Goal: Information Seeking & Learning: Learn about a topic

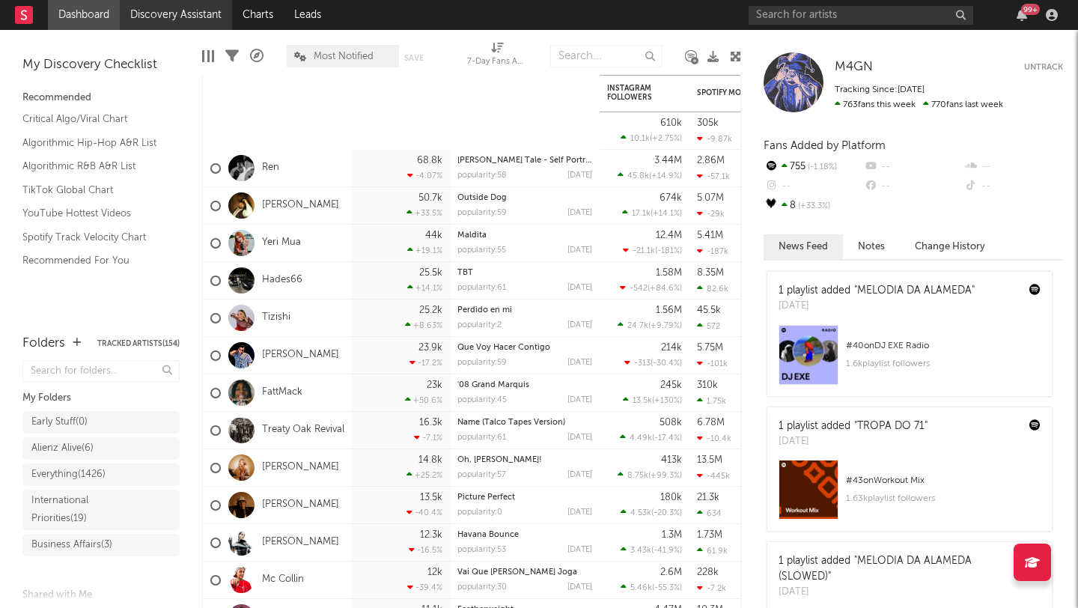
click at [186, 12] on link "Discovery Assistant" at bounding box center [176, 15] width 112 height 30
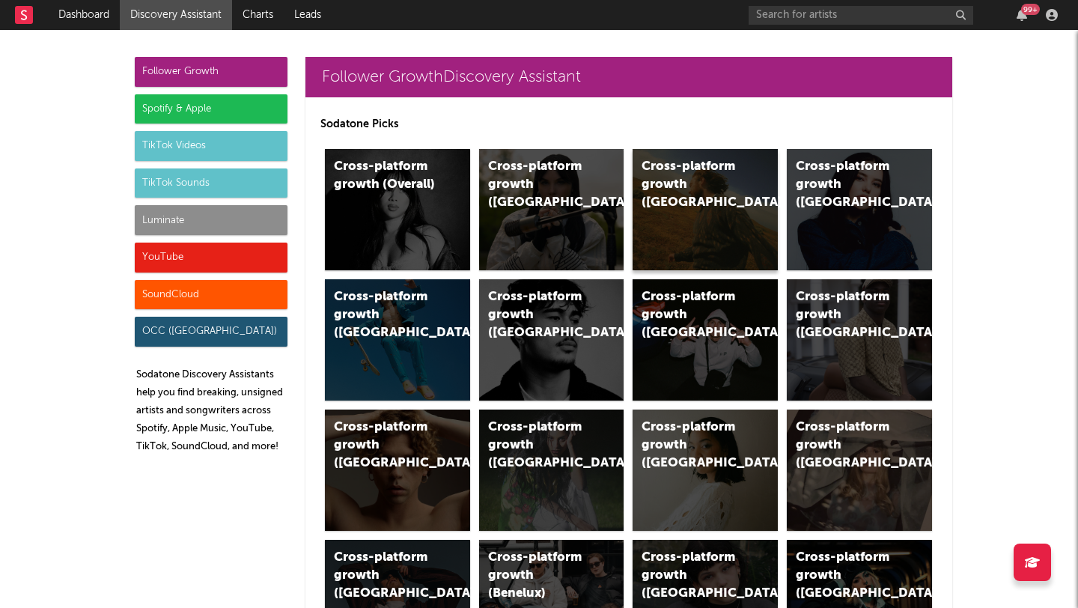
click at [685, 210] on div "Cross-platform growth (US)" at bounding box center [705, 209] width 145 height 121
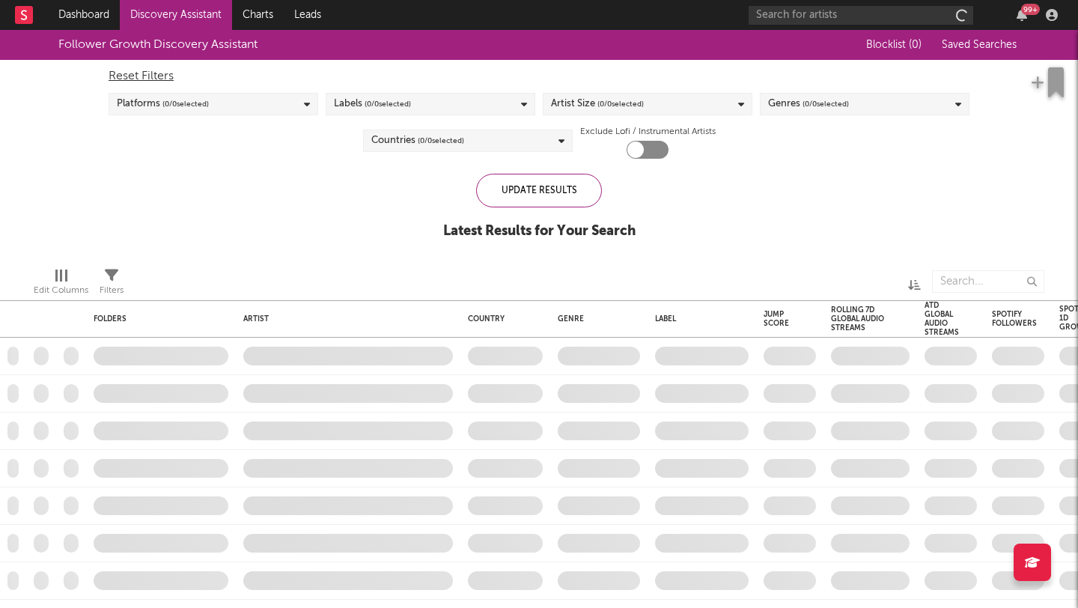
checkbox input "true"
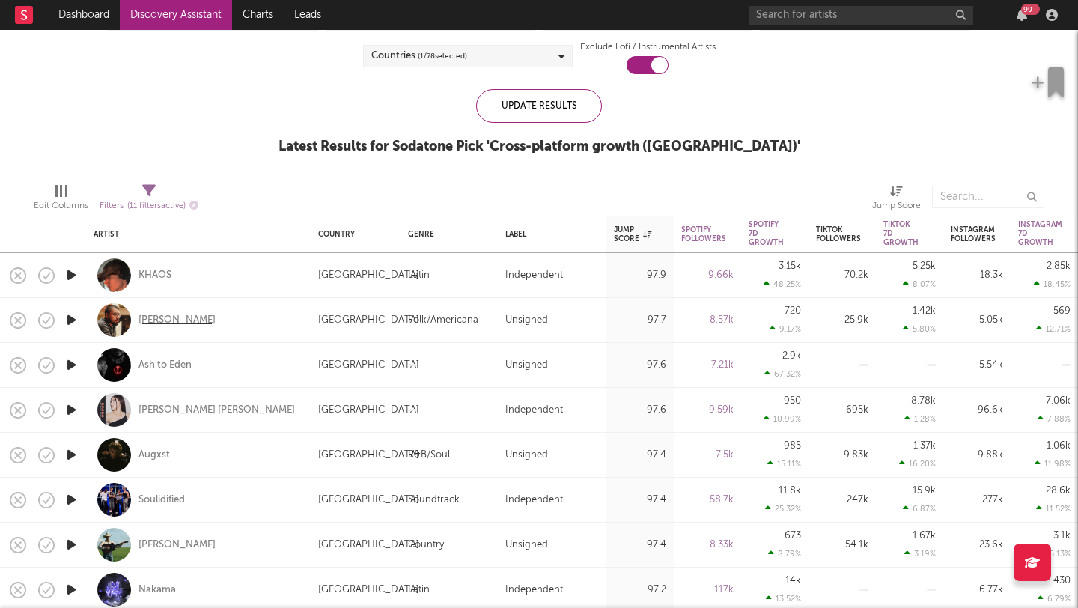
click at [168, 325] on div "[PERSON_NAME]" at bounding box center [177, 320] width 77 height 13
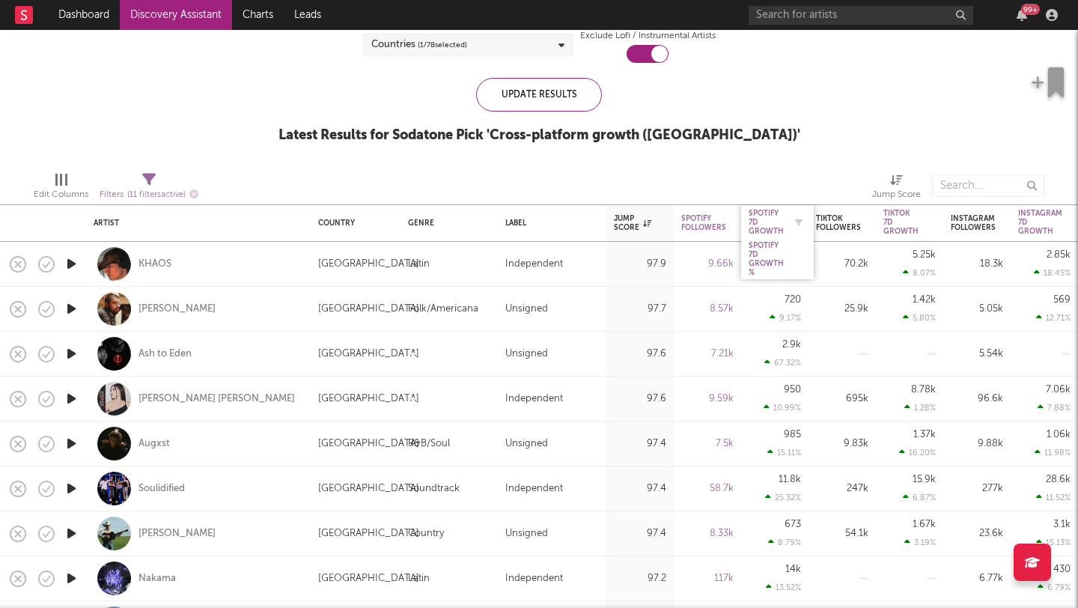
click at [766, 221] on div "Spotify 7D Growth" at bounding box center [766, 222] width 35 height 27
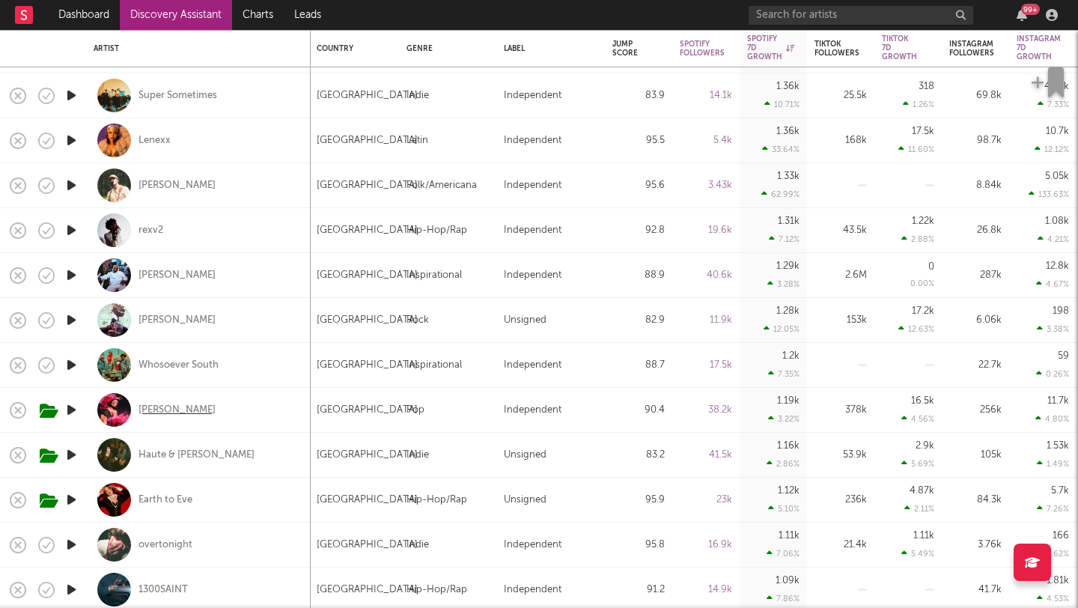
click at [153, 408] on div "[PERSON_NAME]" at bounding box center [177, 410] width 77 height 13
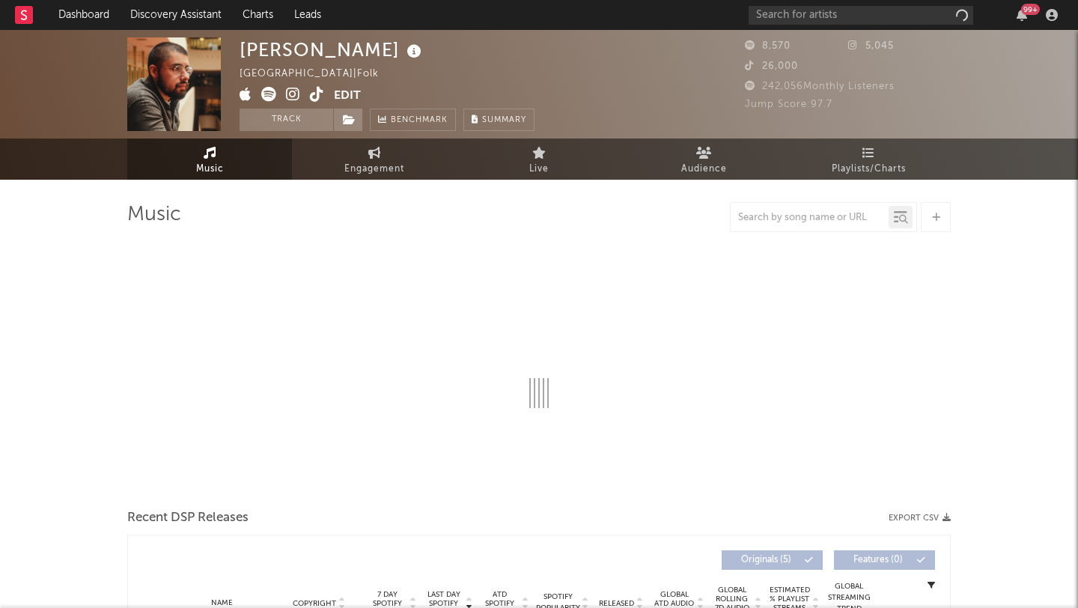
select select "1w"
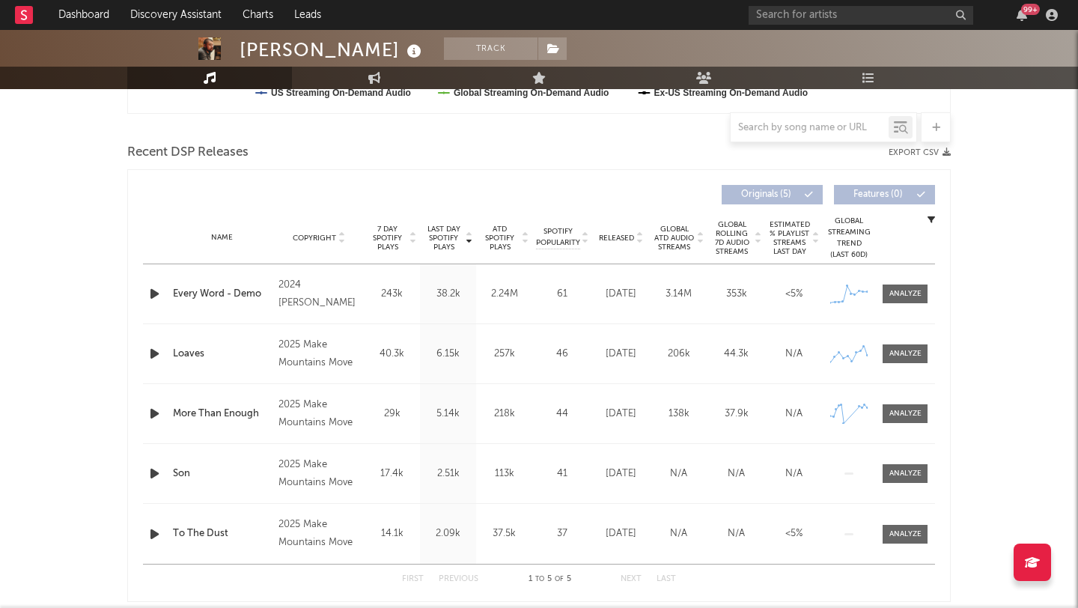
scroll to position [487, 0]
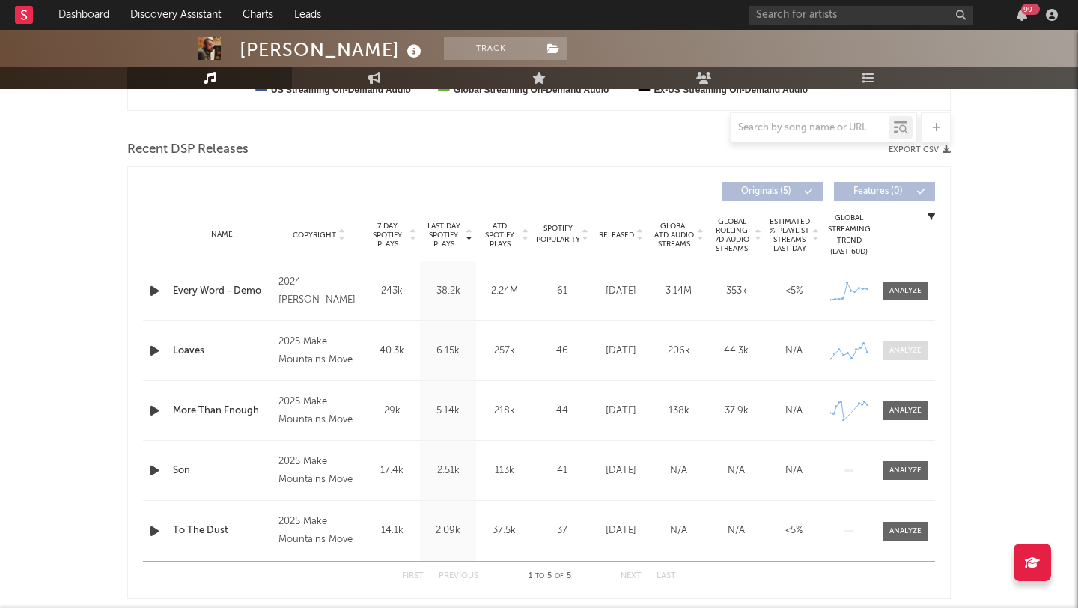
click at [911, 353] on div at bounding box center [906, 350] width 32 height 11
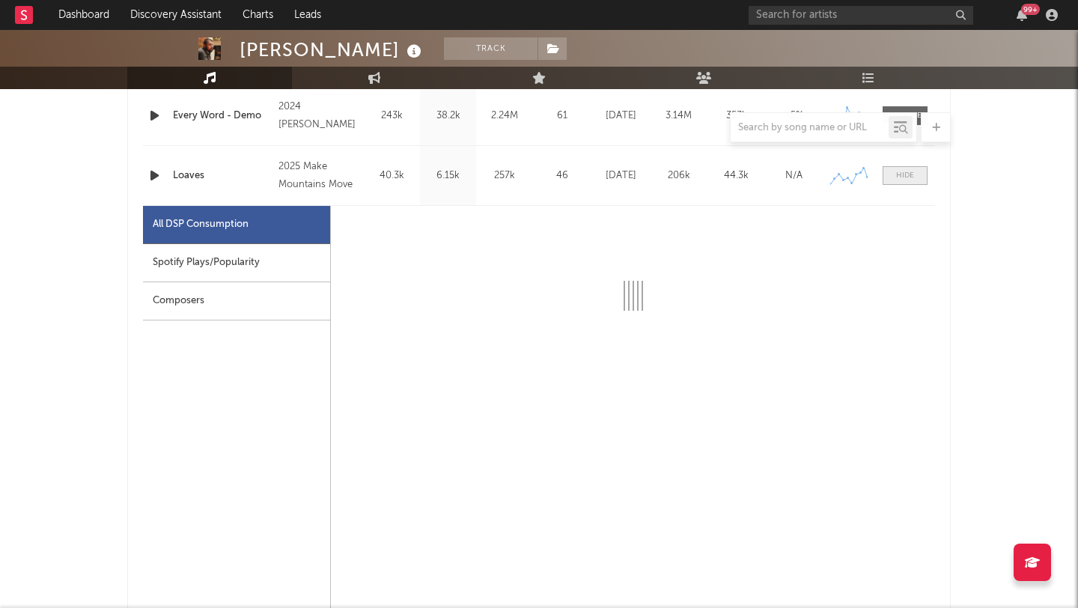
scroll to position [675, 0]
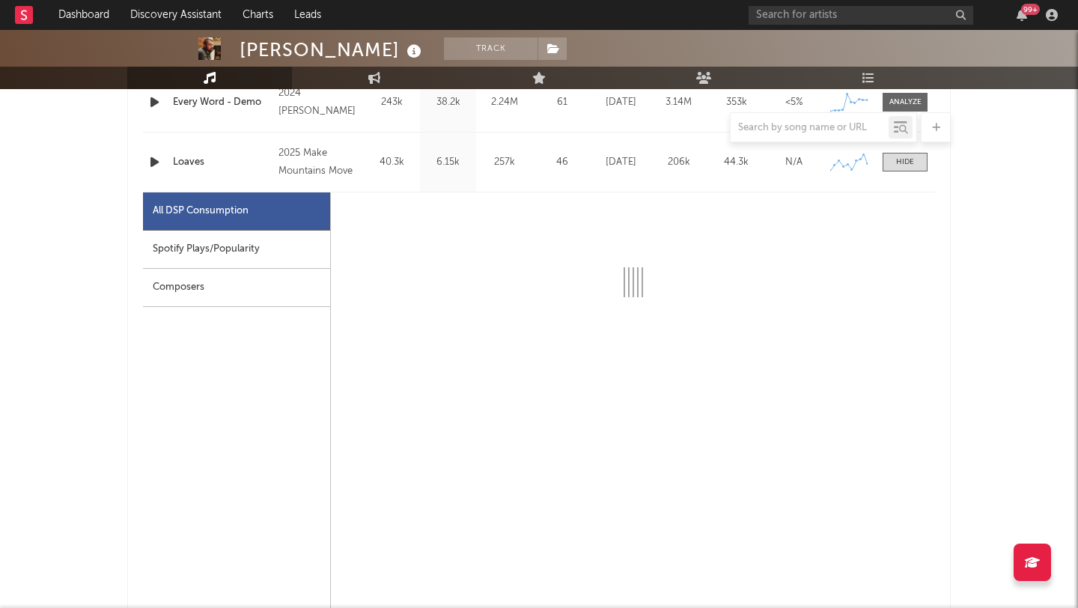
select select "1w"
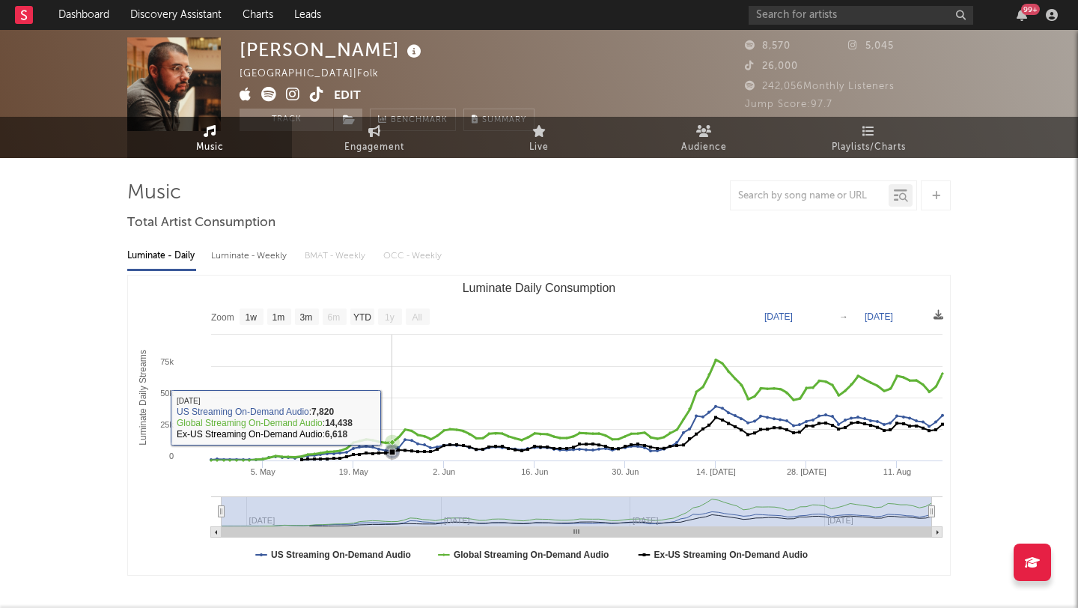
scroll to position [0, 0]
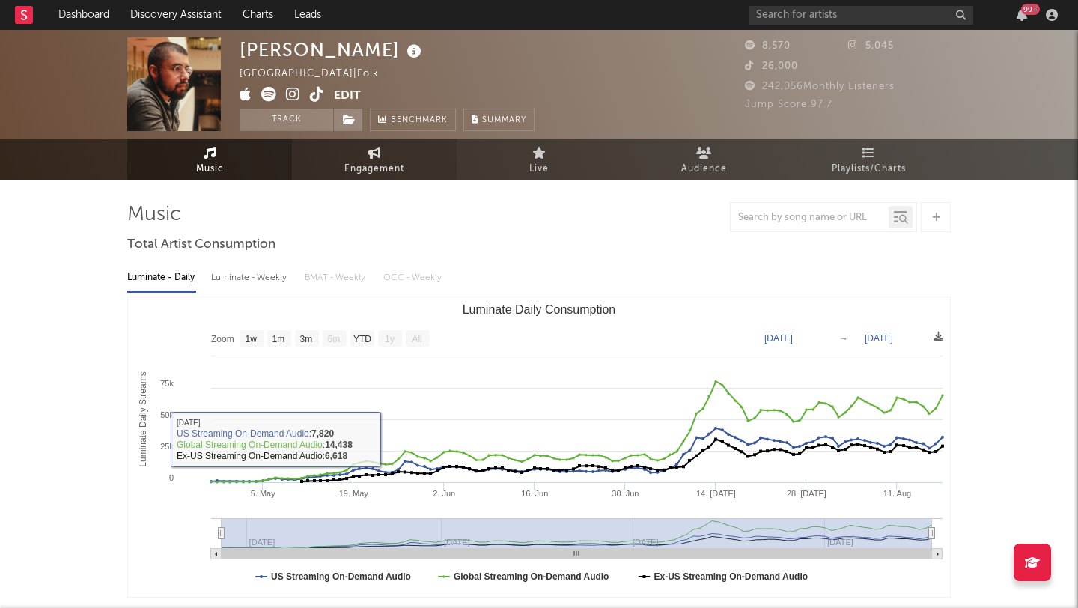
click at [385, 177] on link "Engagement" at bounding box center [374, 159] width 165 height 41
select select "1w"
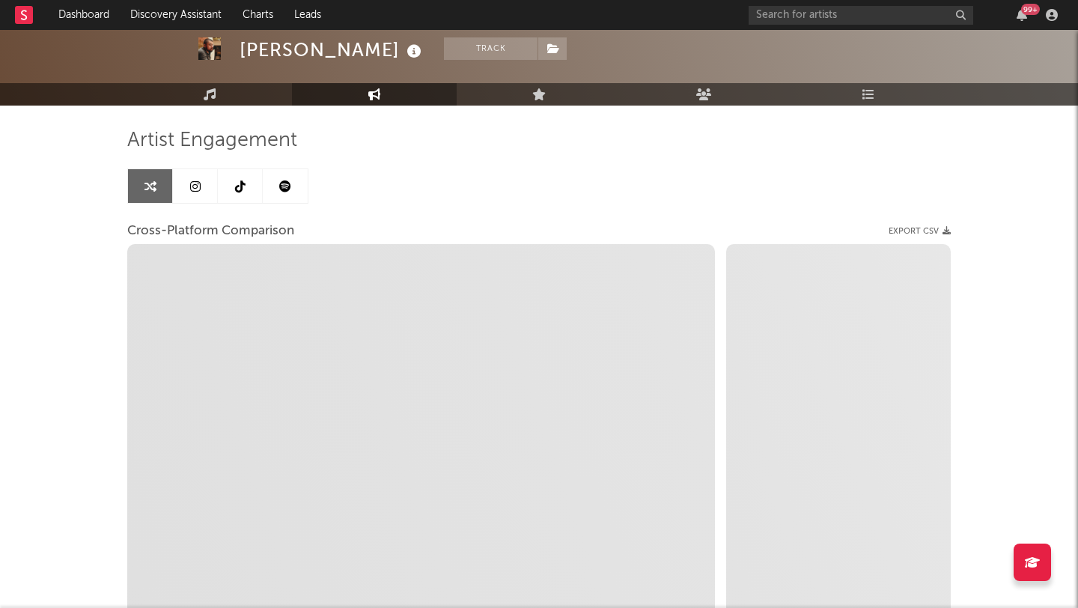
scroll to position [76, 0]
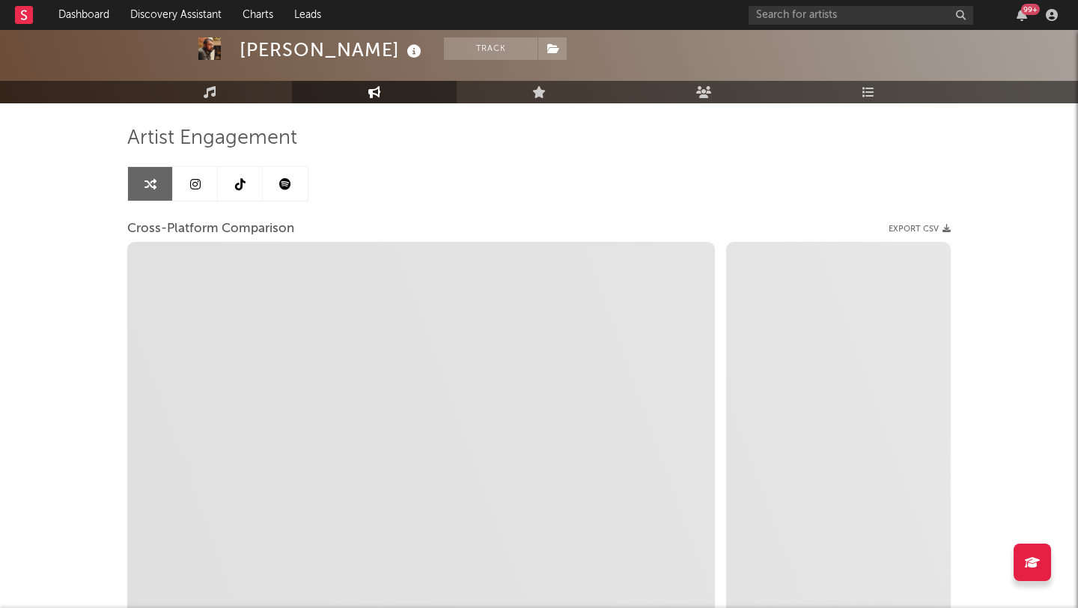
select select "1m"
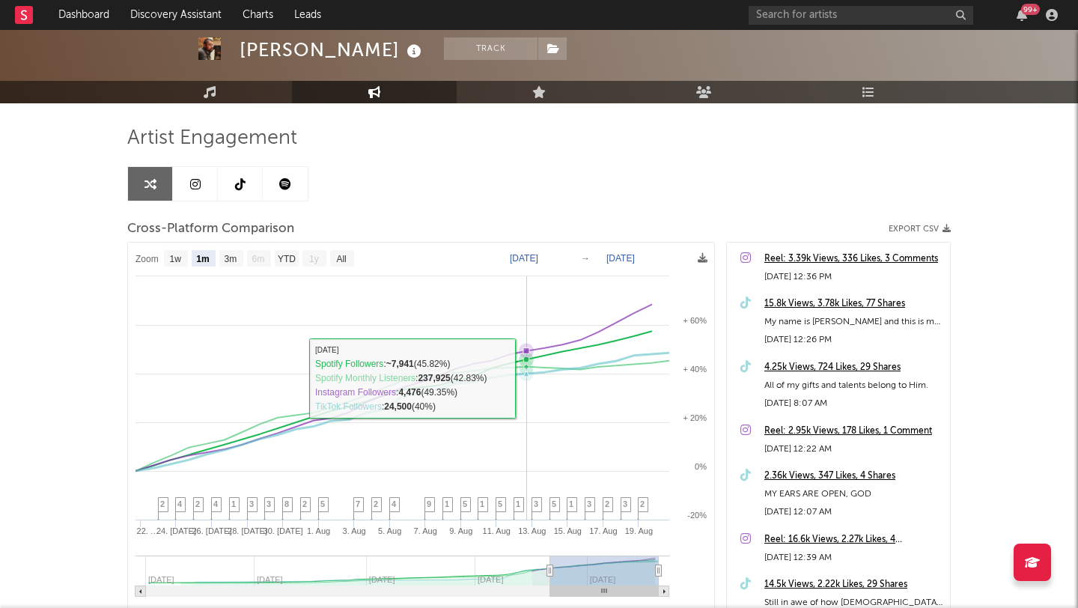
scroll to position [0, 0]
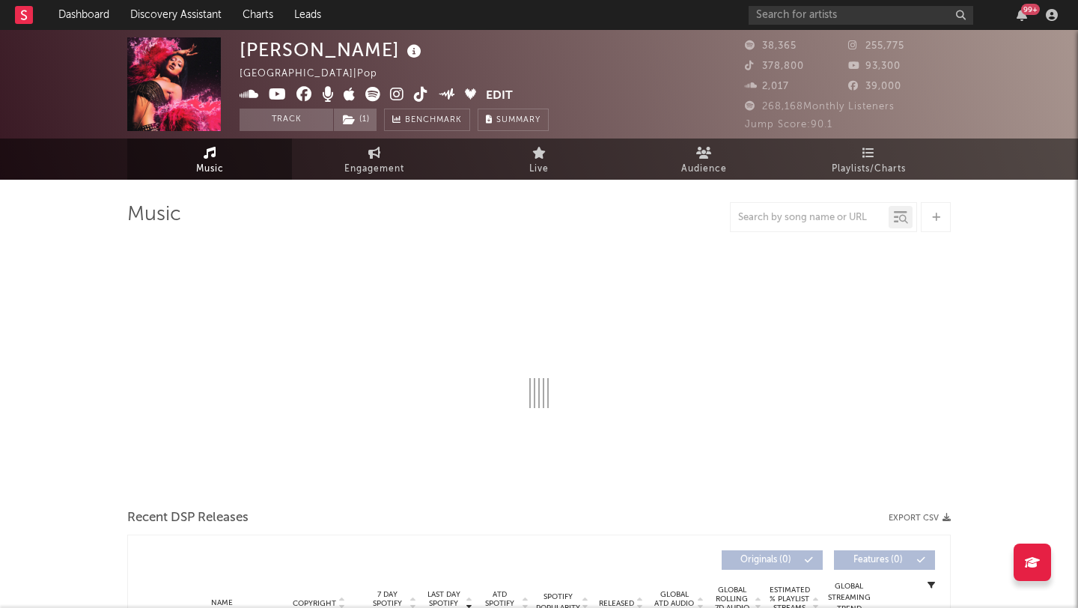
select select "6m"
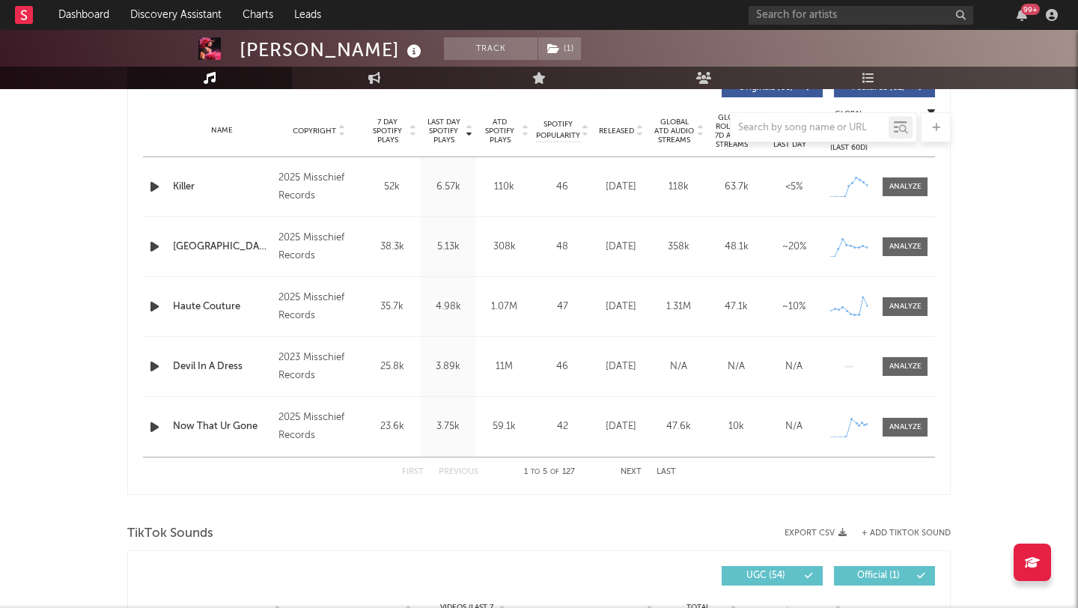
scroll to position [617, 0]
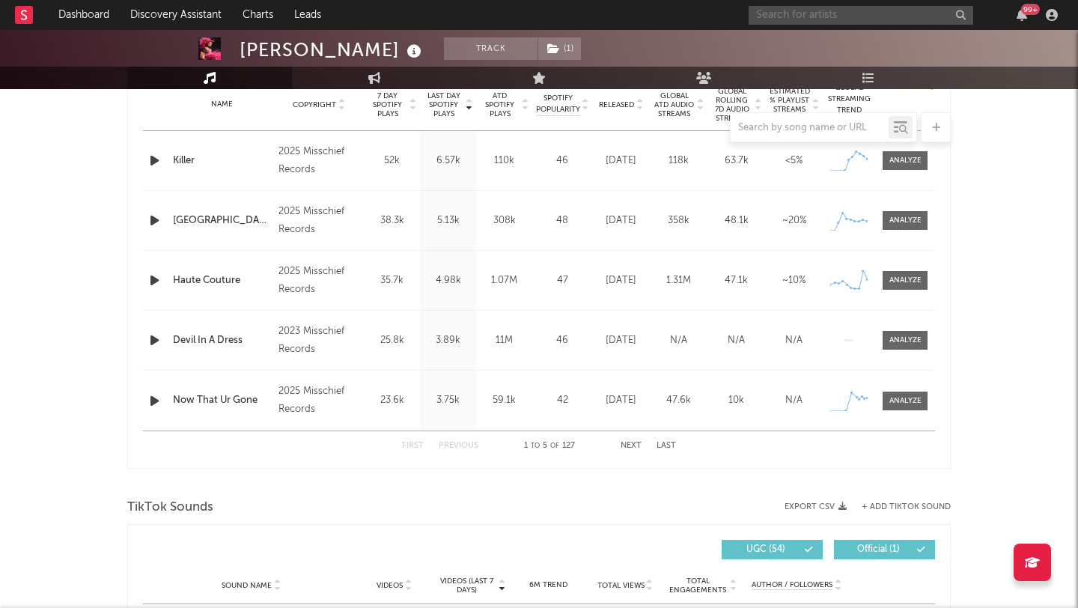
click at [815, 13] on input "text" at bounding box center [861, 15] width 225 height 19
click at [816, 19] on input "vedo" at bounding box center [861, 15] width 225 height 19
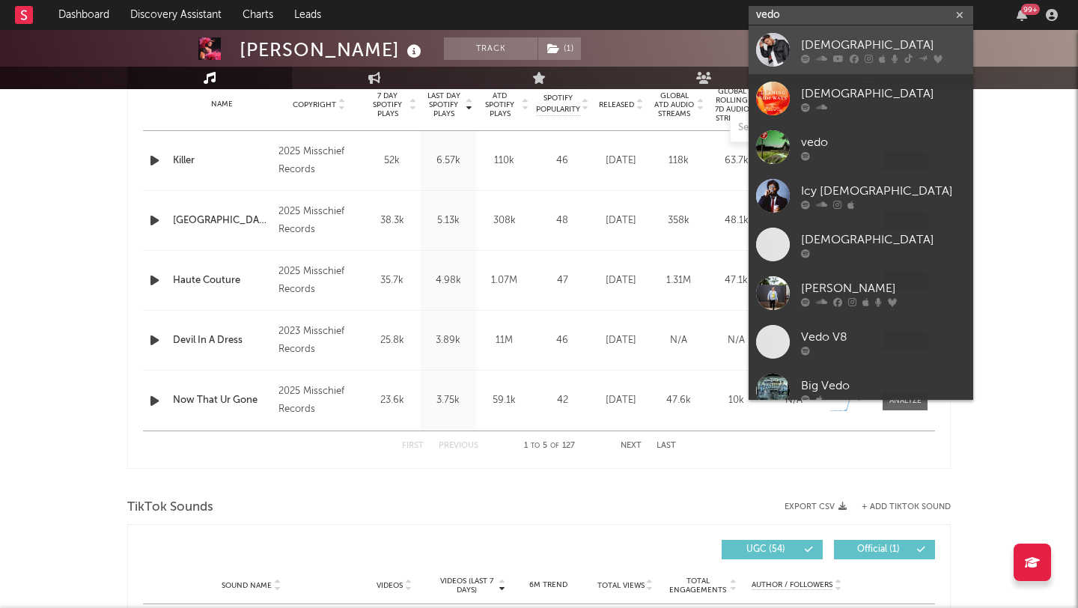
type input "vedo"
click at [831, 56] on div at bounding box center [883, 58] width 165 height 9
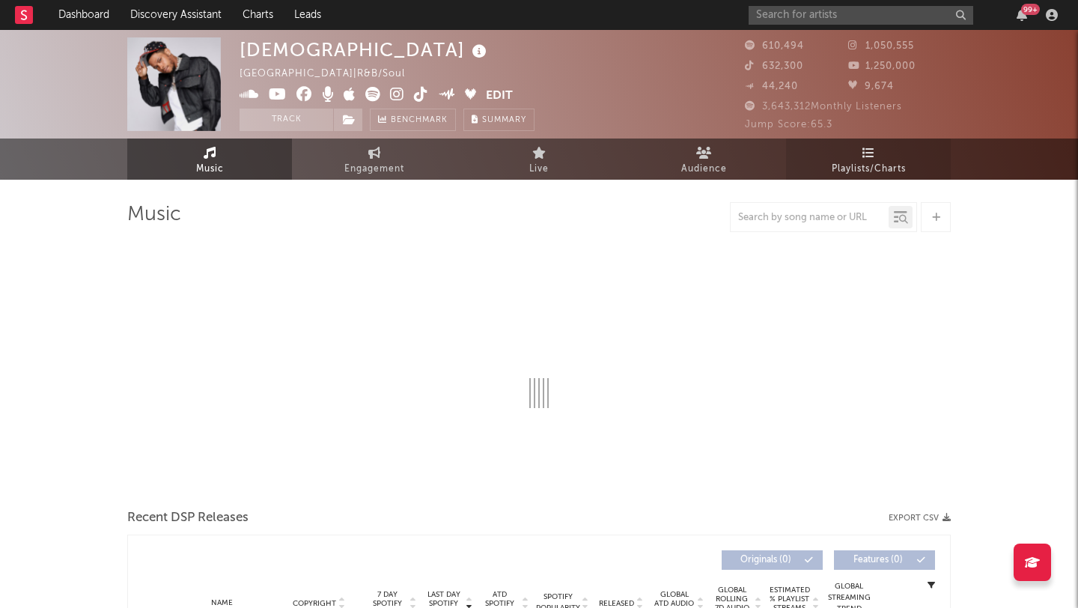
select select "6m"
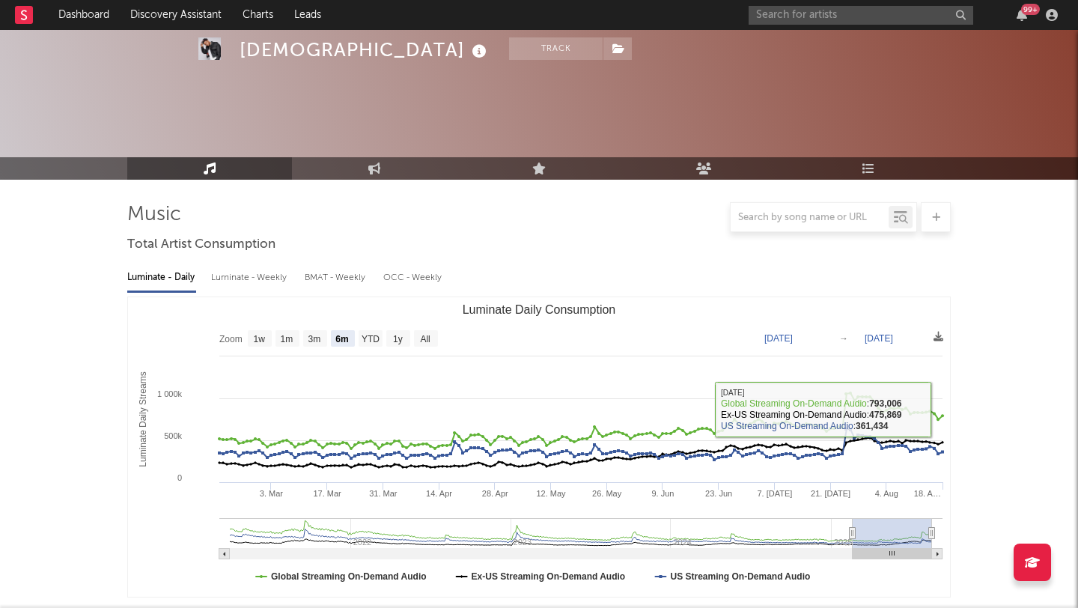
scroll to position [353, 0]
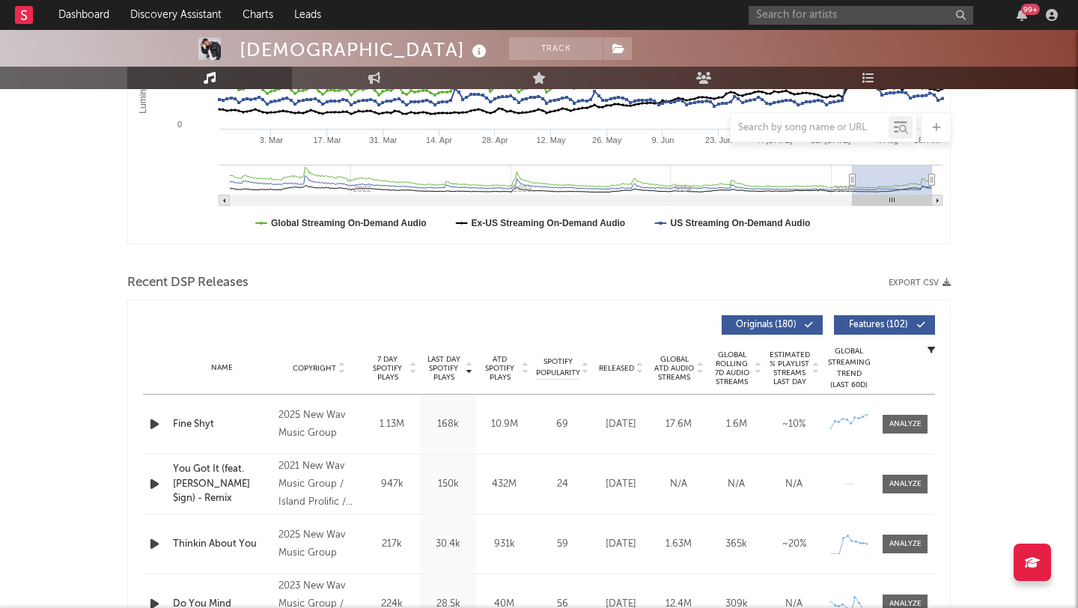
click at [906, 412] on div "Name Fine Shyt Copyright 2025 New Wav Music Group Label New Wav Music Group Alb…" at bounding box center [539, 424] width 792 height 59
click at [899, 428] on div at bounding box center [906, 424] width 32 height 11
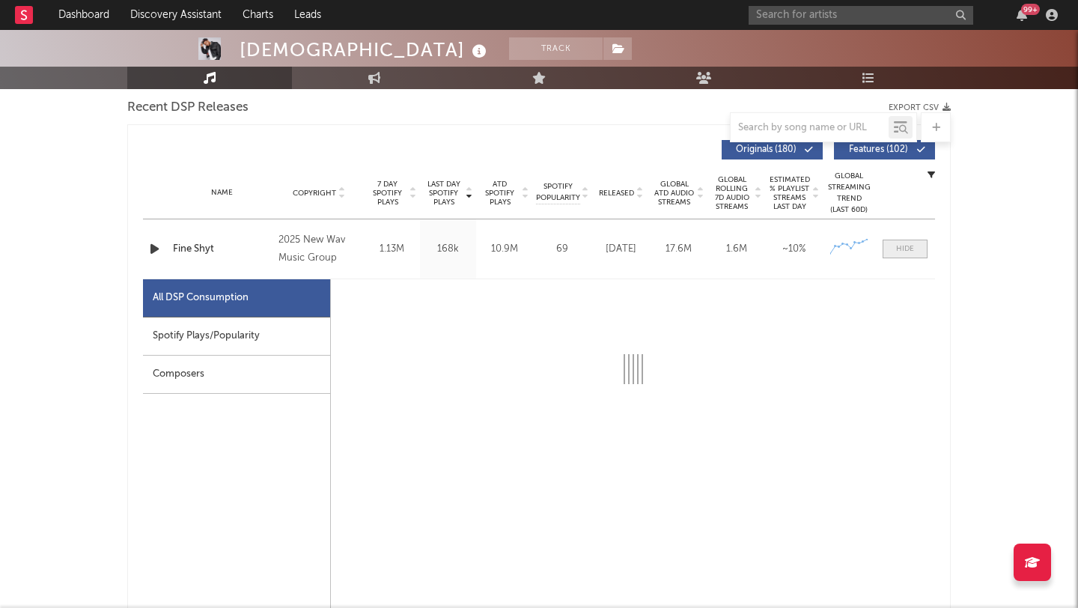
scroll to position [535, 0]
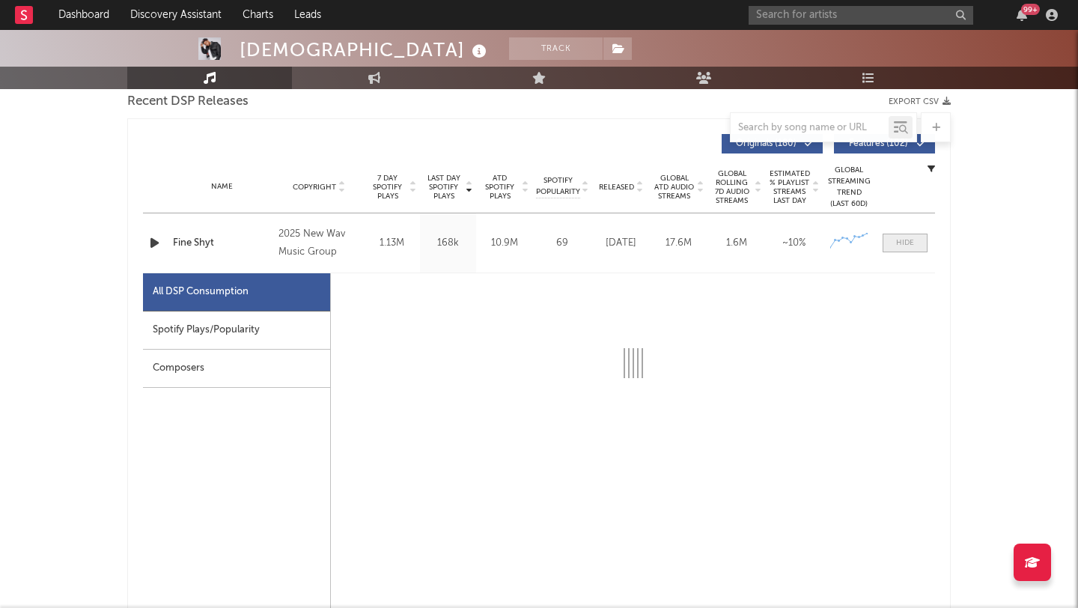
select select "1w"
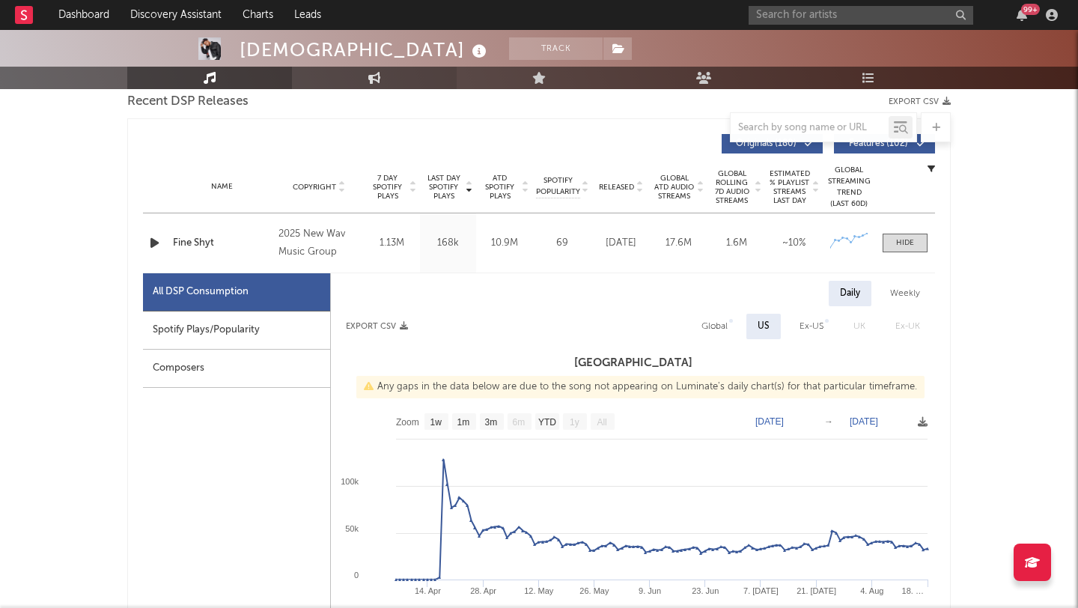
click at [363, 82] on link "Engagement" at bounding box center [374, 78] width 165 height 22
select select "1w"
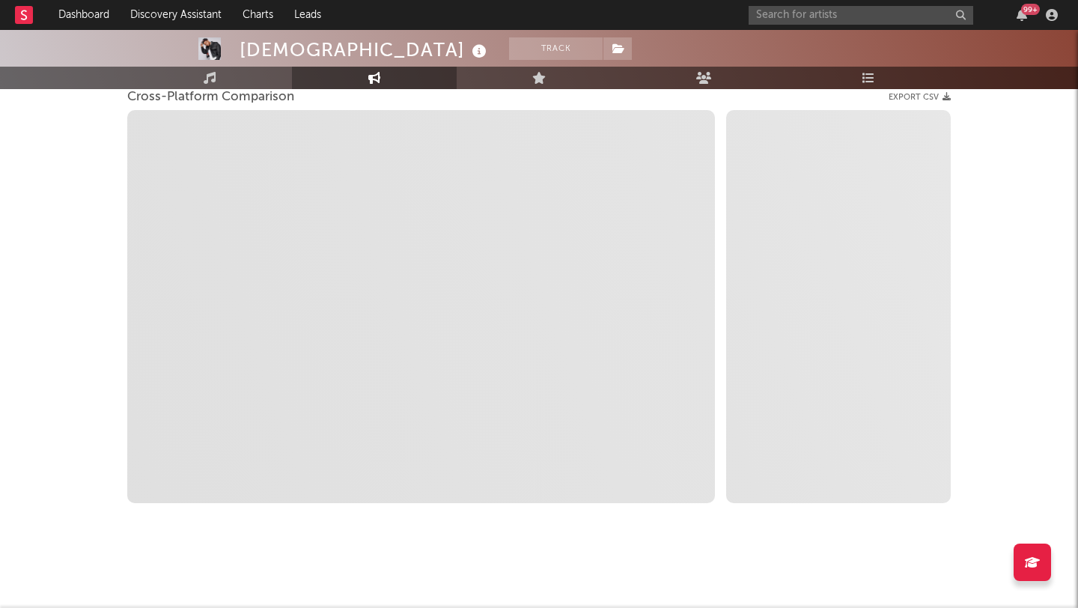
scroll to position [208, 0]
select select "1m"
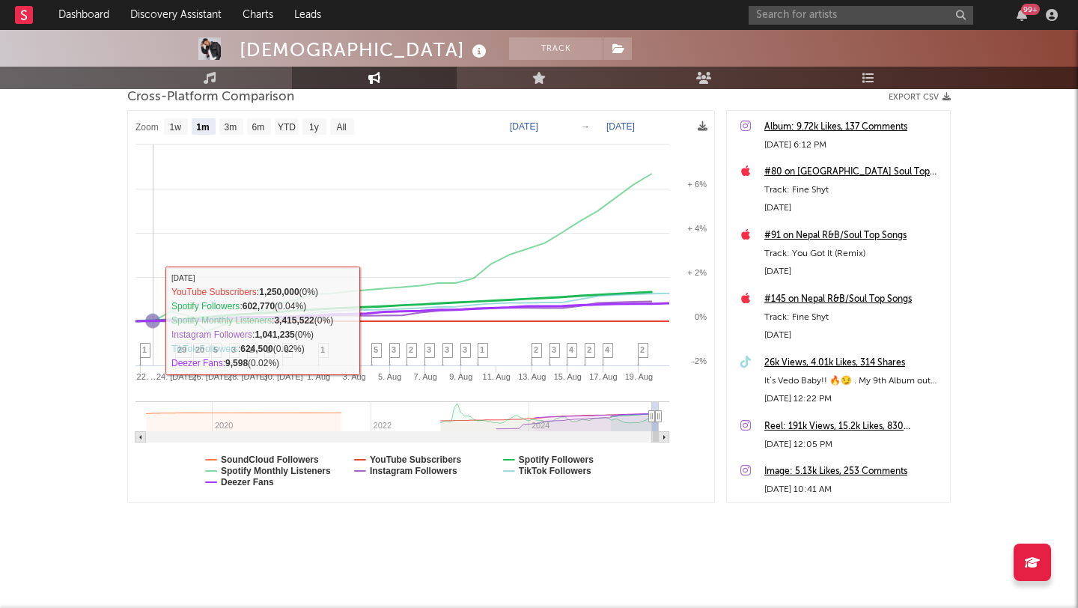
scroll to position [0, 0]
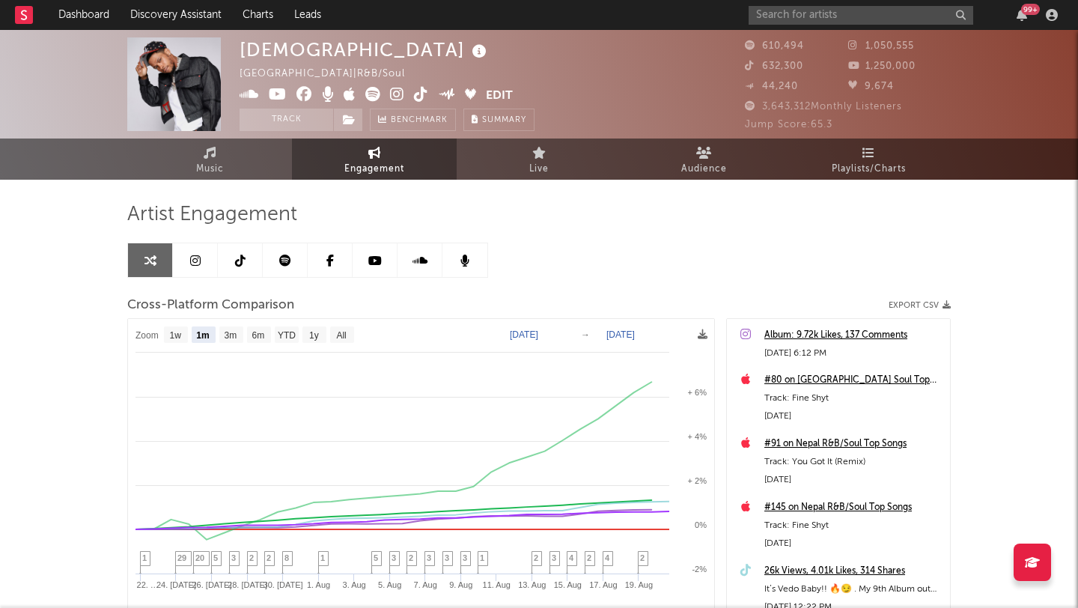
click at [416, 92] on icon at bounding box center [421, 94] width 14 height 15
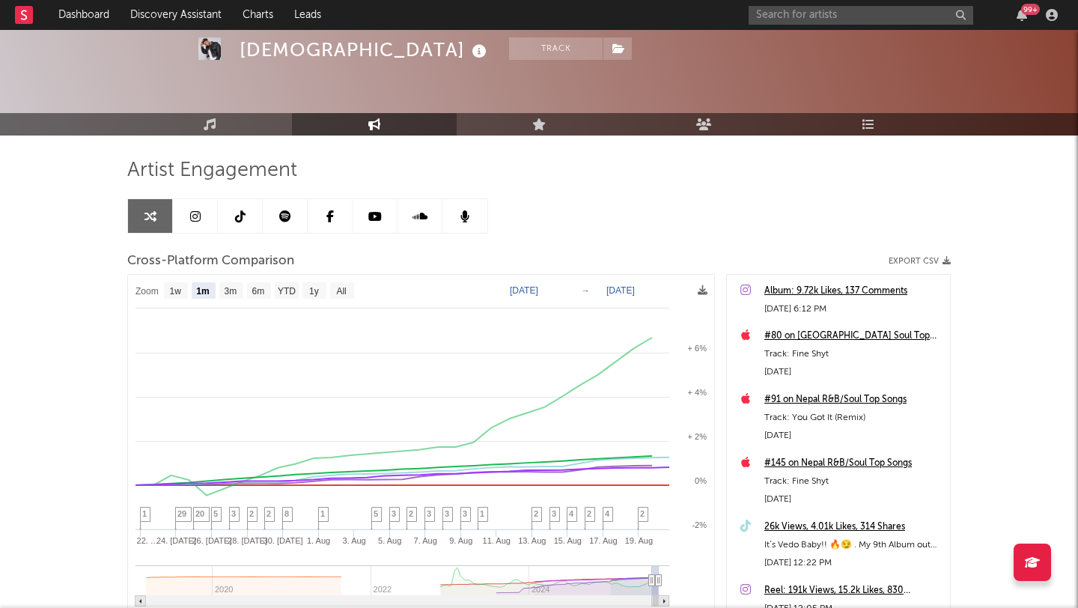
scroll to position [58, 0]
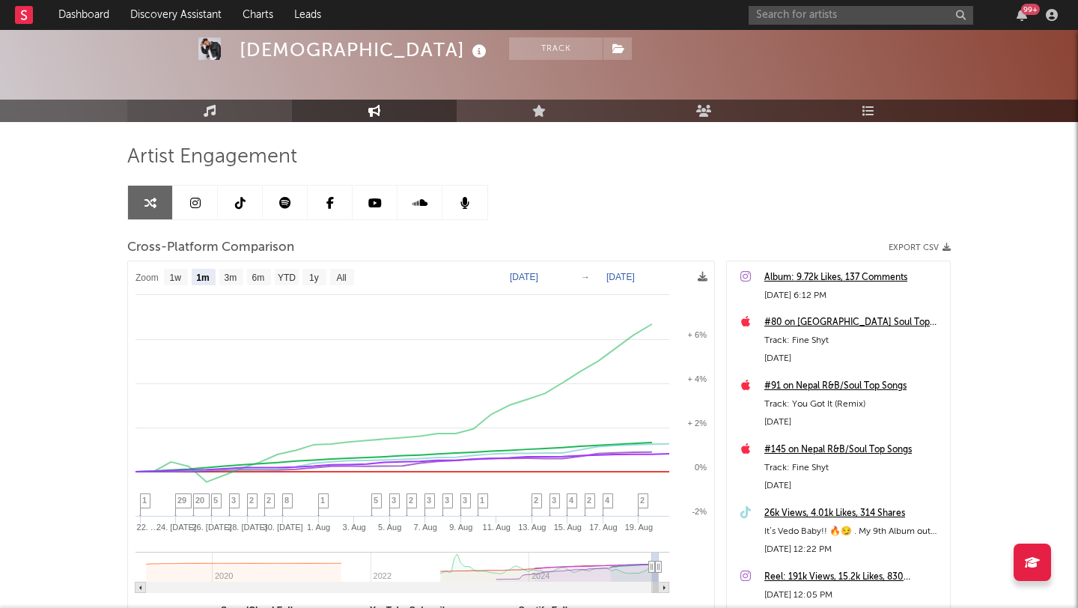
click at [234, 118] on link "Music" at bounding box center [209, 111] width 165 height 22
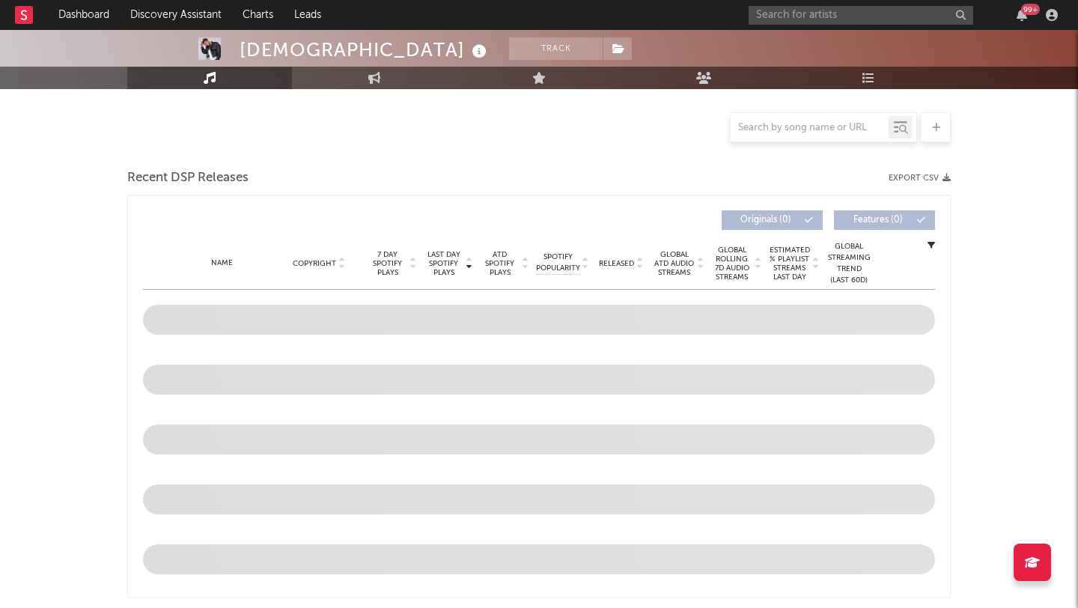
select select "6m"
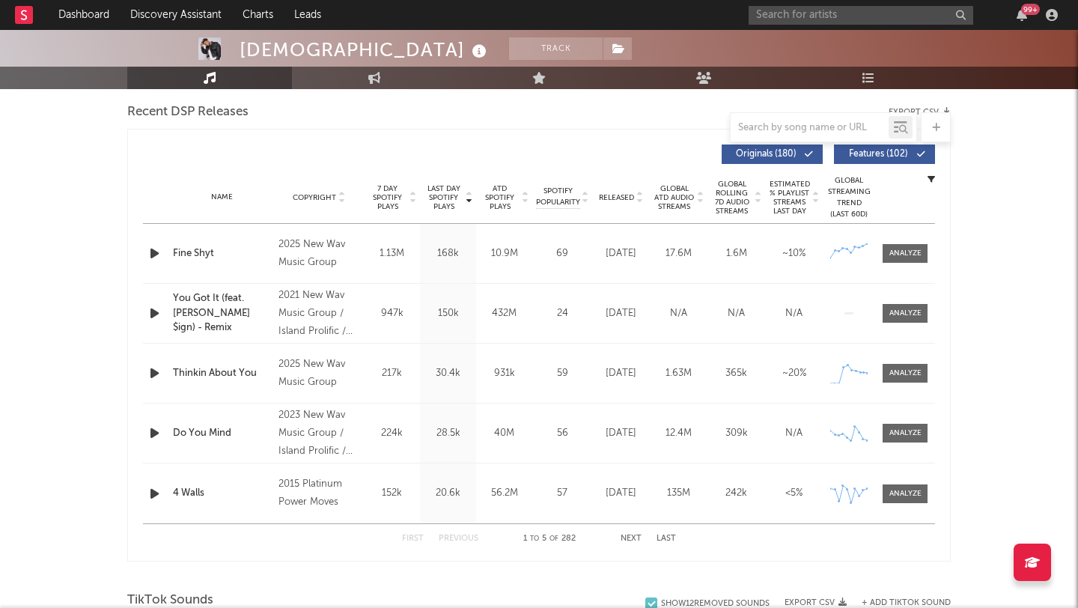
scroll to position [526, 0]
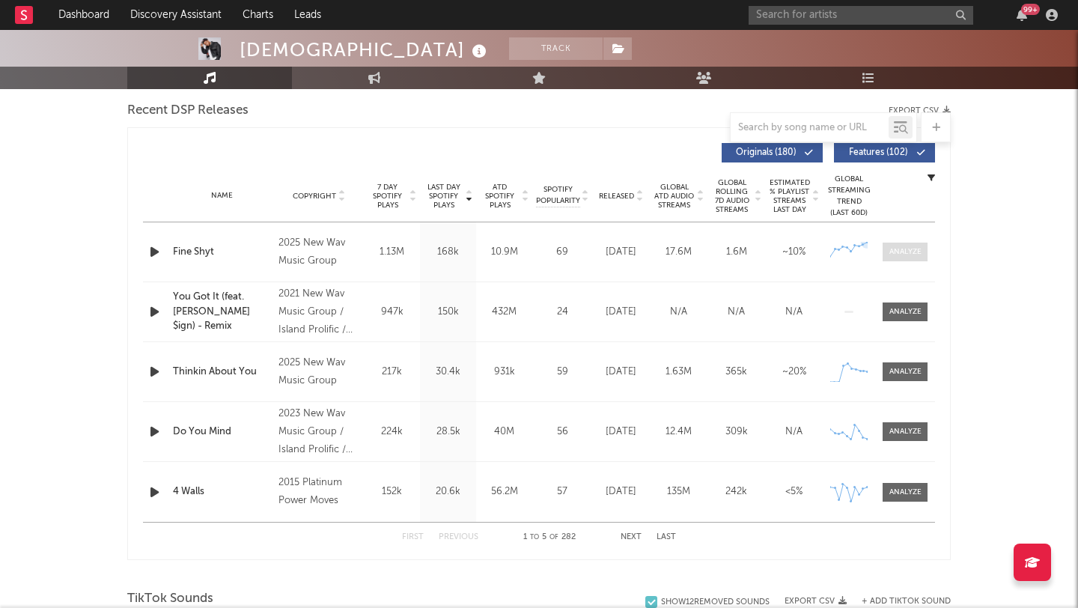
click at [902, 253] on div at bounding box center [906, 251] width 32 height 11
select select "1w"
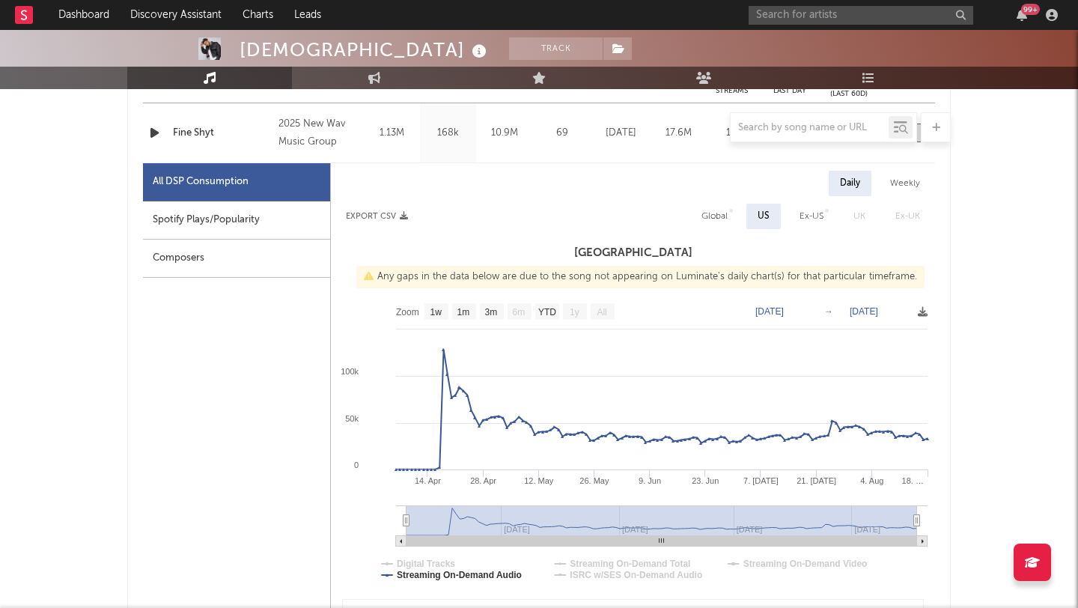
scroll to position [669, 0]
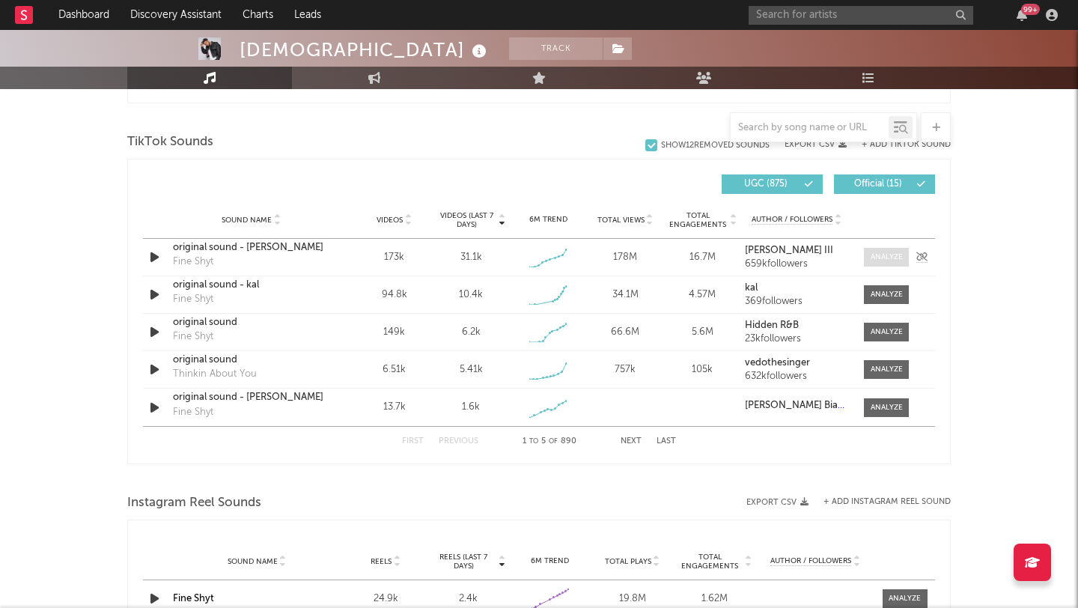
click at [884, 257] on div at bounding box center [887, 257] width 32 height 11
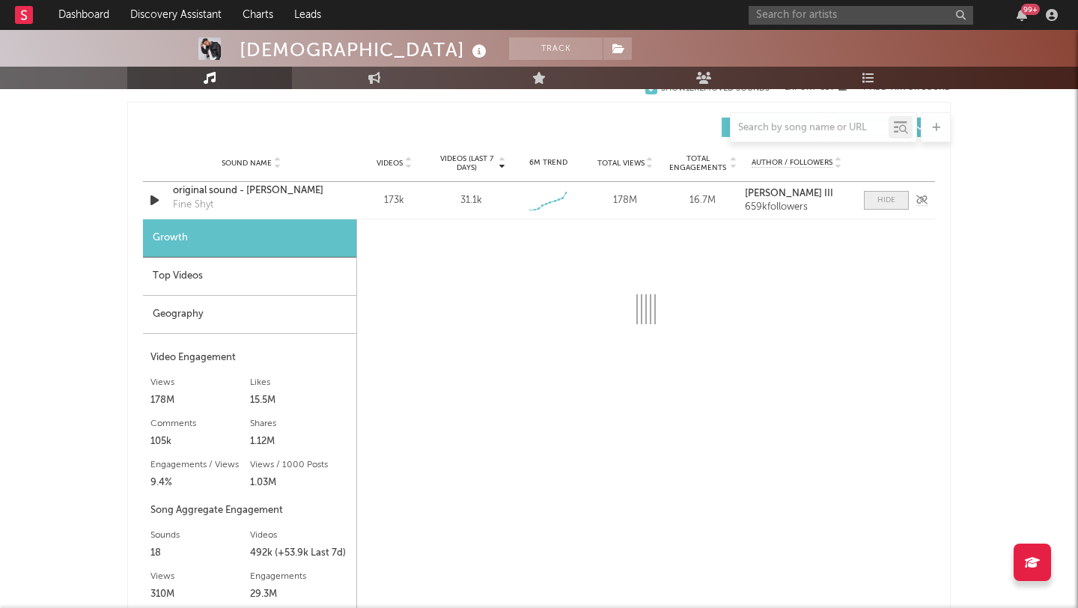
select select "1w"
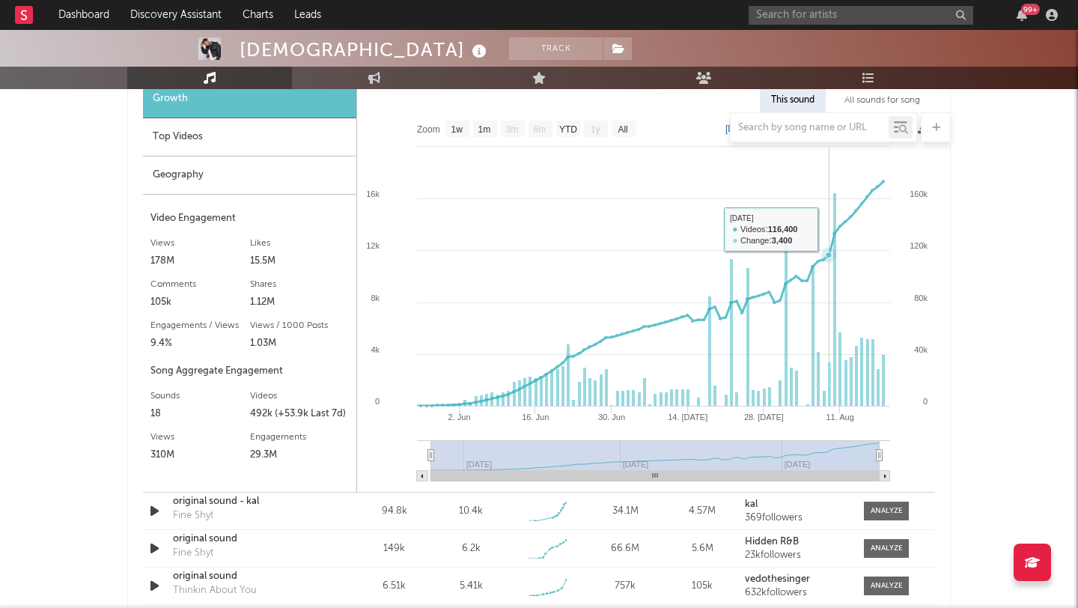
scroll to position [2021, 0]
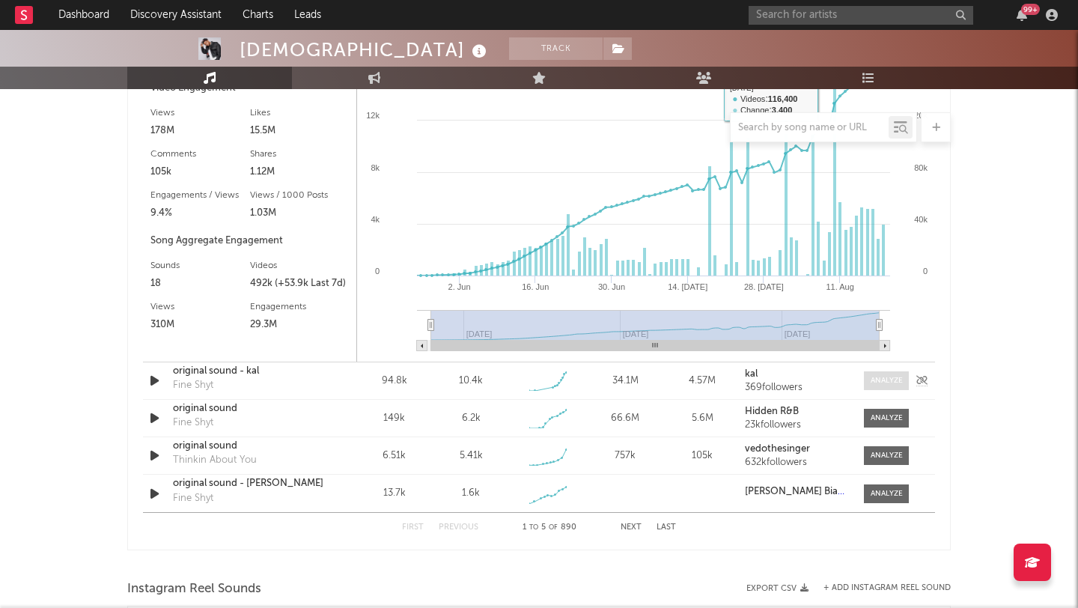
click at [877, 379] on div at bounding box center [887, 380] width 32 height 11
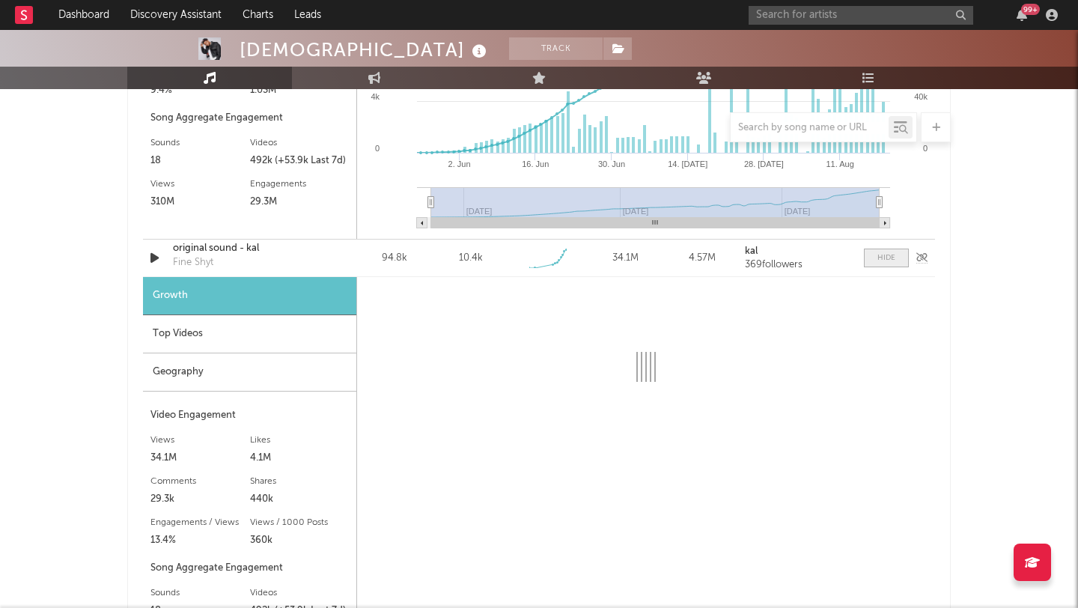
select select "1w"
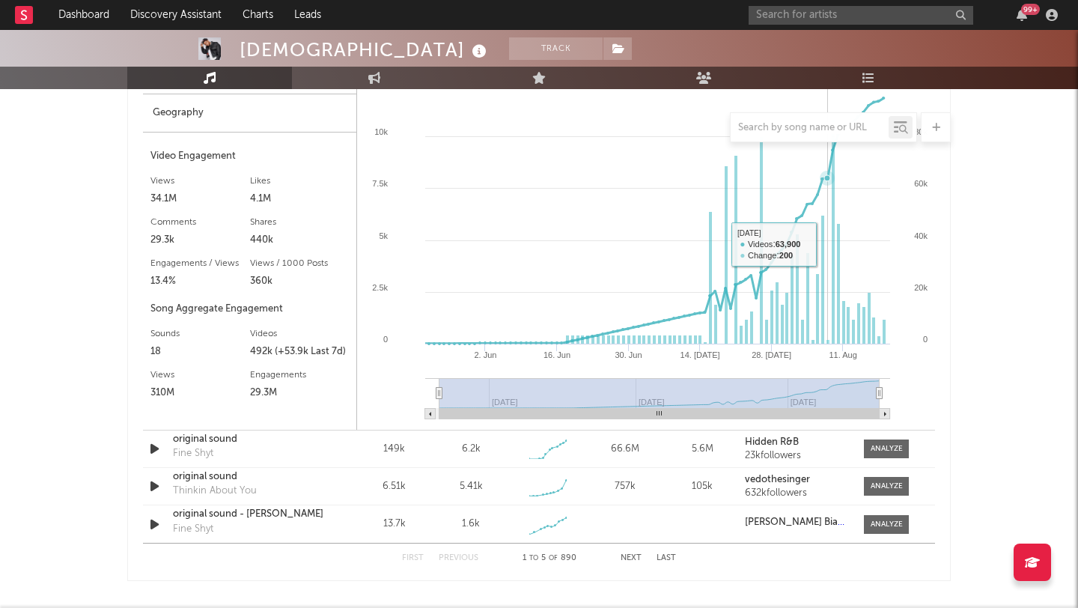
scroll to position [2405, 0]
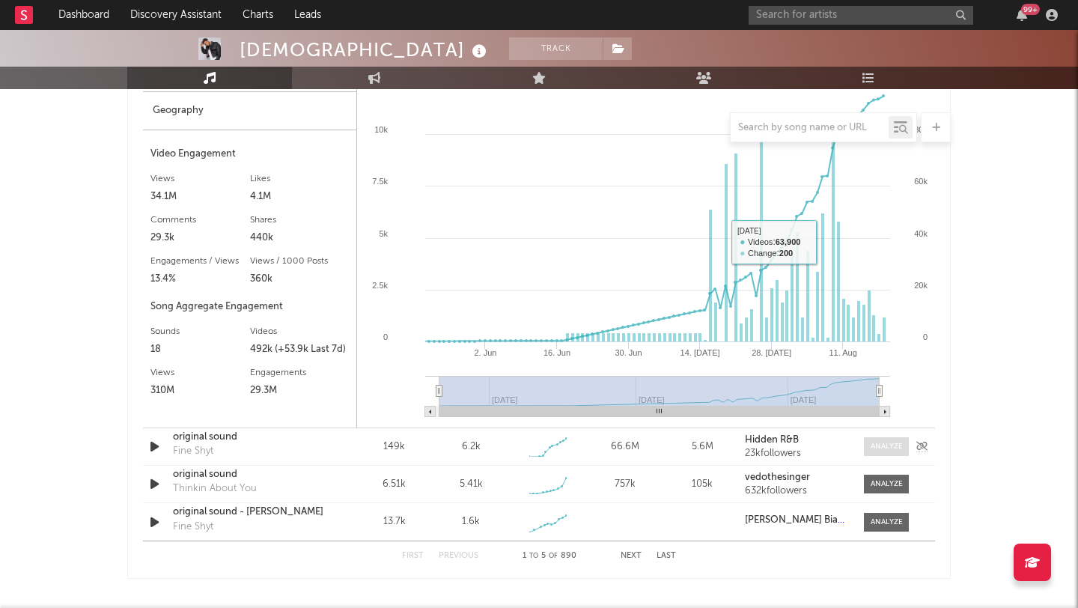
click at [887, 437] on span at bounding box center [886, 446] width 45 height 19
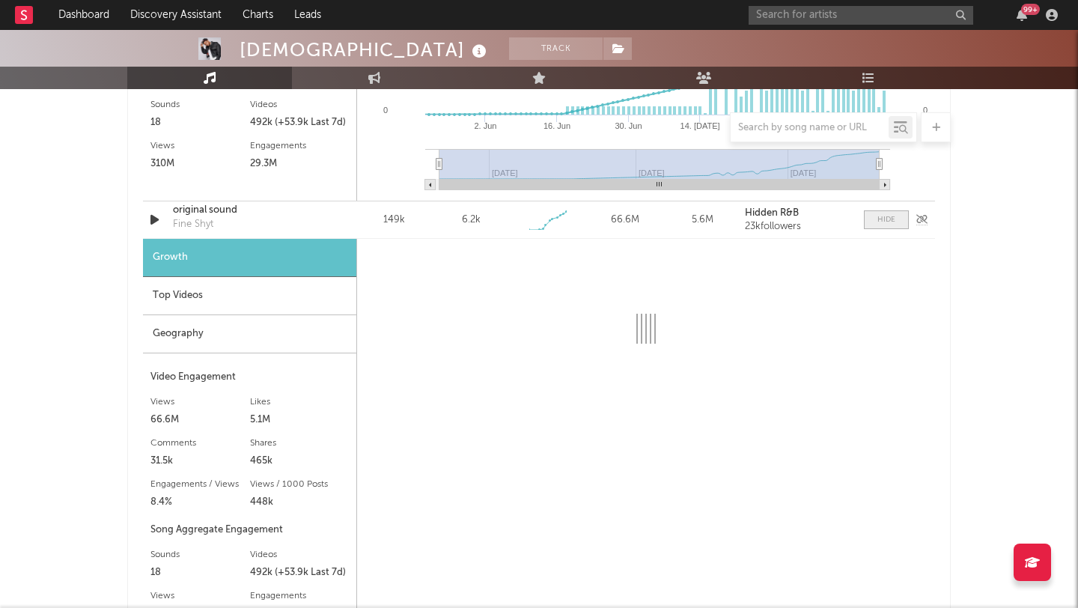
select select "1w"
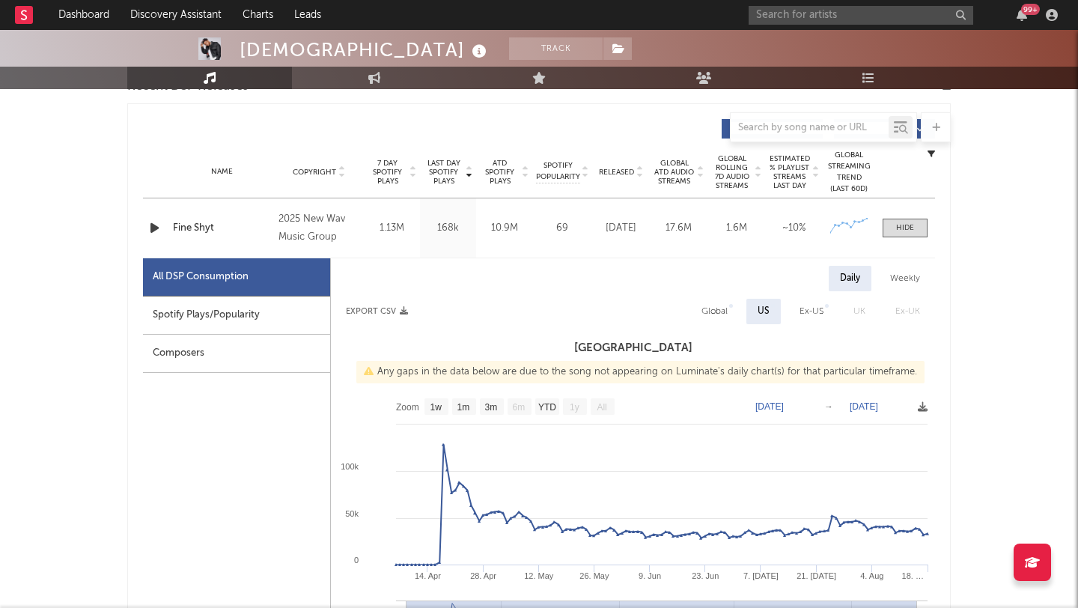
scroll to position [0, 0]
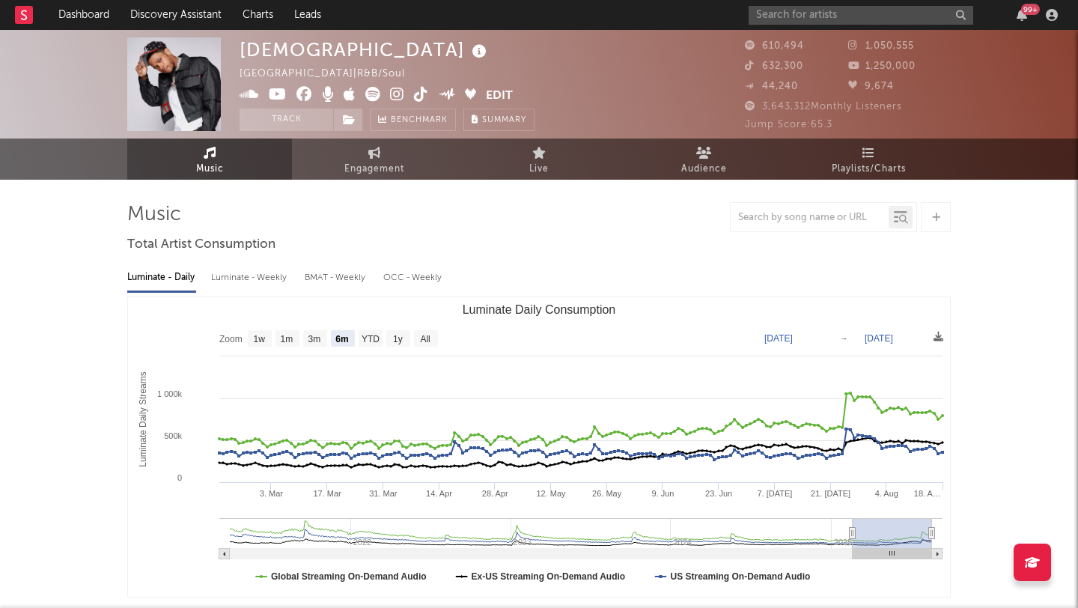
click at [789, 26] on div "99 +" at bounding box center [906, 15] width 315 height 30
click at [789, 20] on input "text" at bounding box center [861, 15] width 225 height 19
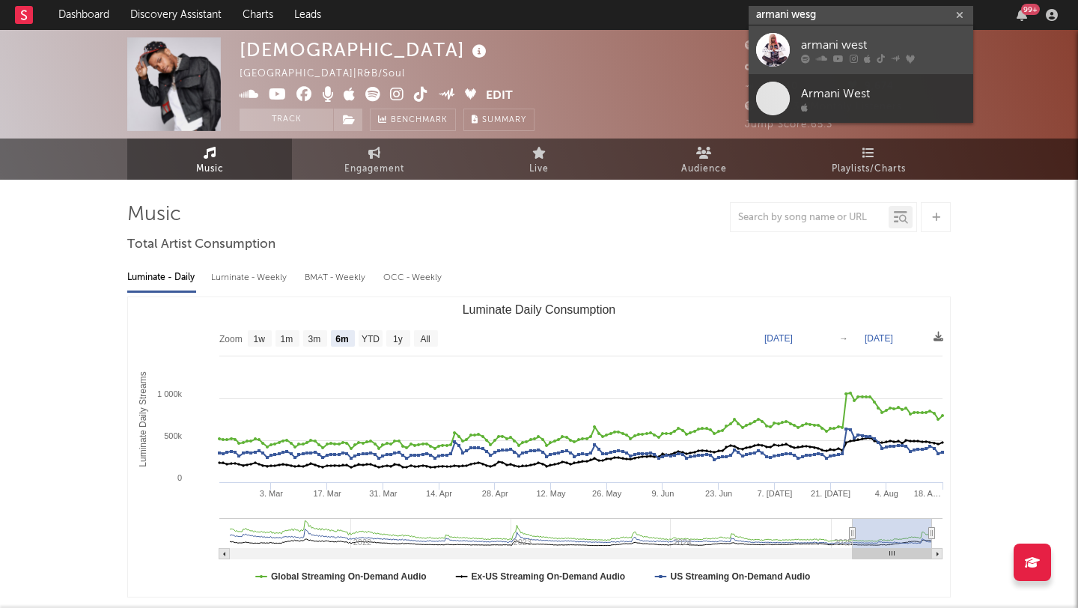
type input "armani wesg"
click at [857, 42] on div "armani west" at bounding box center [883, 45] width 165 height 18
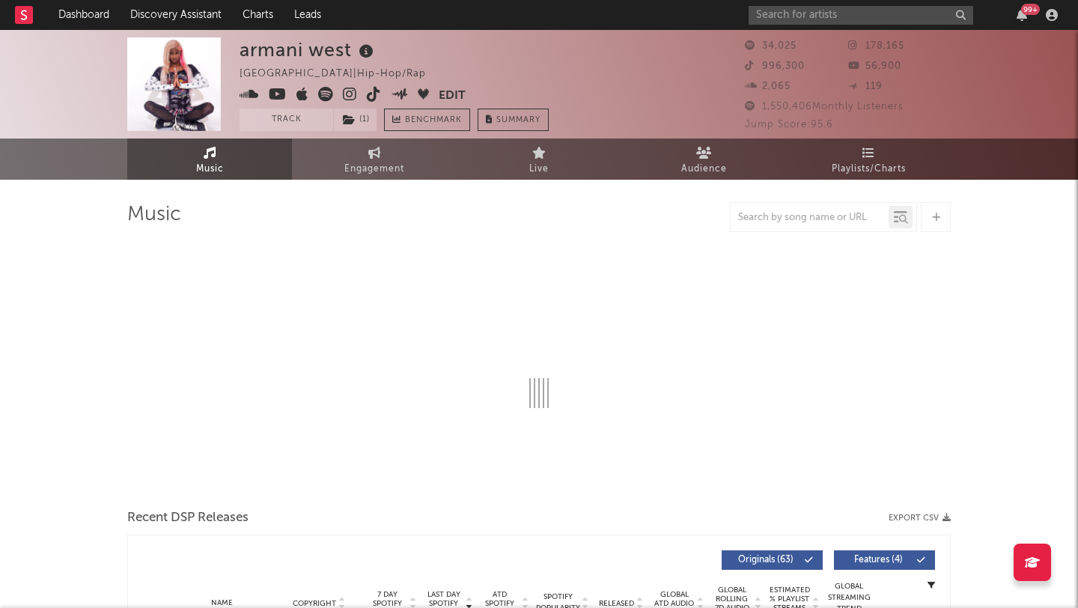
select select "6m"
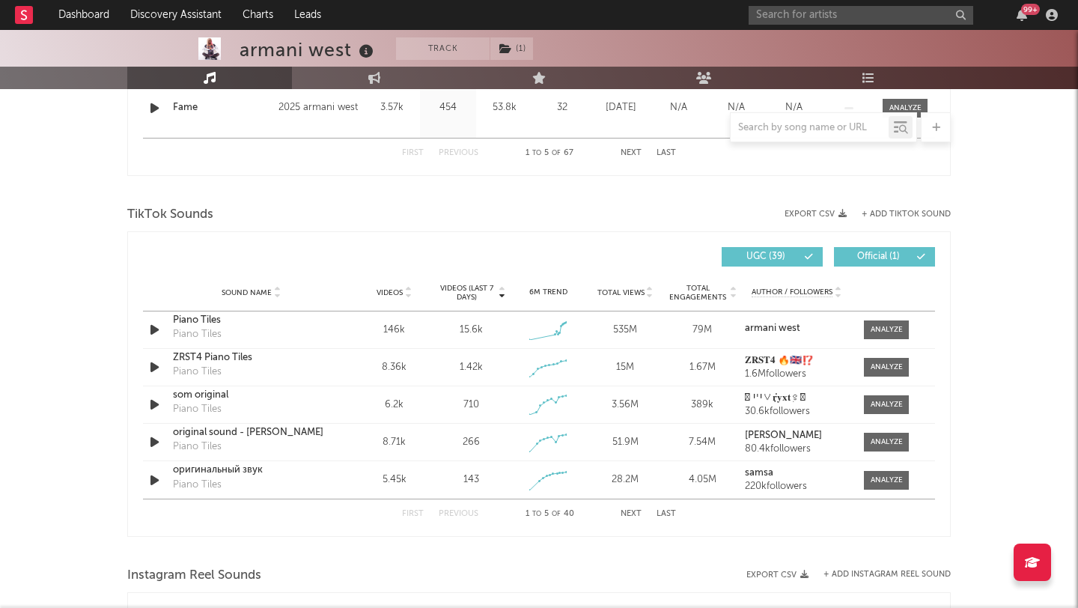
scroll to position [999, 0]
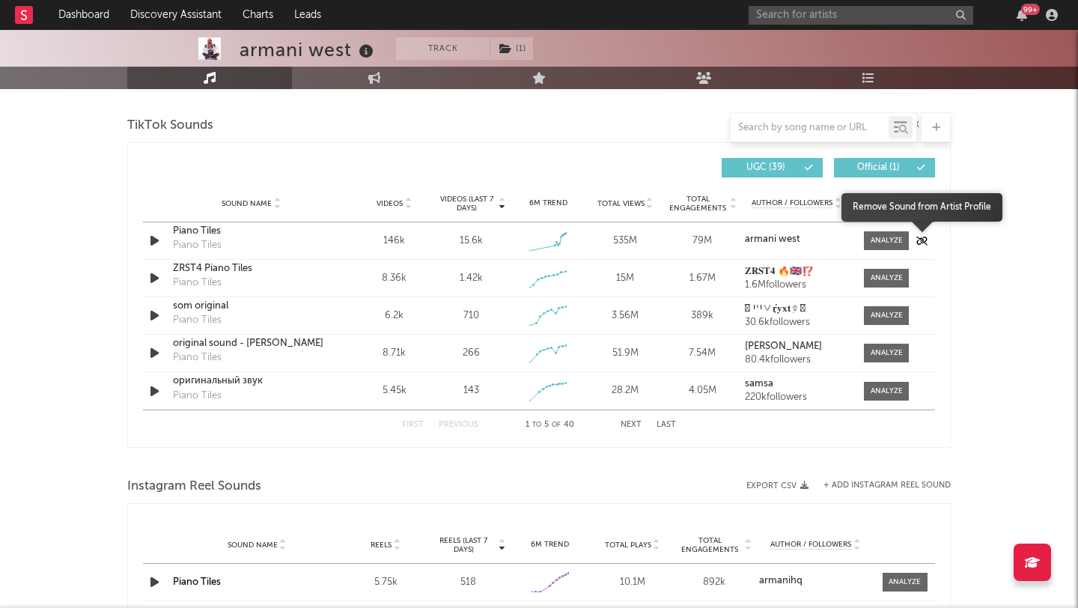
click at [918, 237] on icon "button" at bounding box center [922, 241] width 11 height 9
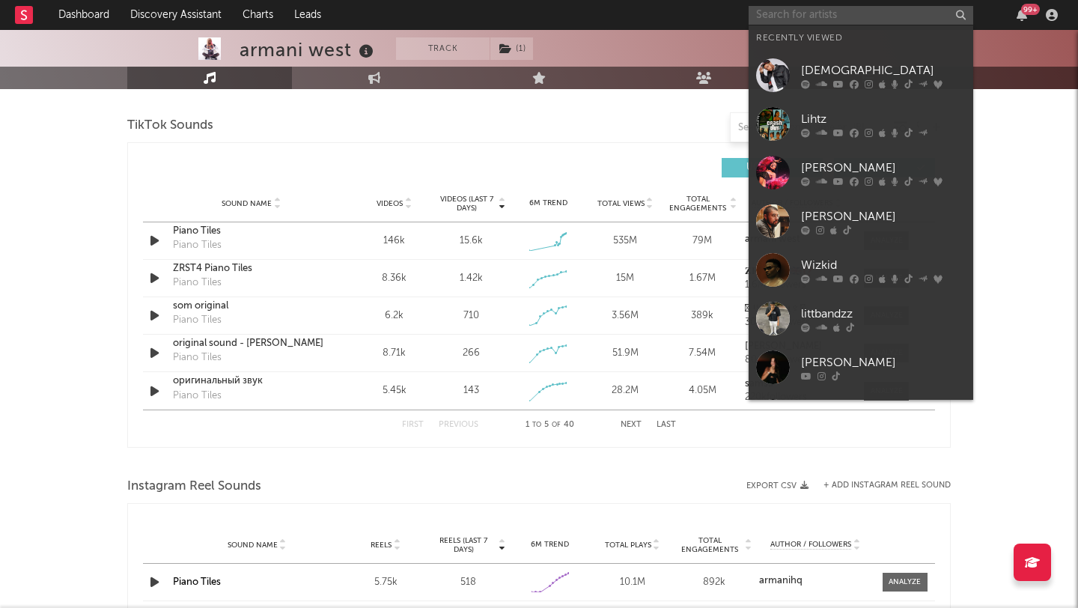
click at [807, 13] on input "text" at bounding box center [861, 15] width 225 height 19
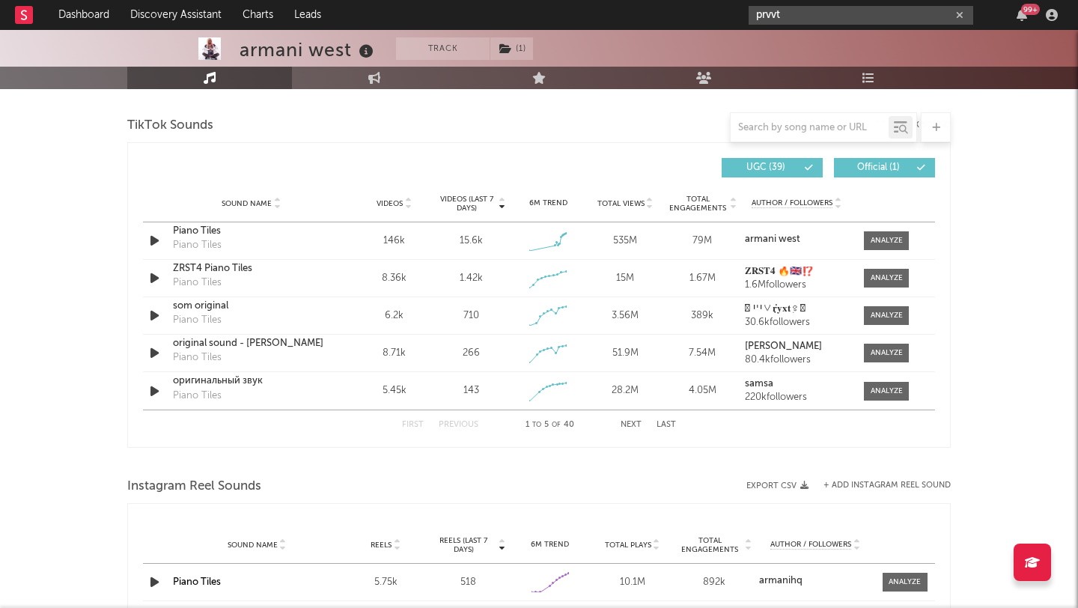
click at [798, 14] on input "prvvt" at bounding box center [861, 15] width 225 height 19
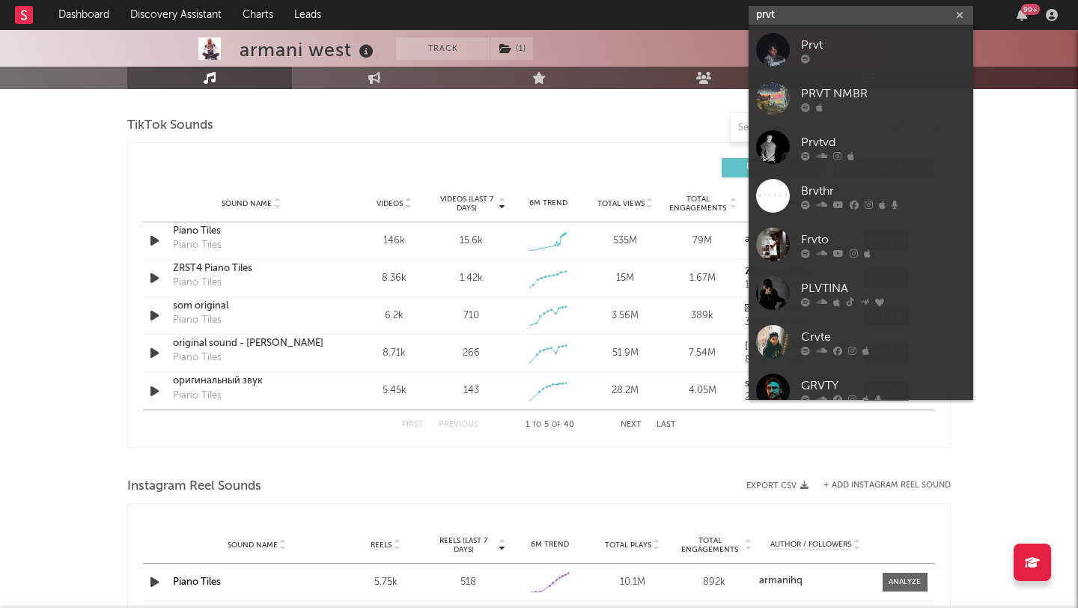
click at [784, 11] on input "prvt" at bounding box center [861, 15] width 225 height 19
paste input "PRYVT"
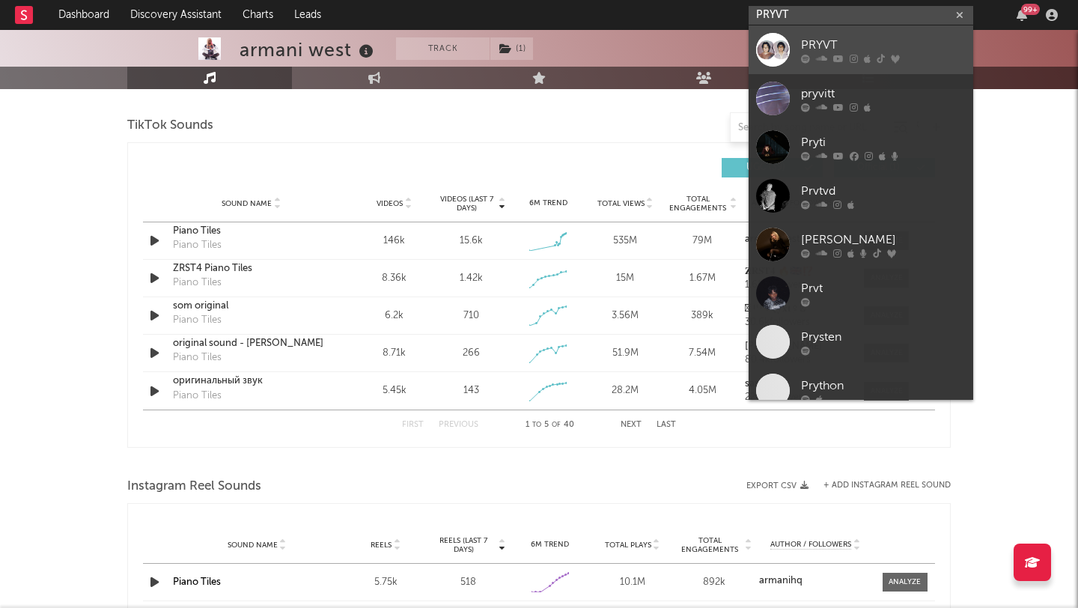
type input "PRYVT"
click at [869, 54] on icon at bounding box center [867, 58] width 7 height 9
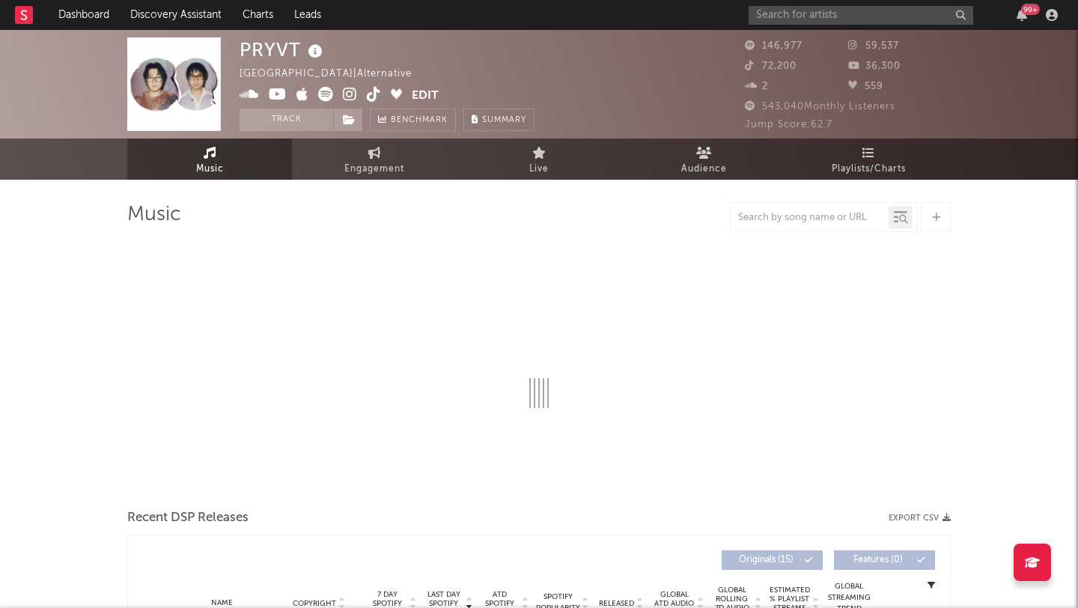
select select "6m"
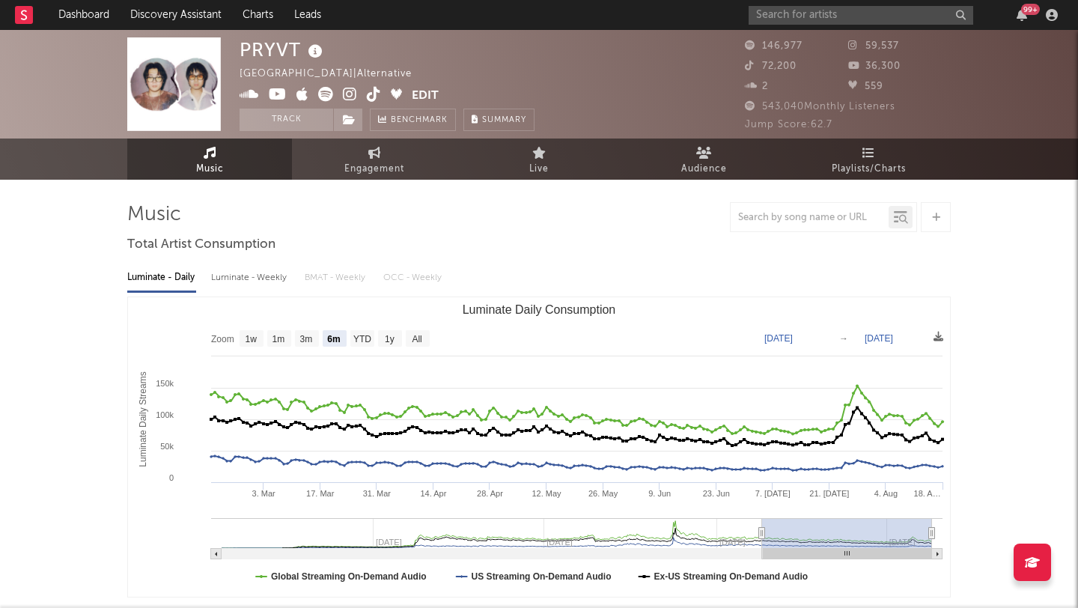
click at [373, 100] on icon at bounding box center [374, 94] width 14 height 15
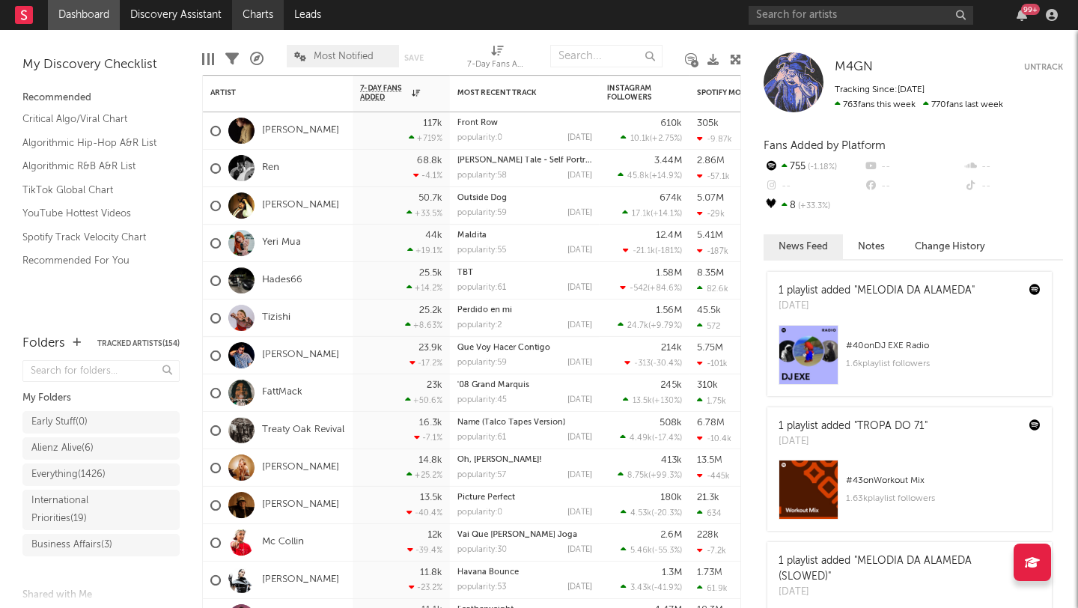
click at [259, 22] on link "Charts" at bounding box center [258, 15] width 52 height 30
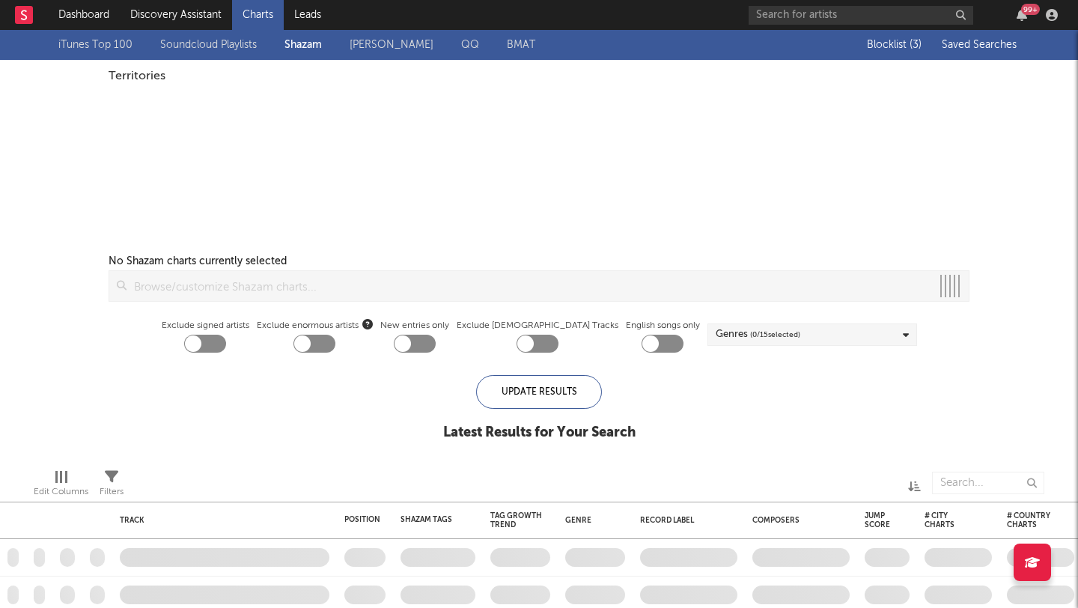
checkbox input "true"
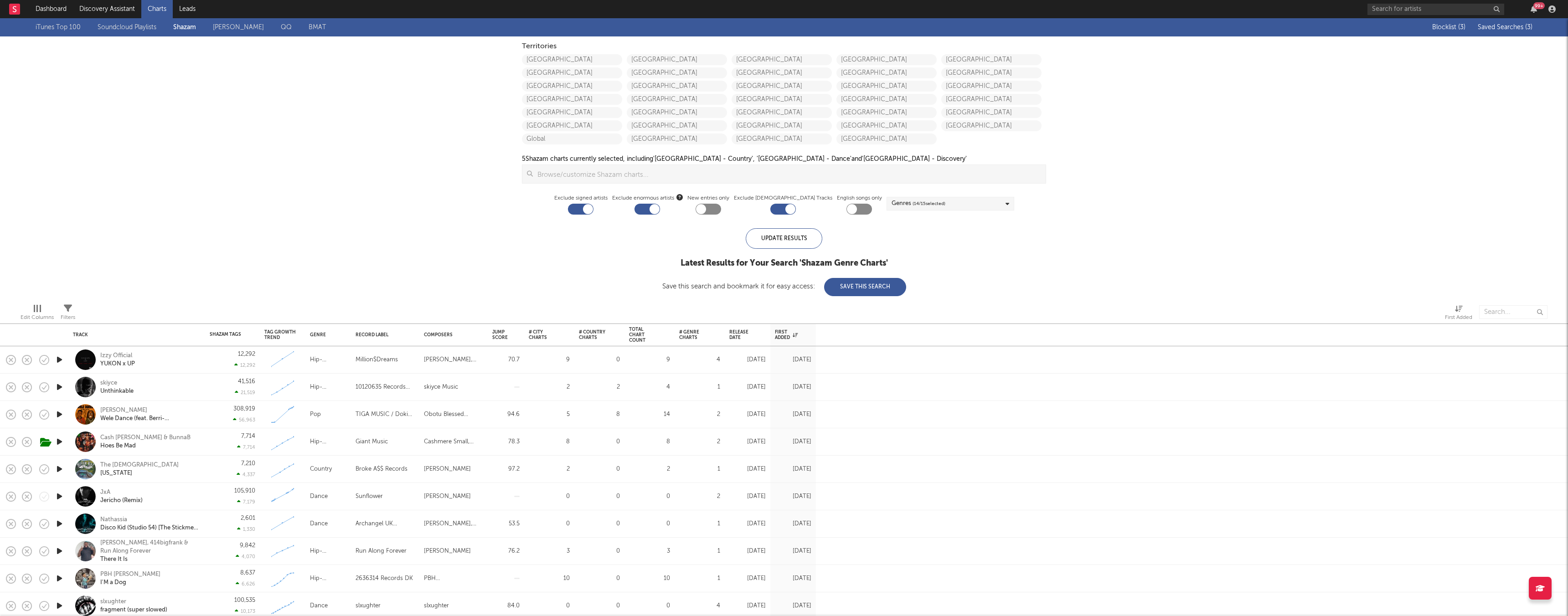
click at [656, 26] on span "Saved Searches ( 3 )" at bounding box center [1505, 27] width 55 height 6
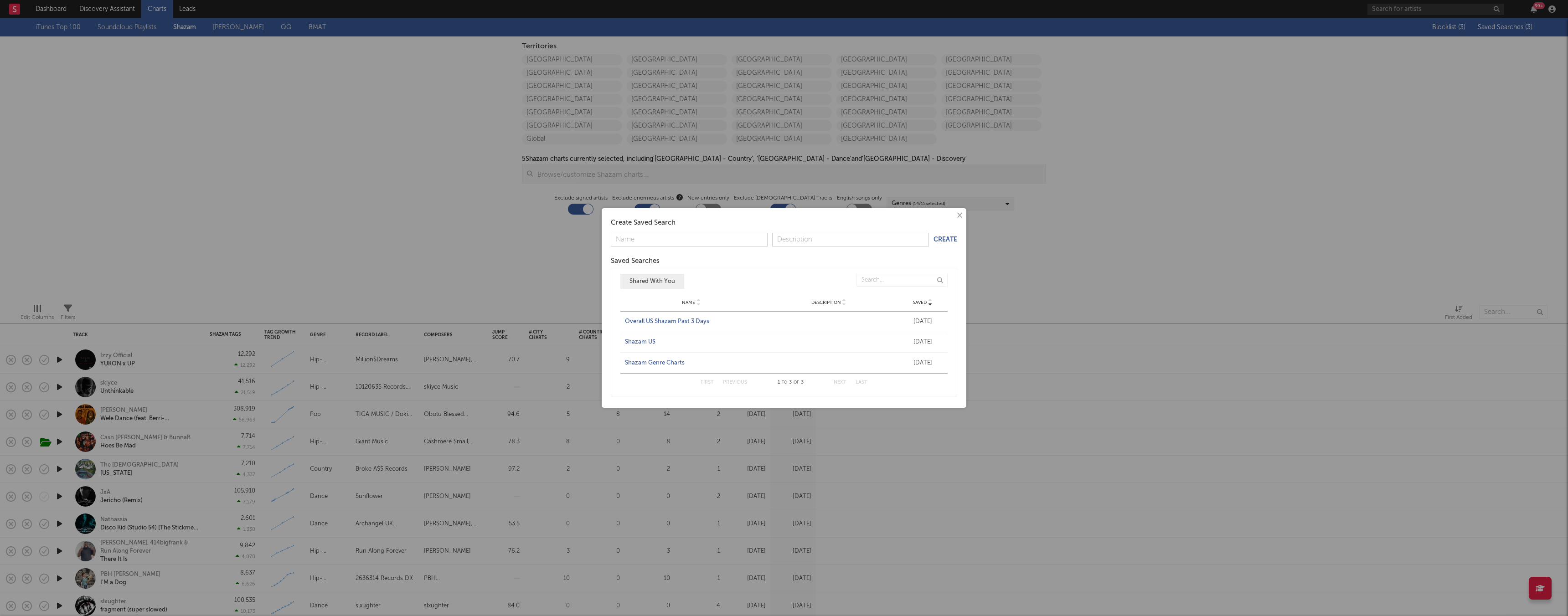
click at [656, 230] on div "× Create Saved Search Create Saved Searches Saved Name Description Saved Shared…" at bounding box center [784, 308] width 1568 height 616
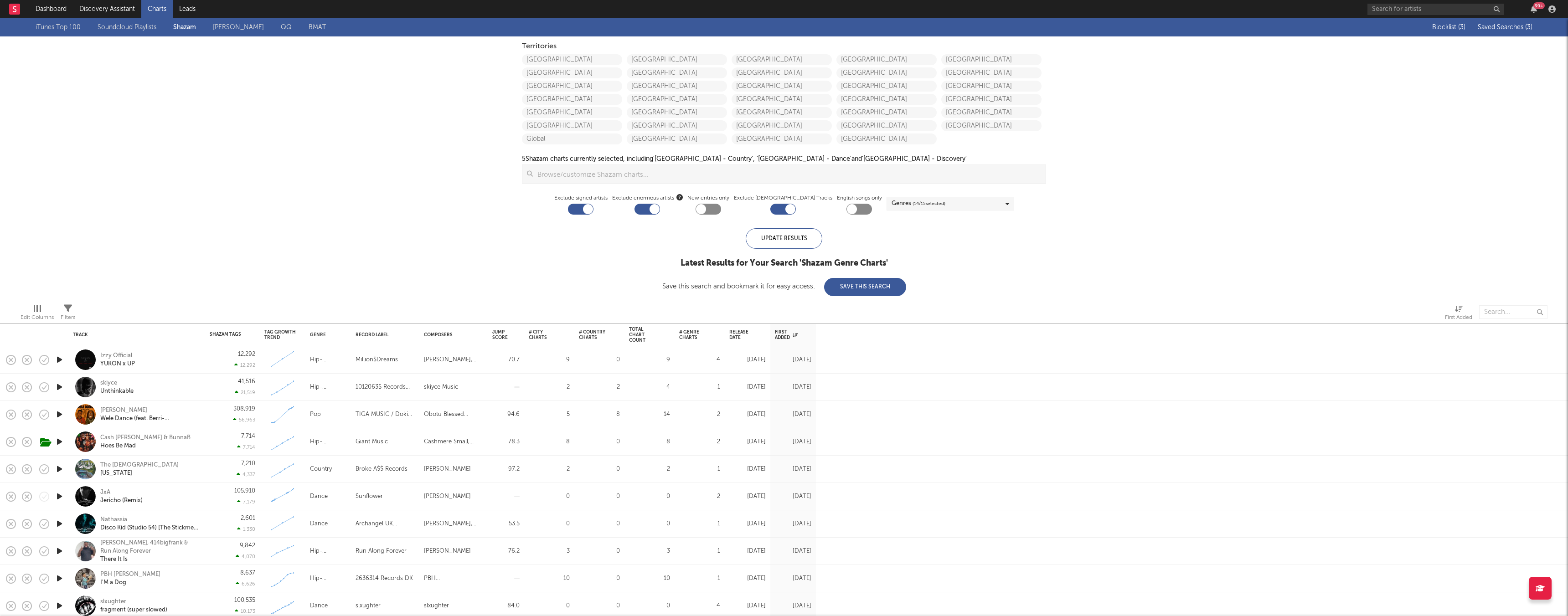
click at [609, 159] on div "5 Shazam charts currently selected, including 'United States - Country', 'Unite…" at bounding box center [744, 159] width 445 height 11
click at [401, 256] on div "iTunes Top 100 Soundcloud Playlists Shazam Warner Chappell QQ BMAT Blocklist ( …" at bounding box center [784, 157] width 1568 height 278
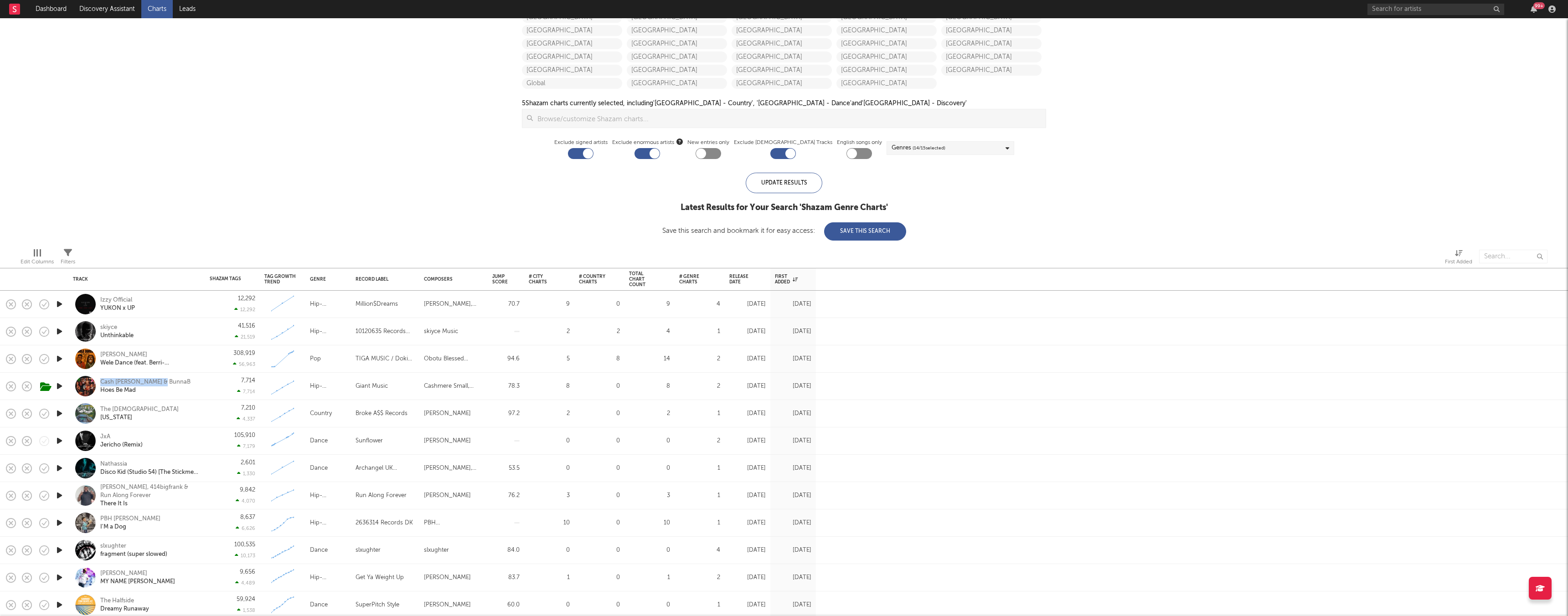
drag, startPoint x: 196, startPoint y: 384, endPoint x: 75, endPoint y: 393, distance: 121.3
click at [75, 369] on div "Cash Cobain & BunnaB Hoes Be Mad" at bounding box center [137, 387] width 128 height 27
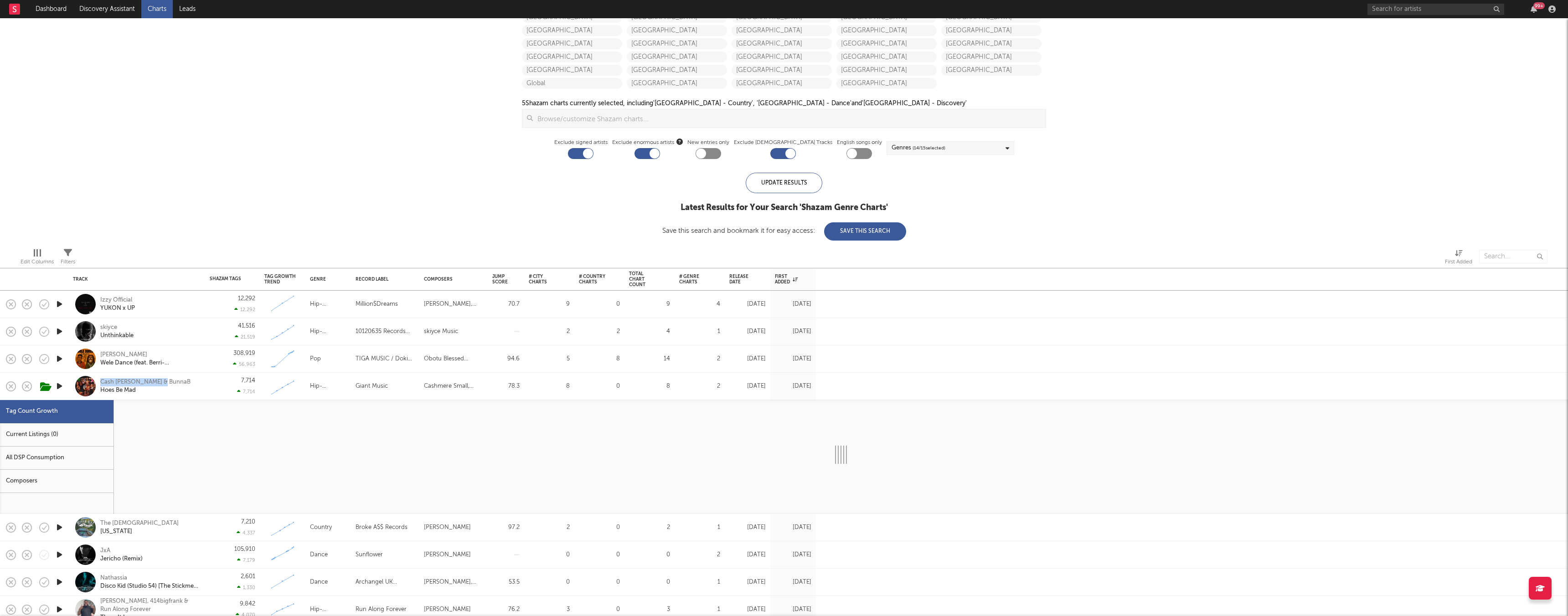
select select "1w"
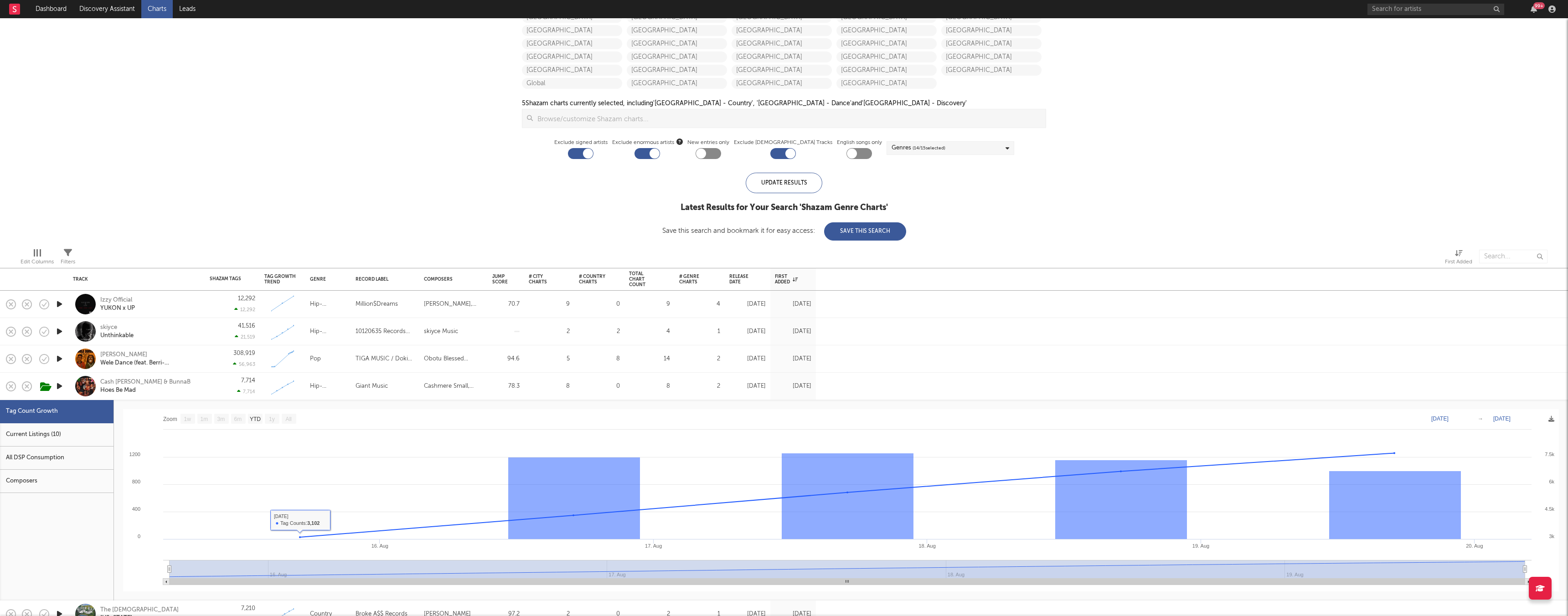
click at [179, 369] on div "Cash Cobain & BunnaB Hoes Be Mad" at bounding box center [149, 387] width 98 height 16
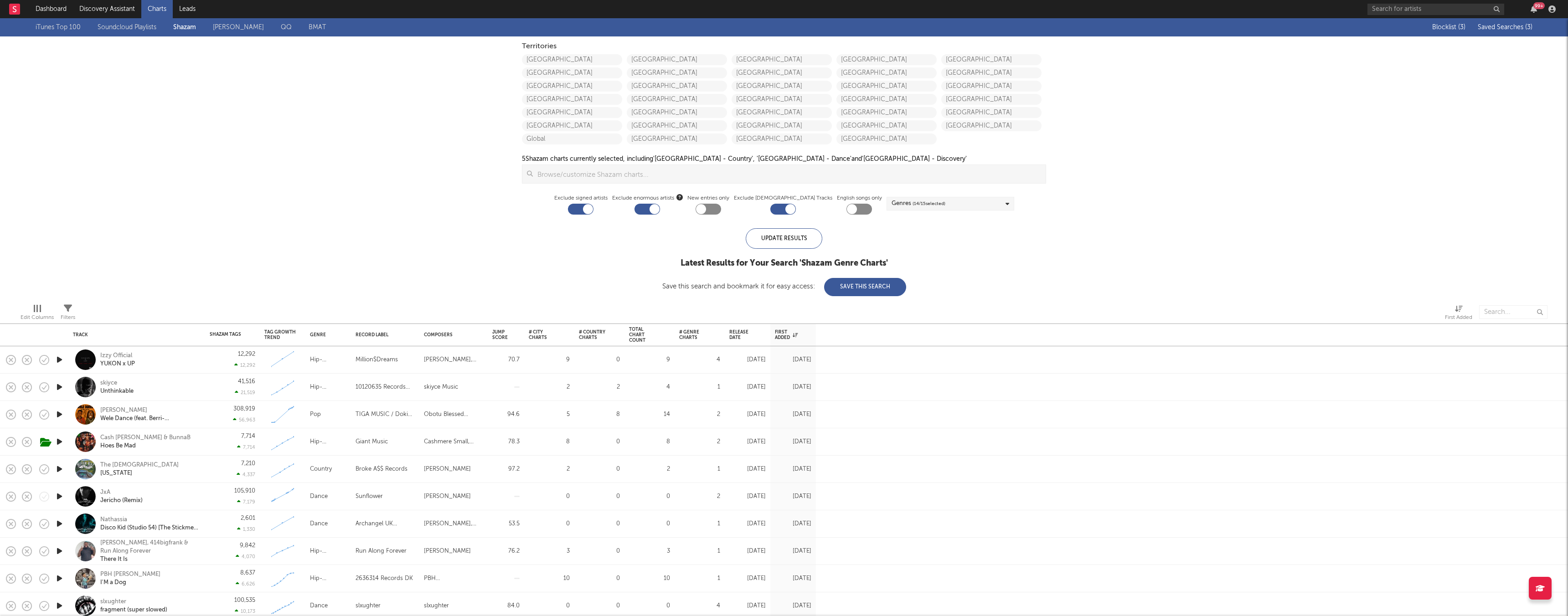
click at [656, 21] on div "Blocklist ( 3 ) Saved Searches ( 3 )" at bounding box center [1475, 27] width 114 height 18
click at [656, 30] on span "Saved Searches ( 3 )" at bounding box center [1505, 27] width 55 height 6
click at [656, 141] on div "× Create Saved Search Create Saved Searches Saved Name Description Saved Shared…" at bounding box center [784, 308] width 1568 height 616
click at [557, 50] on div "Territories" at bounding box center [783, 46] width 524 height 11
click at [546, 61] on link "United States" at bounding box center [572, 60] width 100 height 11
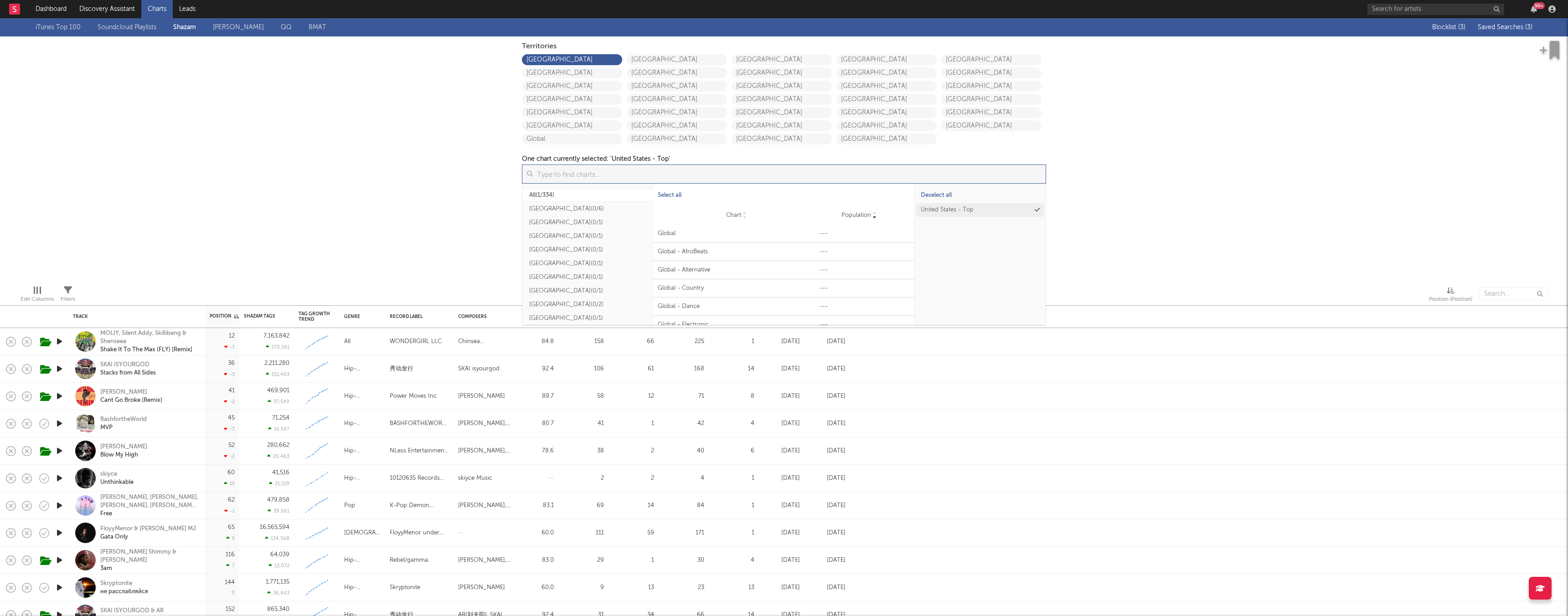
click at [621, 173] on input at bounding box center [789, 174] width 513 height 18
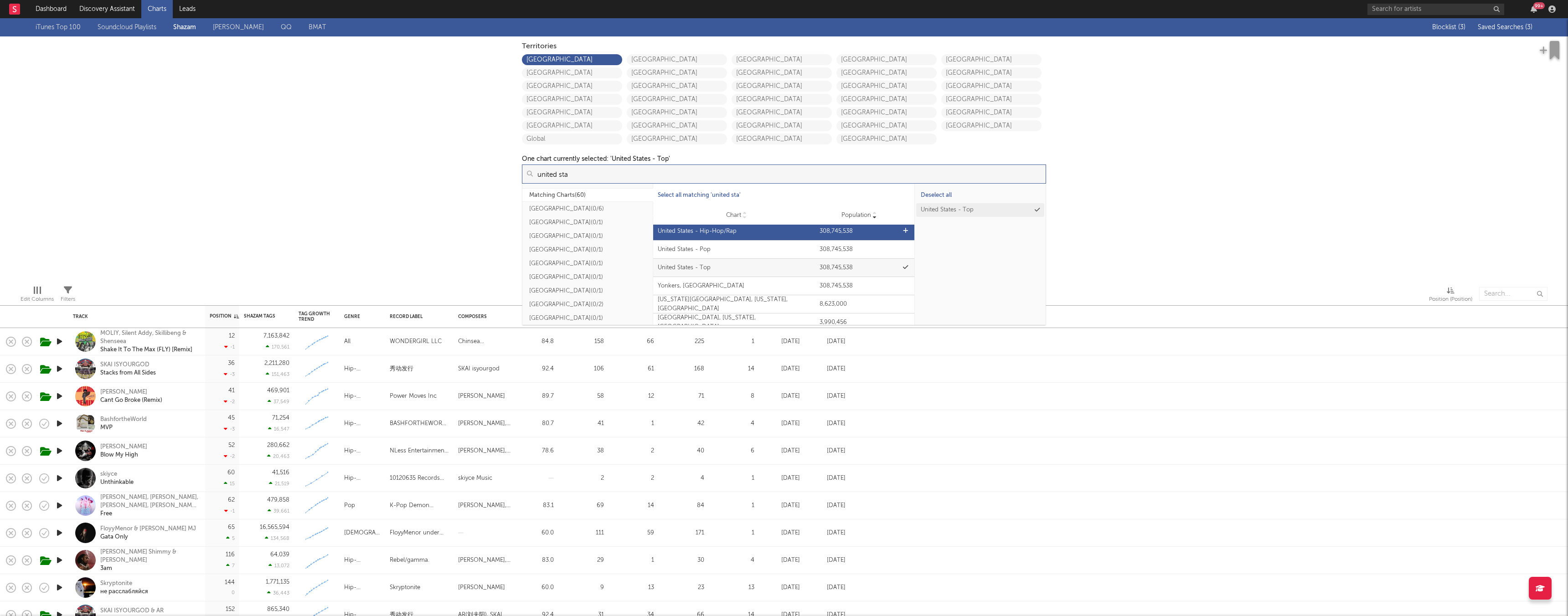
type input "united sta"
click at [656, 226] on div "Chart United States - Hip-Hop/Rap Population 308,745,538" at bounding box center [784, 231] width 262 height 18
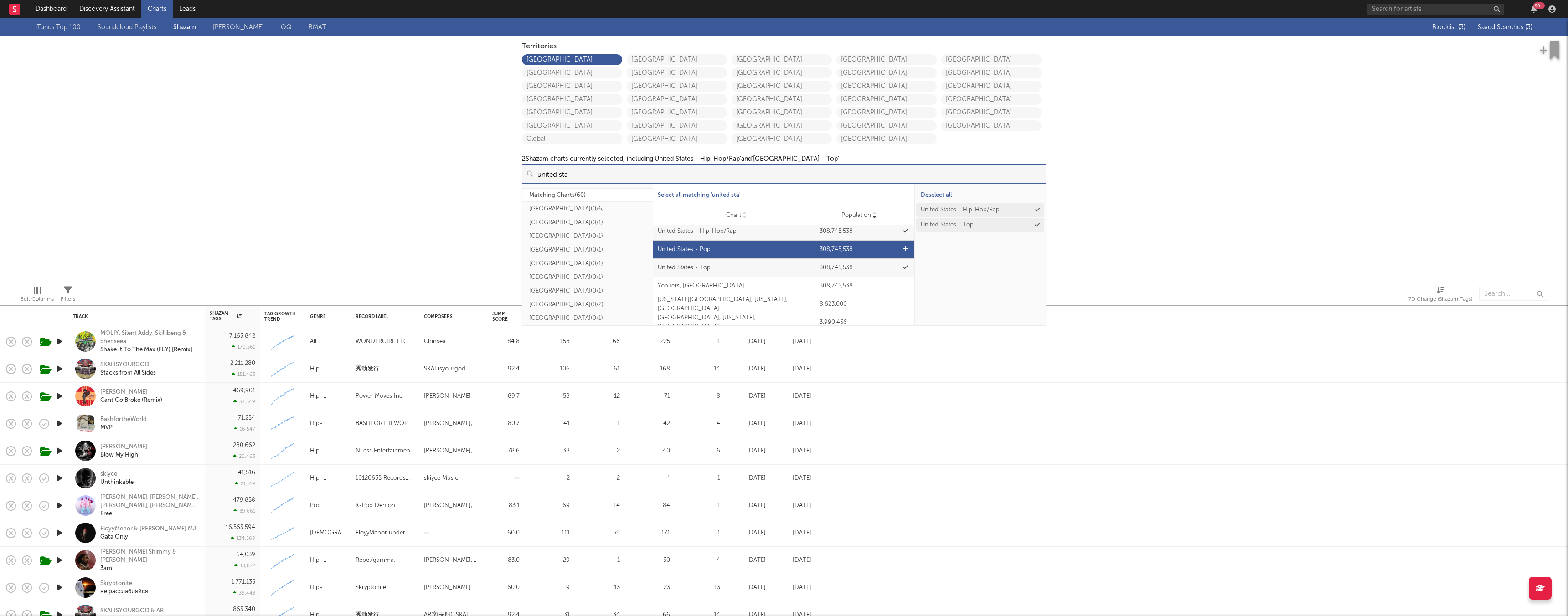
click at [656, 243] on div "Chart United States - Pop Population 308,745,538" at bounding box center [784, 249] width 262 height 18
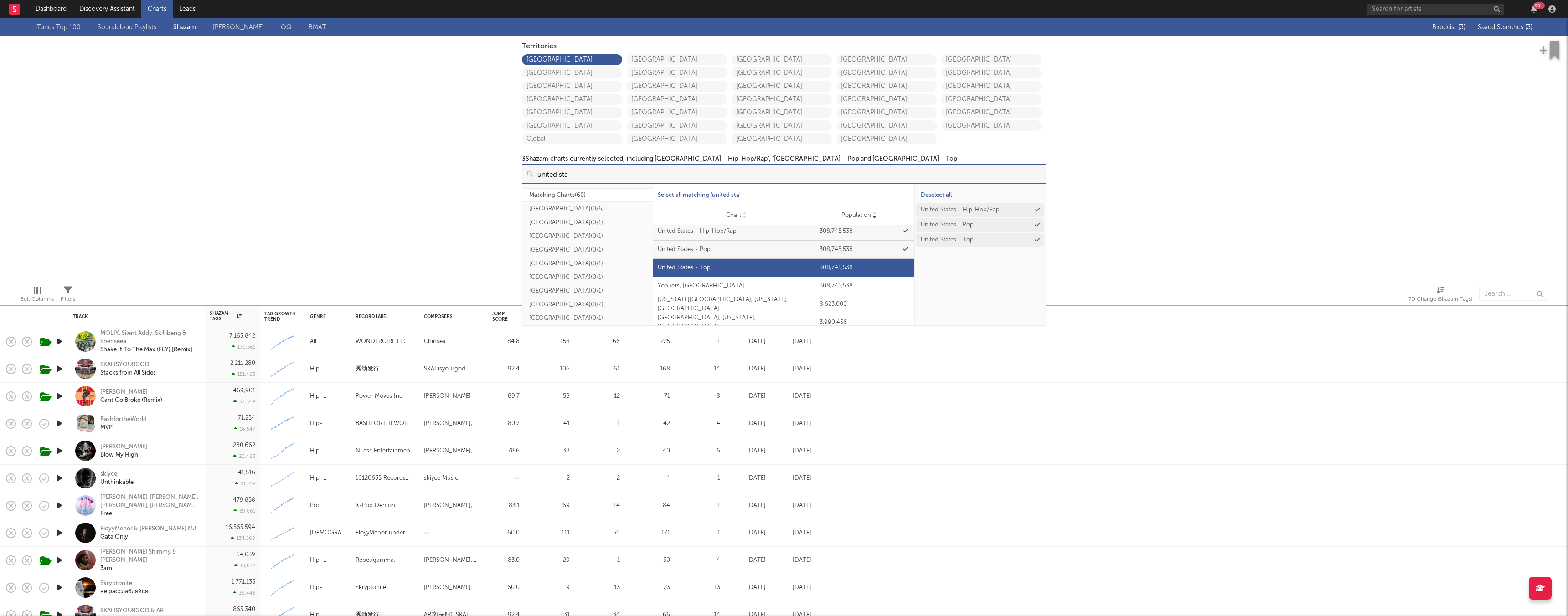
click at [656, 265] on div "United States - Top" at bounding box center [737, 268] width 158 height 9
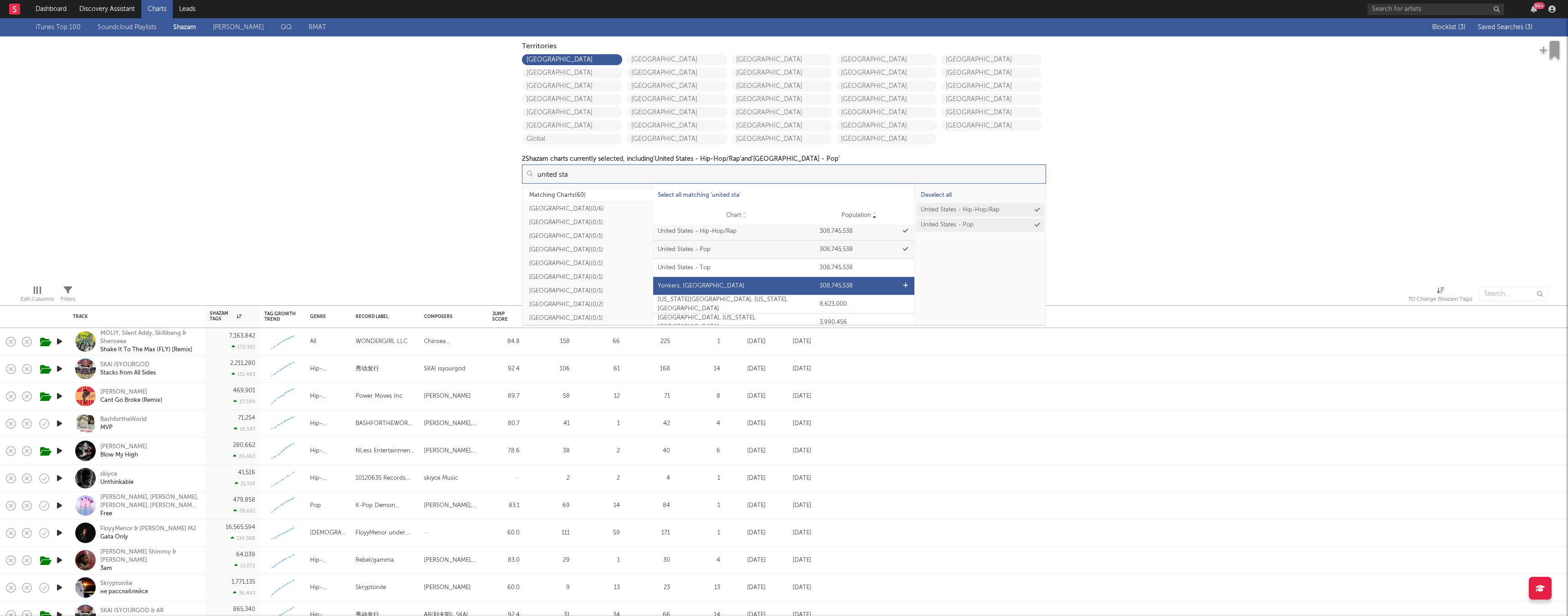
click at [656, 288] on div "Yonkers, United States" at bounding box center [737, 286] width 158 height 9
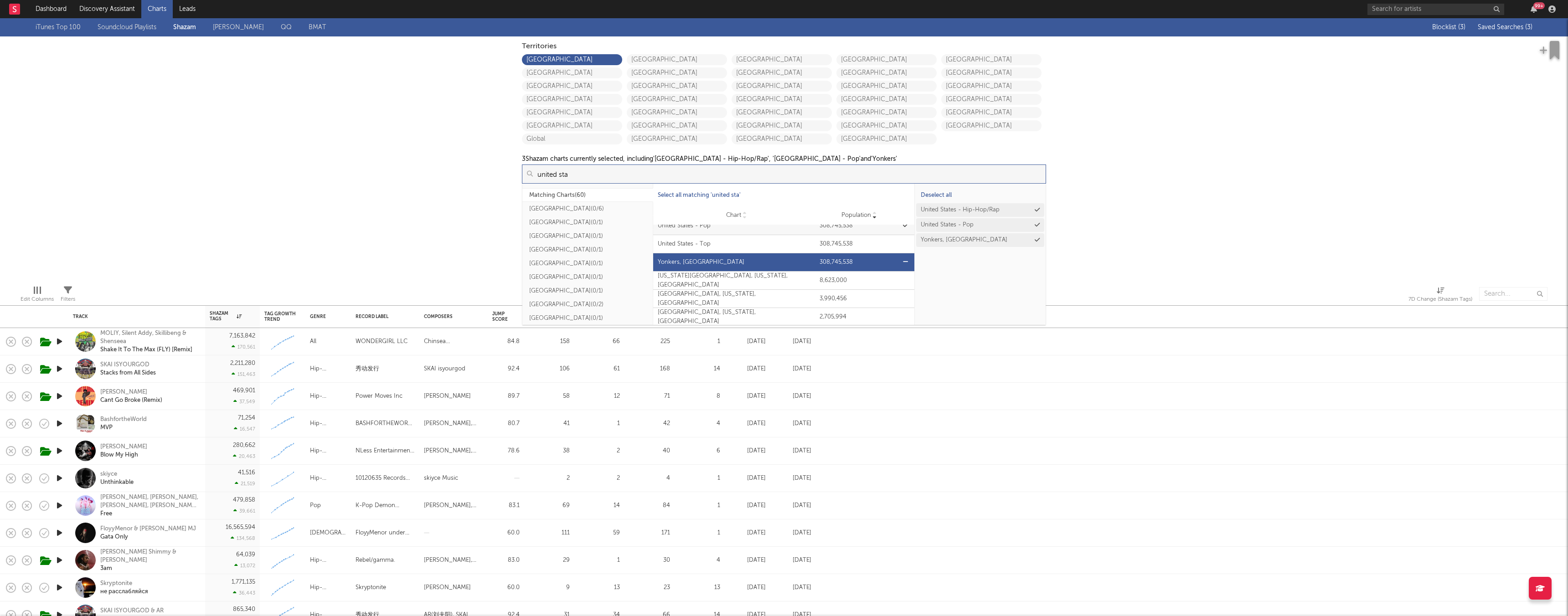
scroll to position [100, 0]
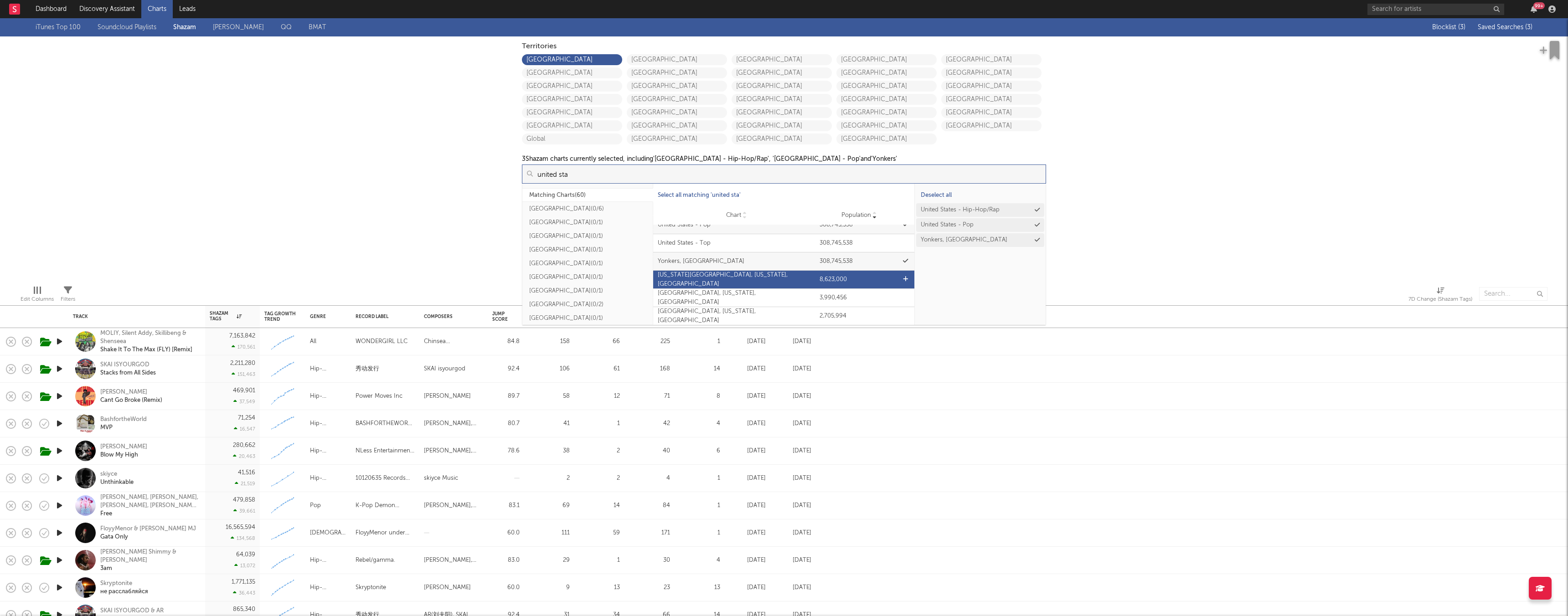
click at [656, 279] on div "New York City, New York, United States" at bounding box center [737, 279] width 158 height 18
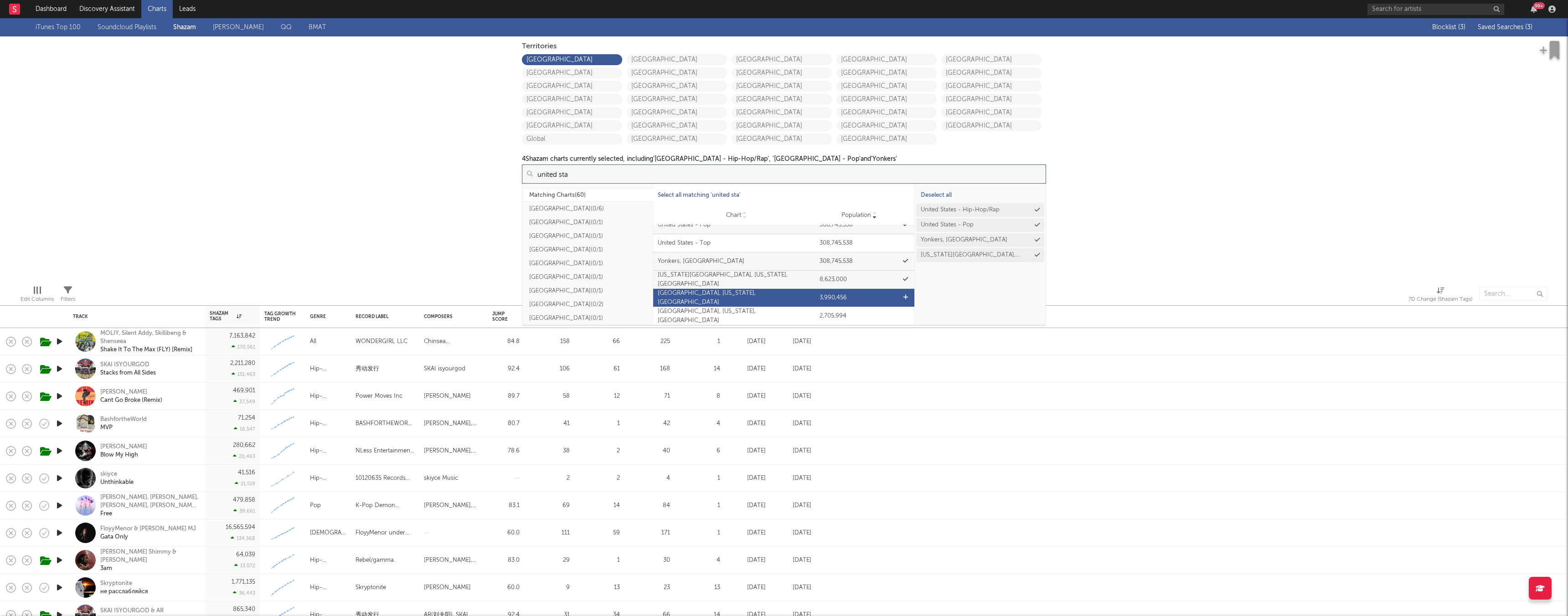
click at [656, 291] on div "Chart Los Angeles, California, United States Population 3,990,456" at bounding box center [784, 298] width 262 height 18
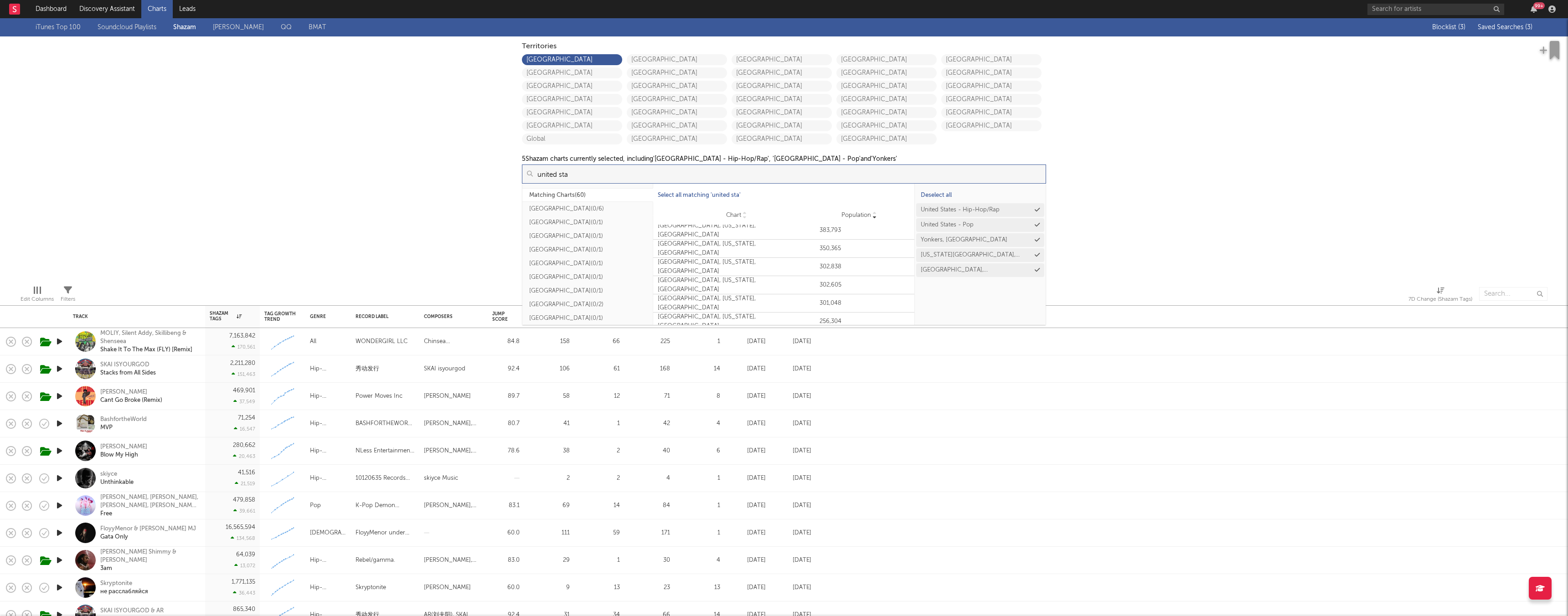
scroll to position [993, 0]
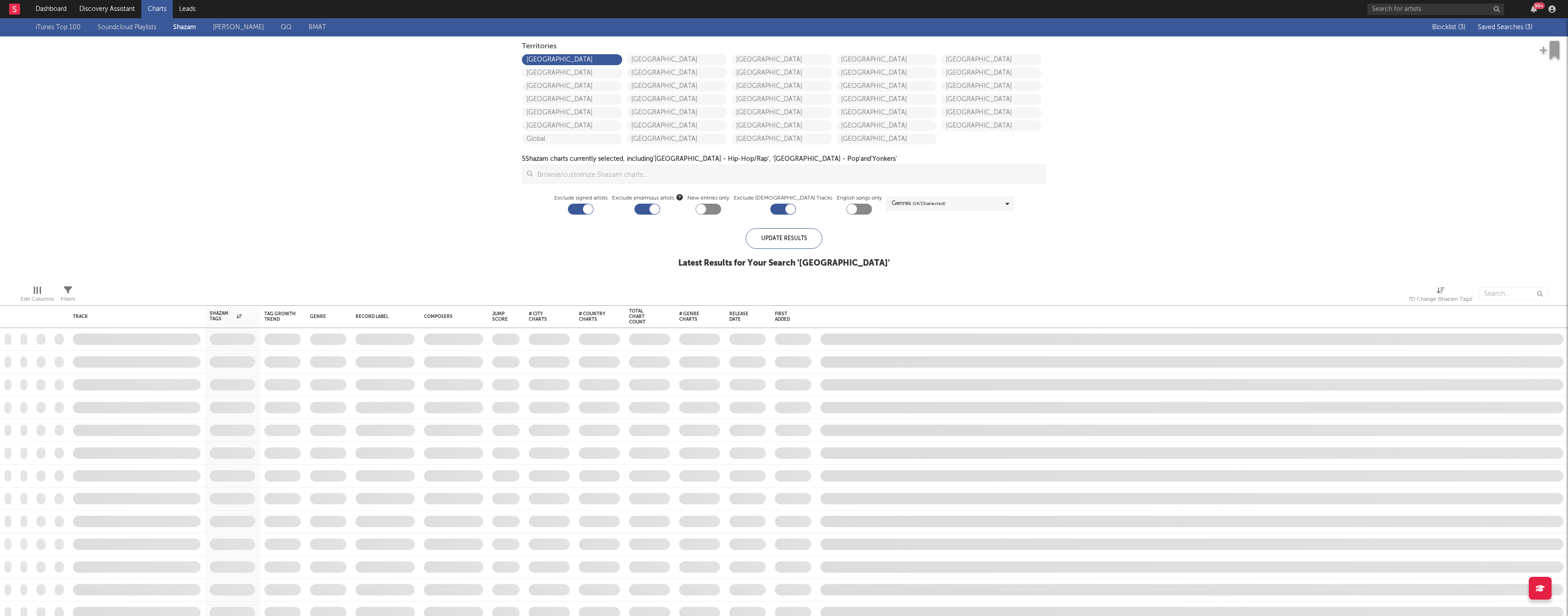
click at [656, 121] on div "iTunes Top 100 Soundcloud Playlists Shazam Warner Chappell QQ BMAT Blocklist ( …" at bounding box center [784, 148] width 1568 height 260
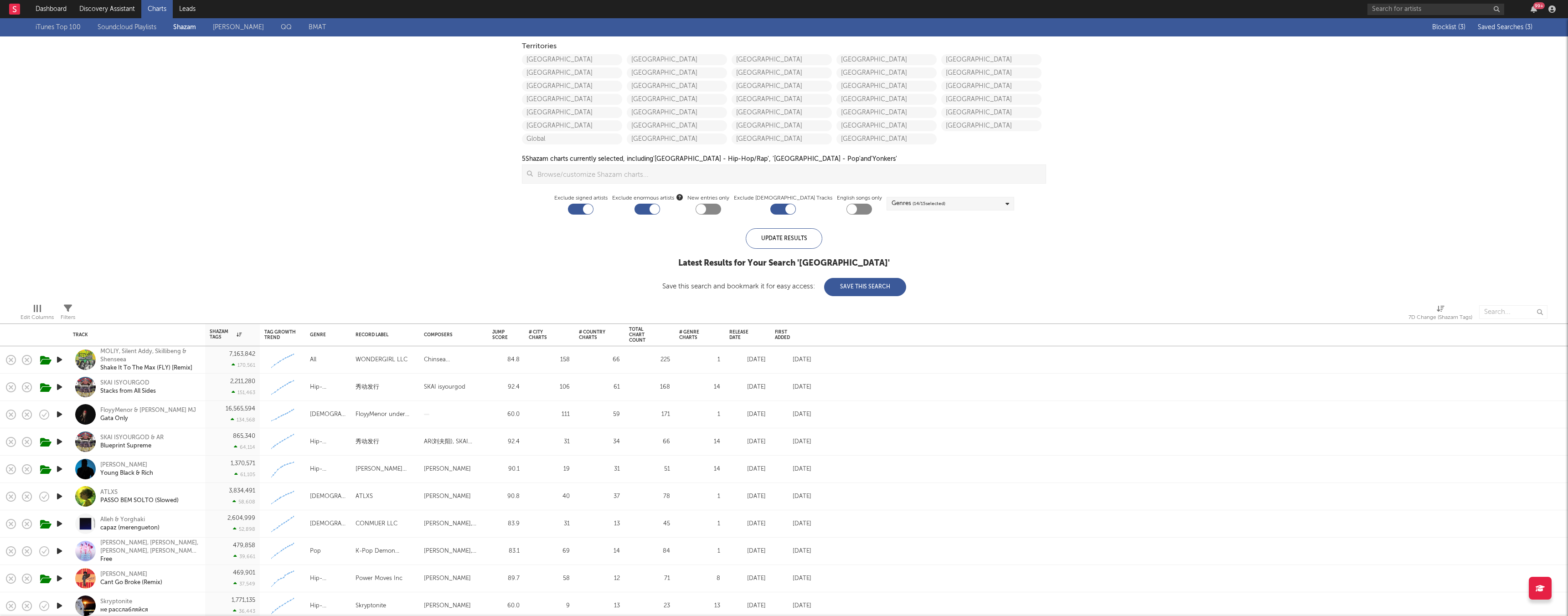
click at [656, 23] on div "Blocklist ( 3 ) Saved Searches ( 3 )" at bounding box center [1475, 27] width 114 height 18
click at [656, 30] on span "Saved Searches ( 3 )" at bounding box center [1505, 27] width 55 height 6
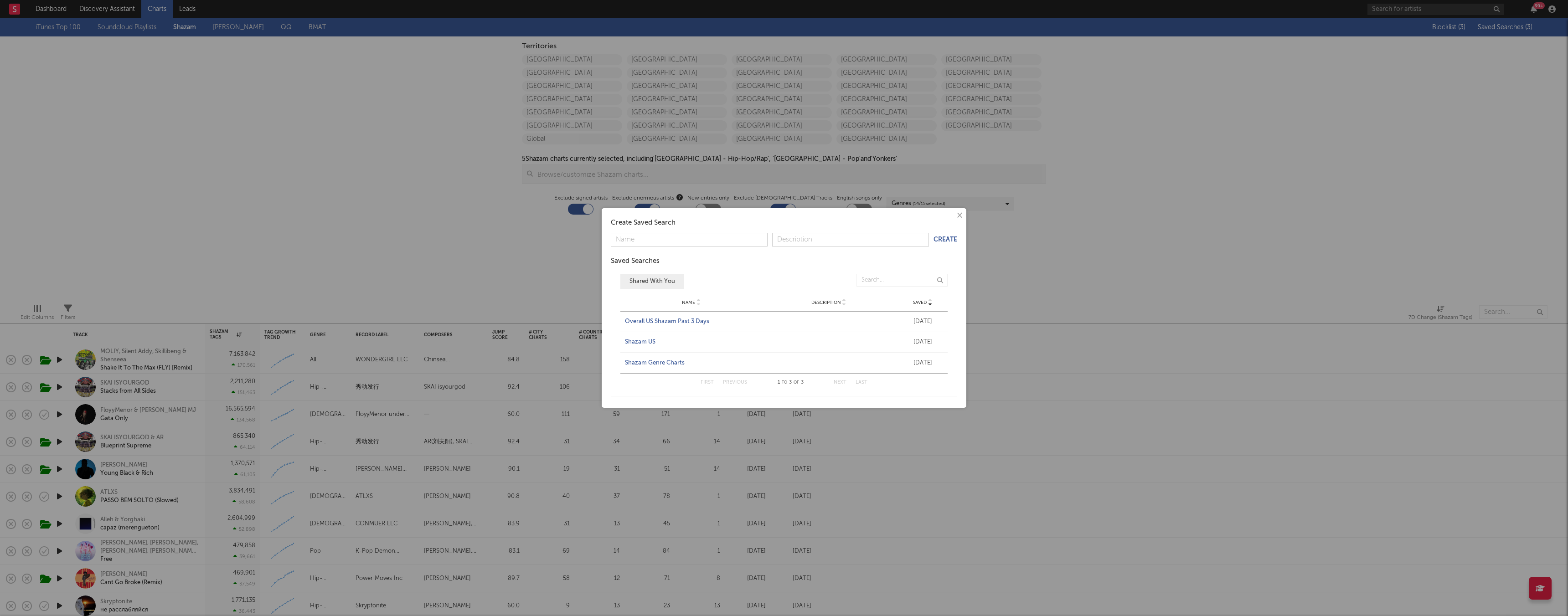
click at [645, 342] on div "Shazam US" at bounding box center [691, 342] width 133 height 9
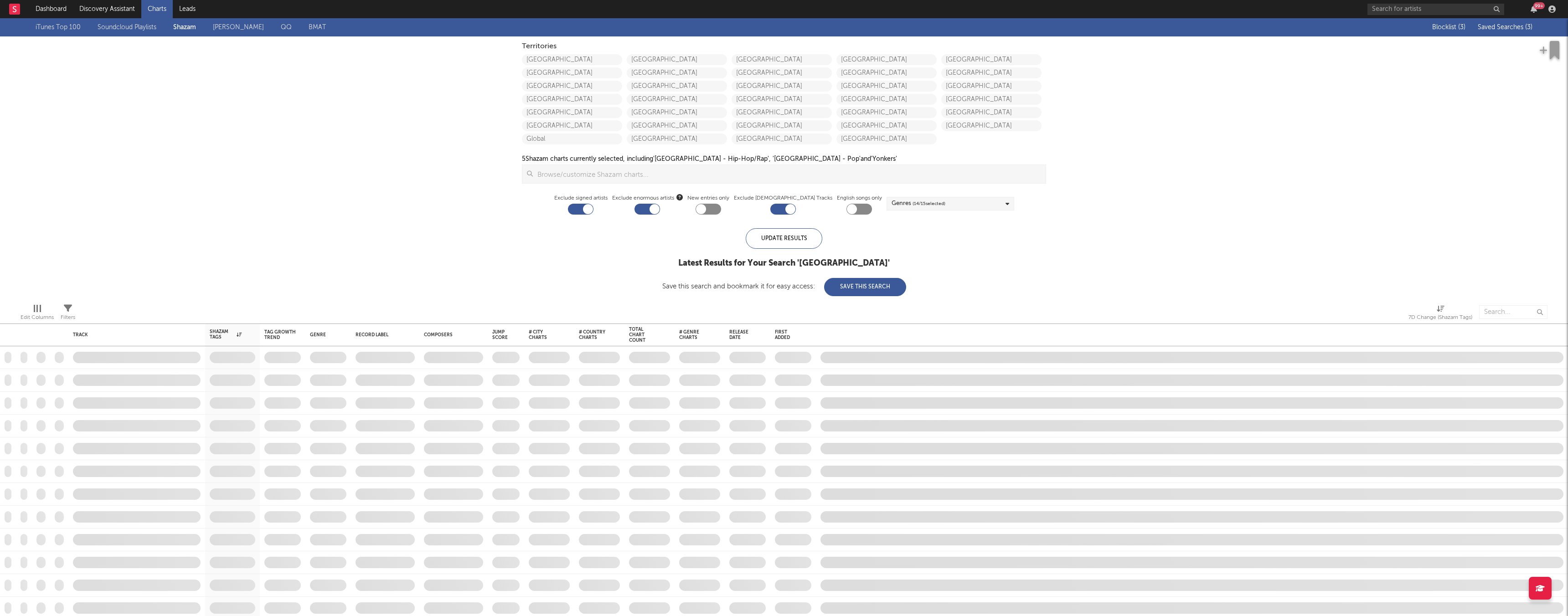
checkbox input "false"
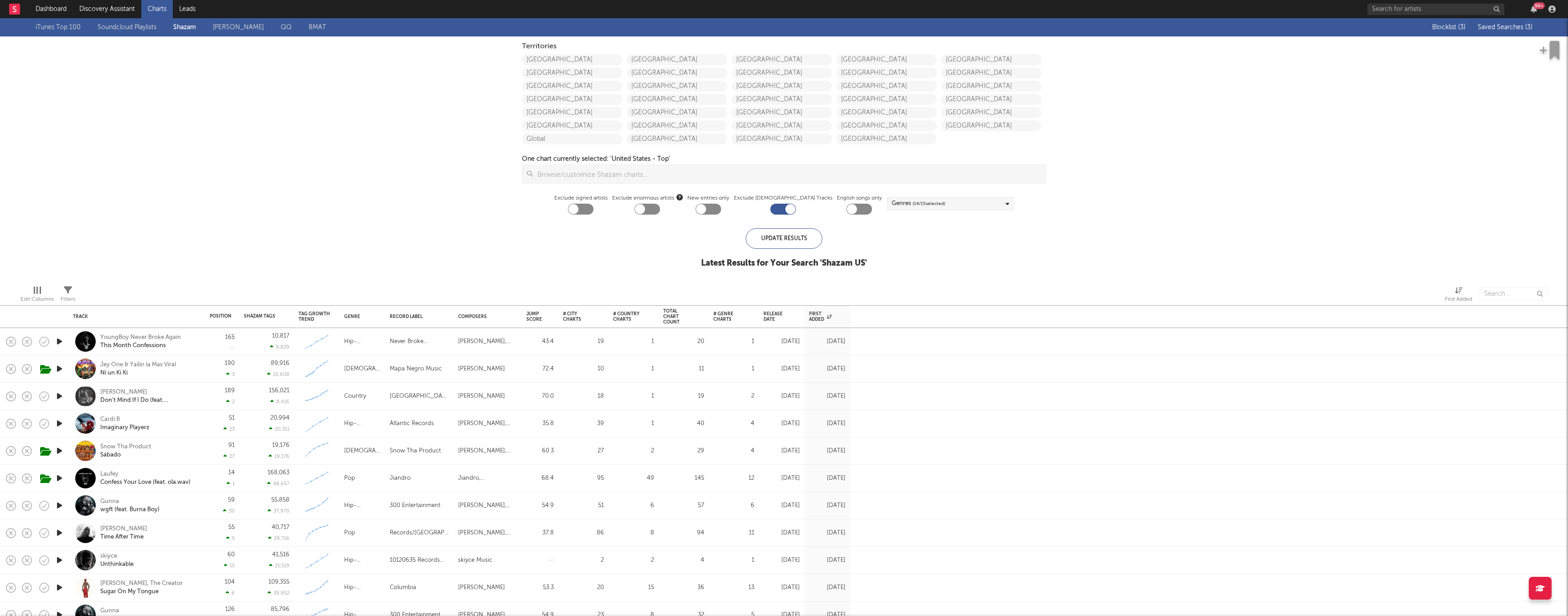
click at [580, 209] on div "Exclude signed artists" at bounding box center [581, 204] width 54 height 22
click at [593, 208] on div at bounding box center [581, 209] width 26 height 11
checkbox input "true"
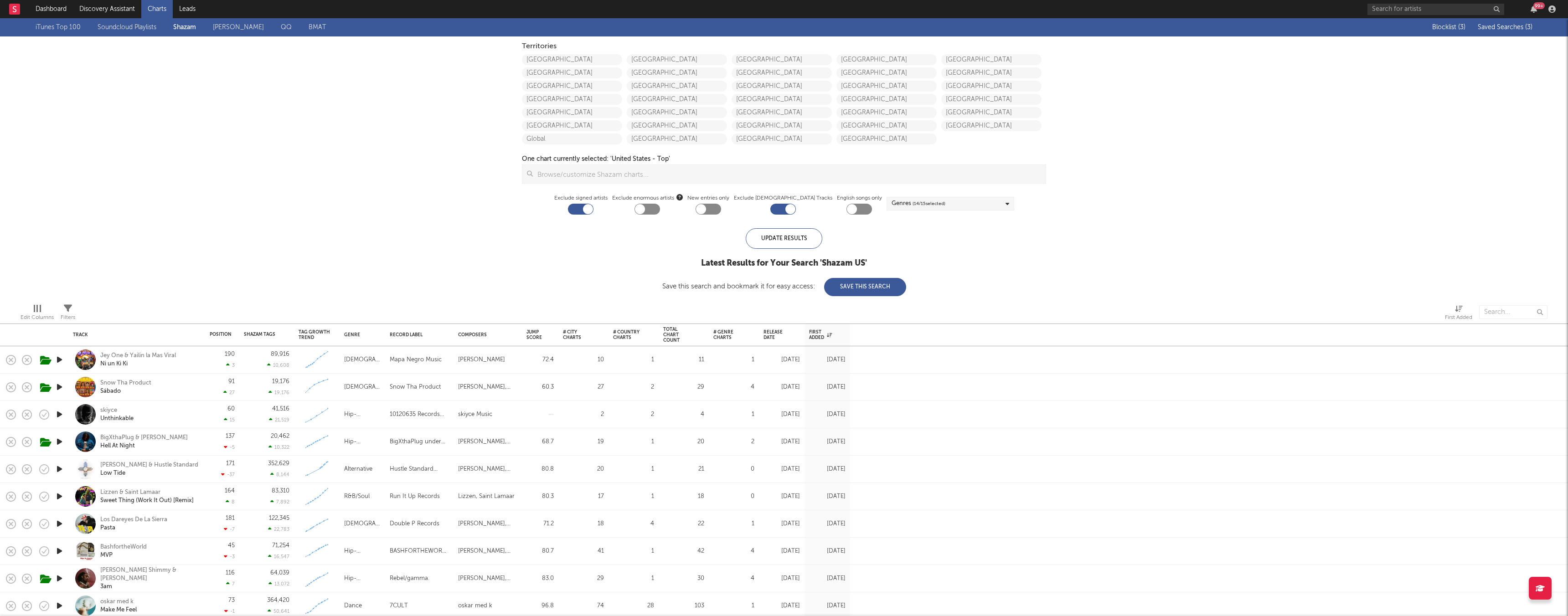
click at [656, 211] on div at bounding box center [647, 209] width 26 height 11
checkbox input "true"
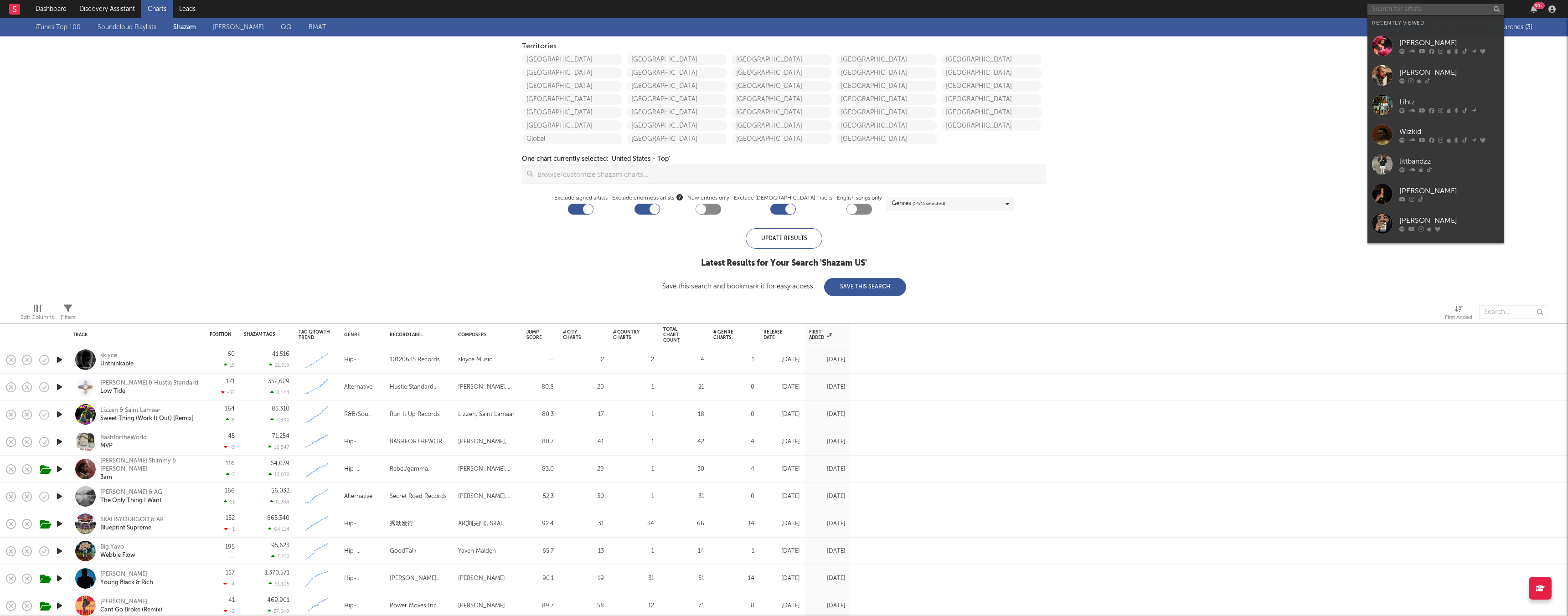
click at [656, 10] on input "text" at bounding box center [1436, 9] width 137 height 12
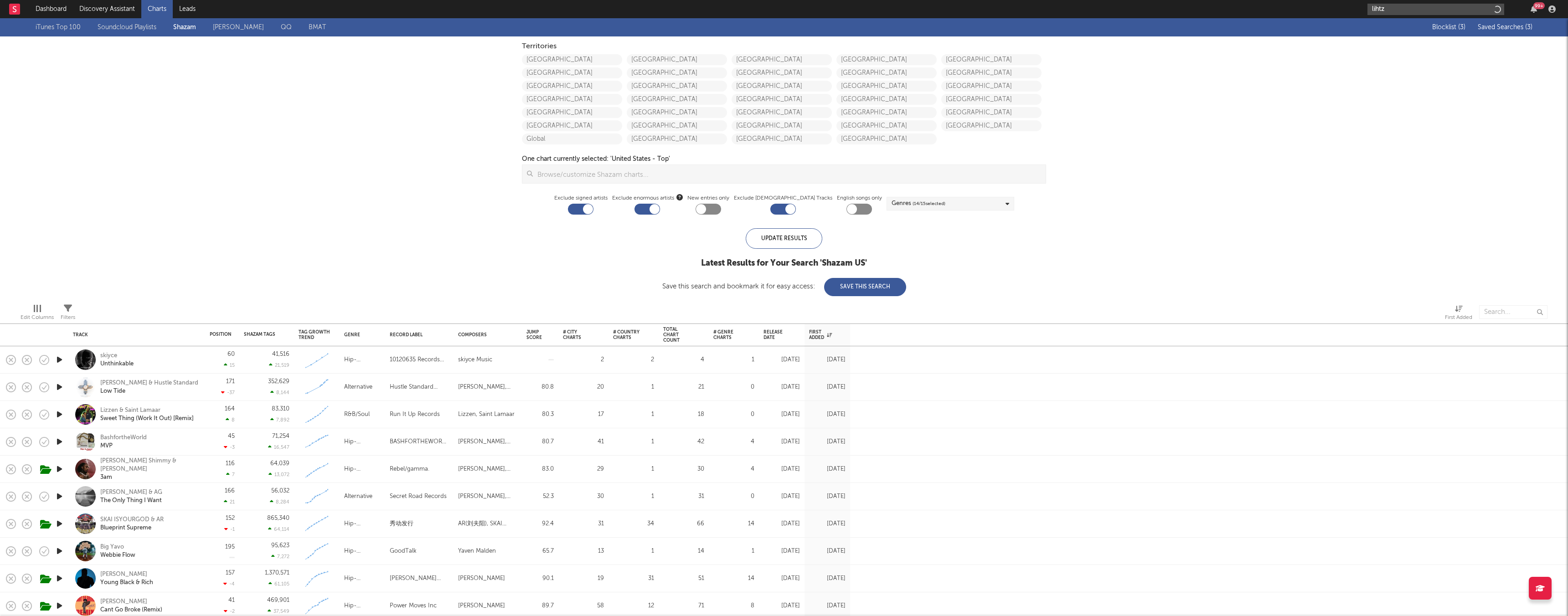
click at [656, 10] on input "lihtz" at bounding box center [1436, 9] width 137 height 12
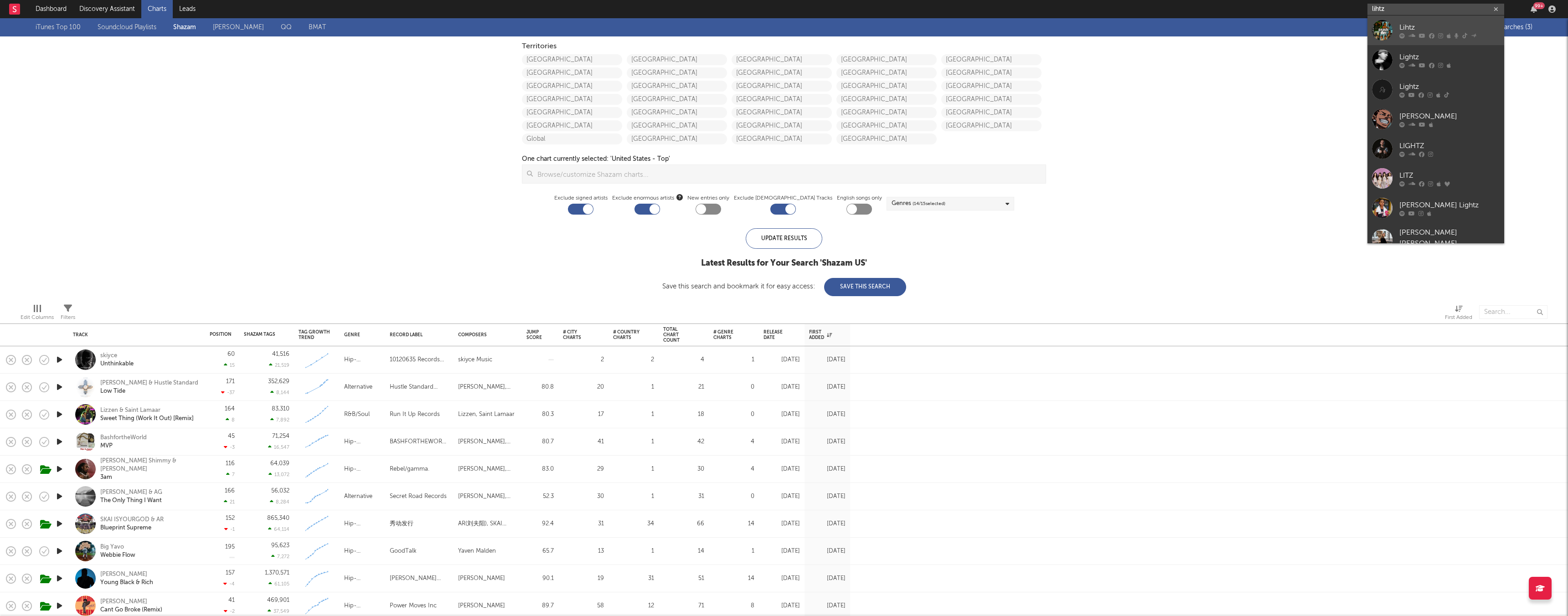
type input "lihtz"
click at [656, 24] on div "Lihtz" at bounding box center [1449, 27] width 100 height 11
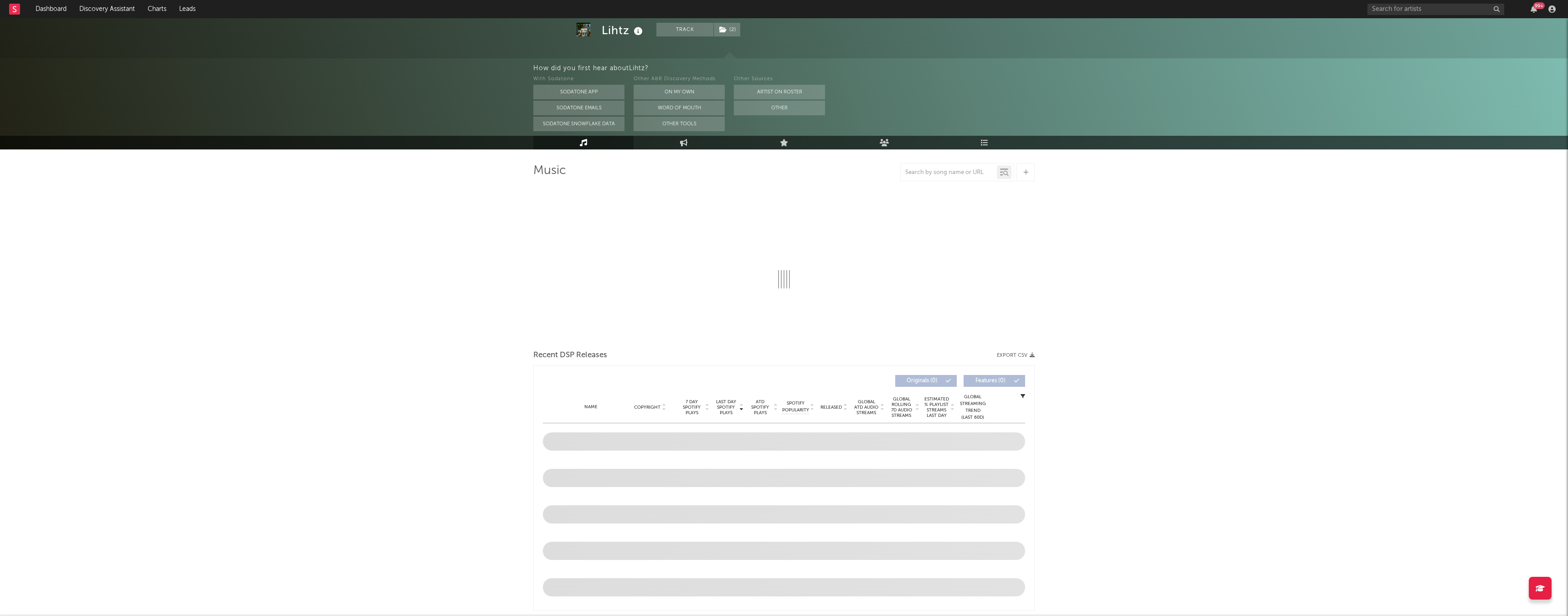
scroll to position [43, 0]
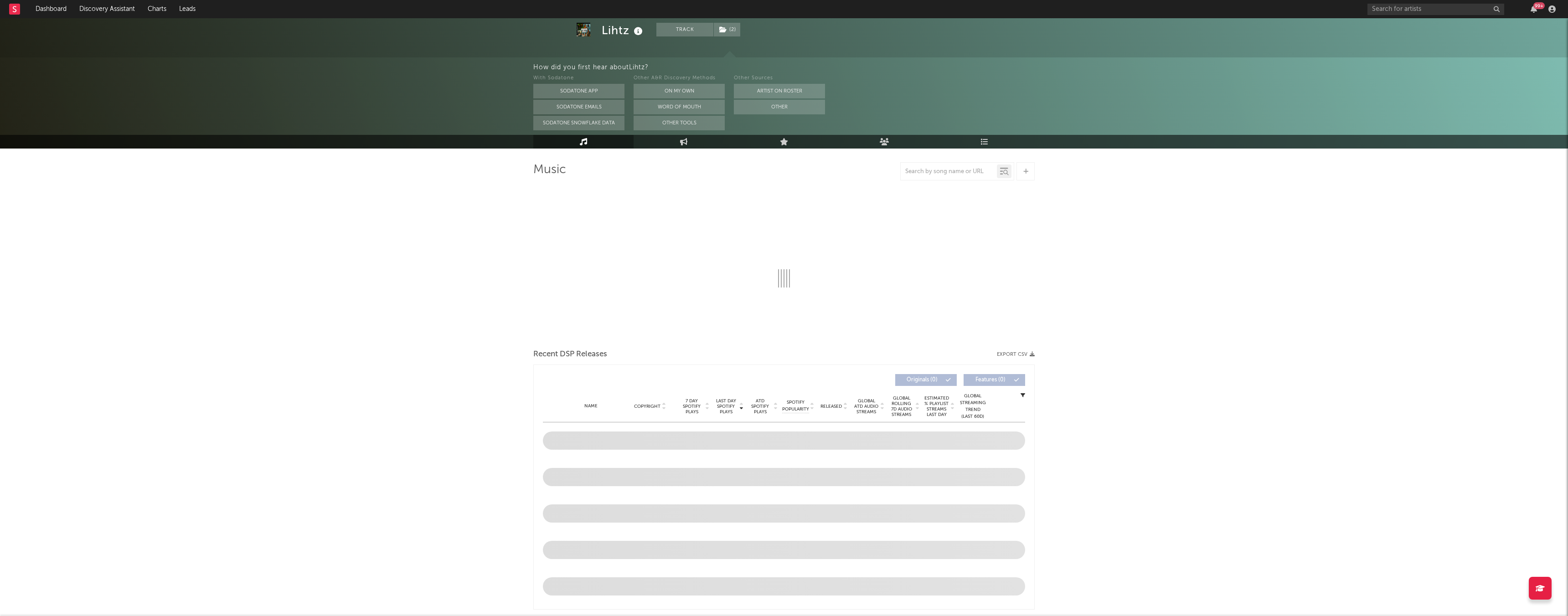
select select "6m"
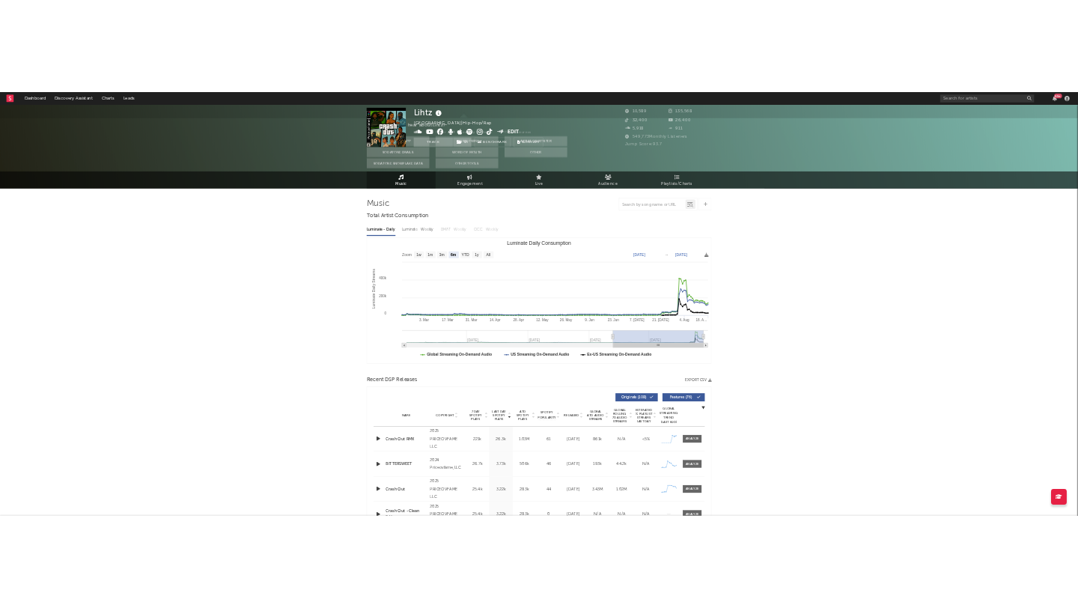
scroll to position [0, 0]
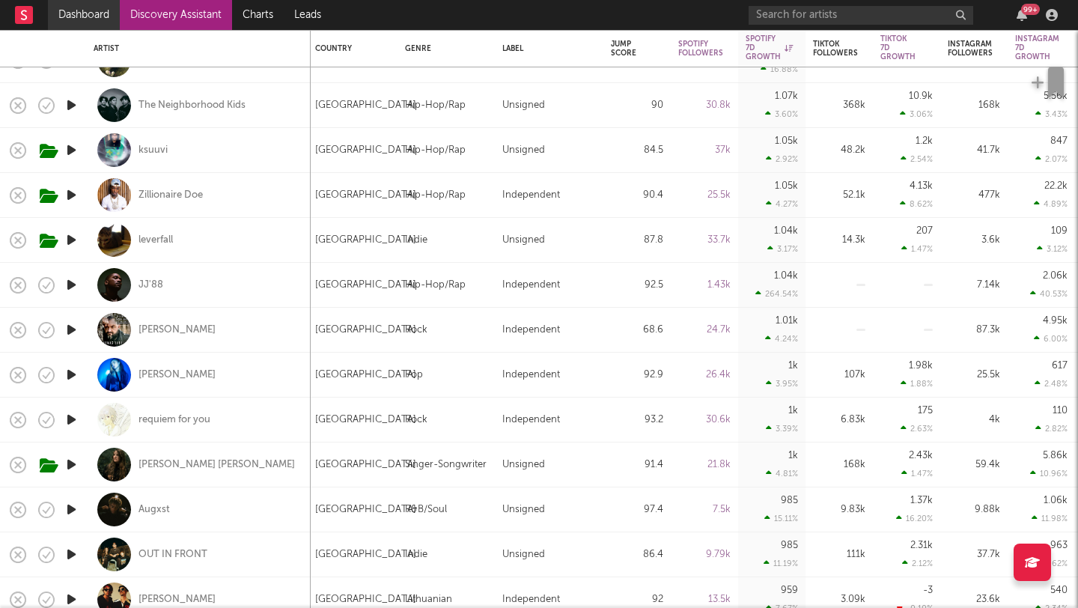
click at [92, 13] on link "Dashboard" at bounding box center [84, 15] width 72 height 30
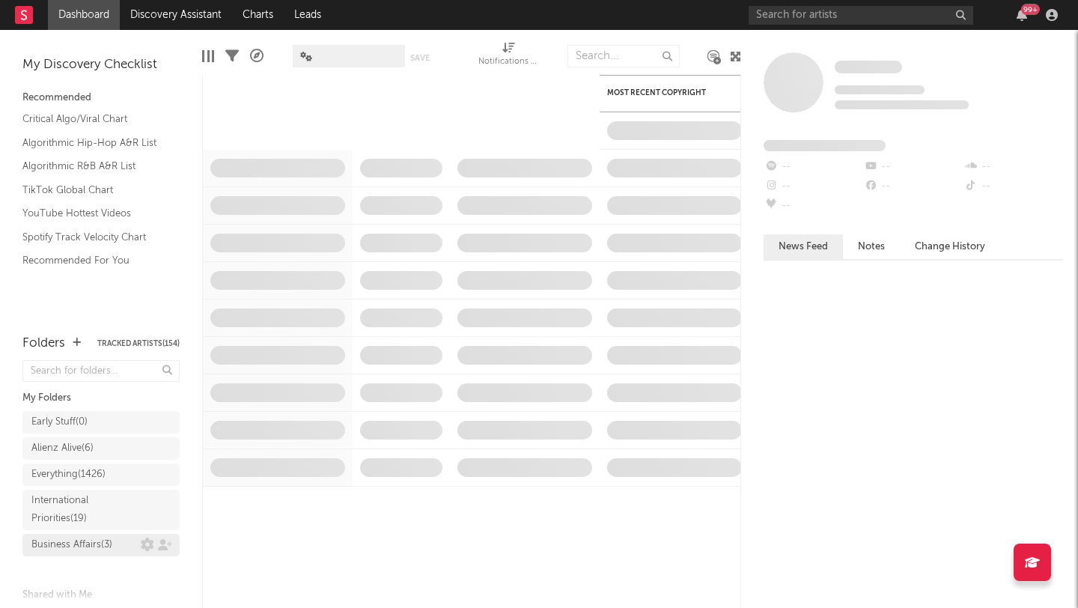
click at [94, 544] on div "Business Affairs ( 3 )" at bounding box center [71, 545] width 81 height 18
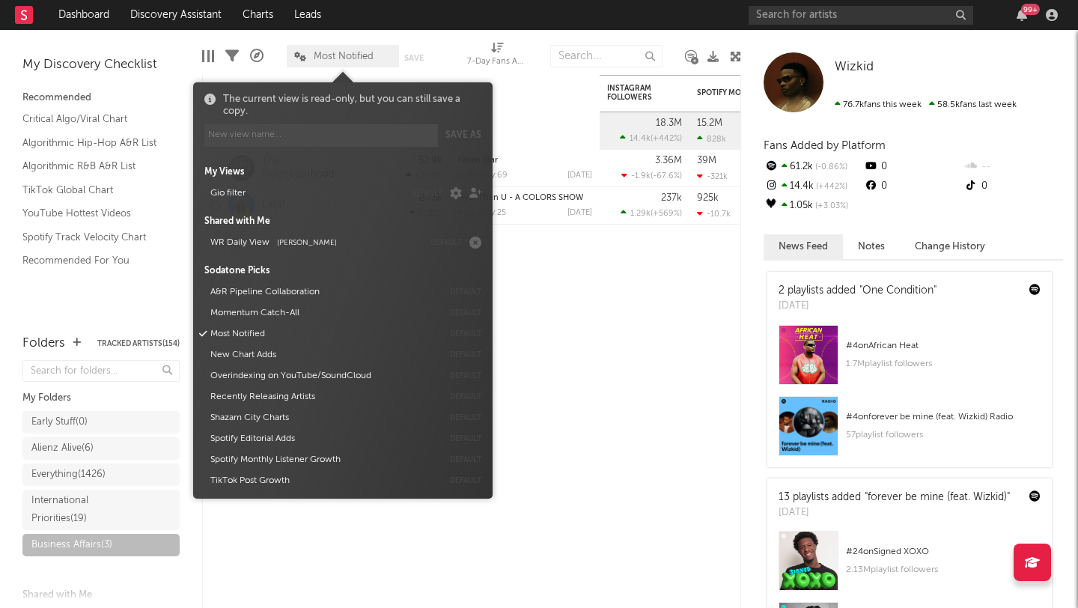
click at [359, 56] on span "Most Notified" at bounding box center [344, 57] width 60 height 10
click at [275, 243] on button "WR Daily View Sean Stevens" at bounding box center [314, 242] width 218 height 21
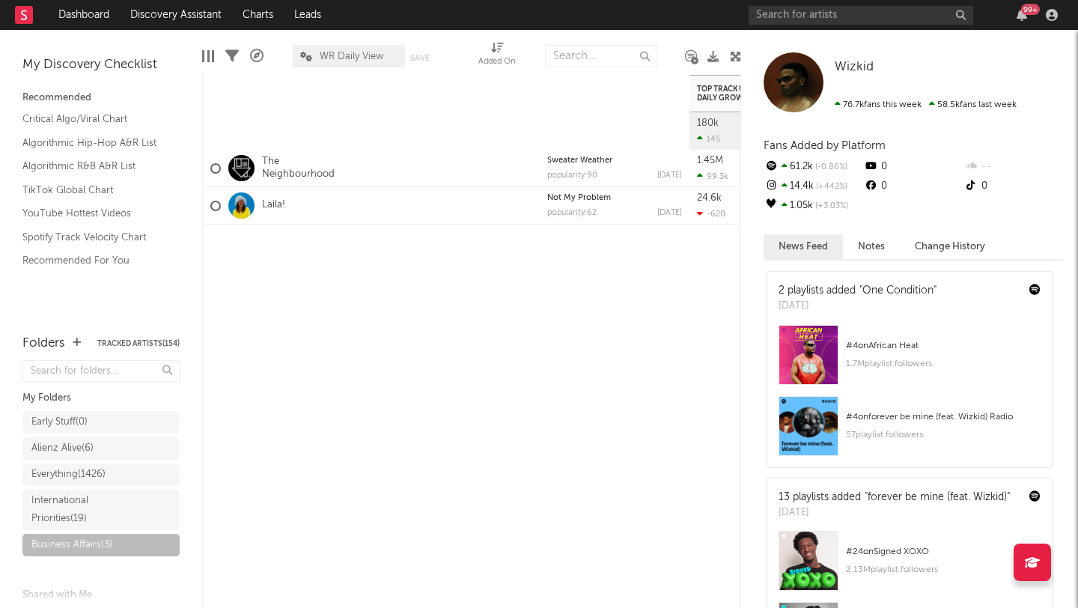
click at [629, 370] on div "Artist Notifications Notes Top Track #1 Popularity Released Top Track US Audio …" at bounding box center [471, 341] width 539 height 533
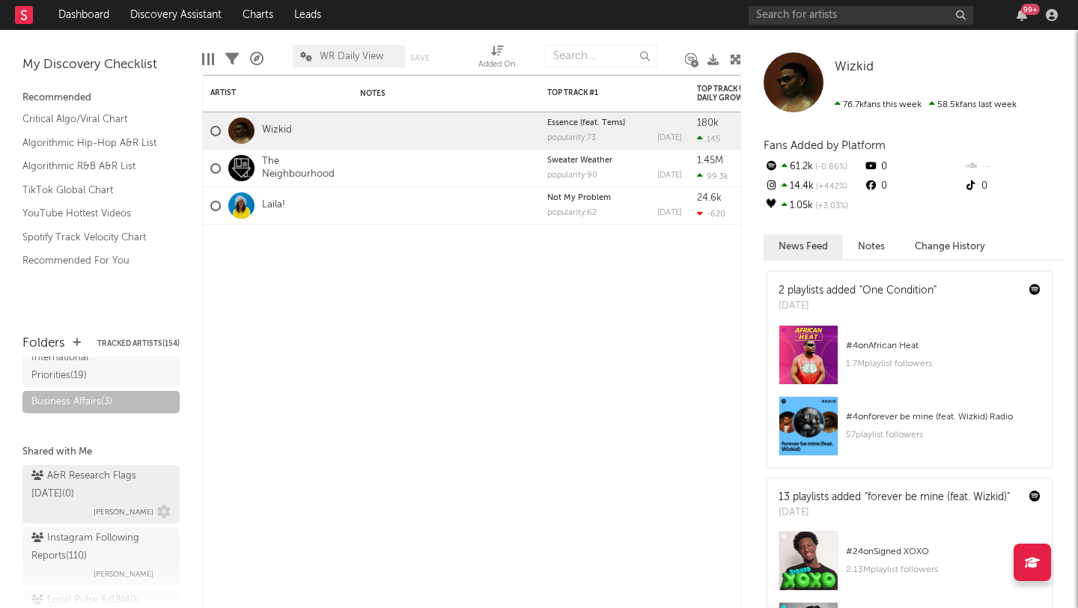
scroll to position [155, 0]
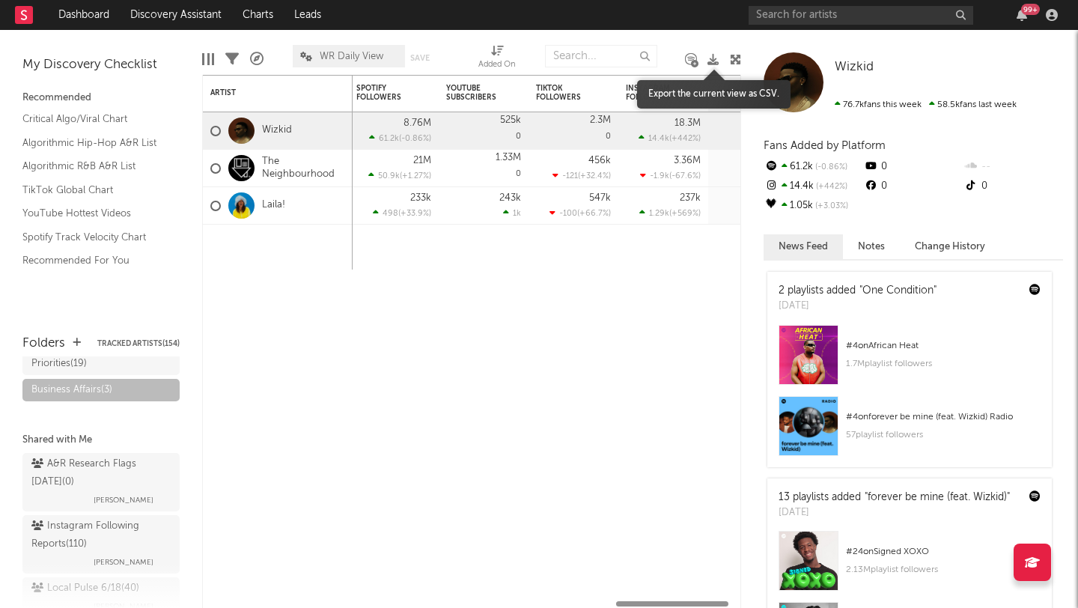
click at [714, 61] on icon at bounding box center [713, 59] width 11 height 11
click at [266, 129] on link "Wizkid" at bounding box center [277, 130] width 30 height 13
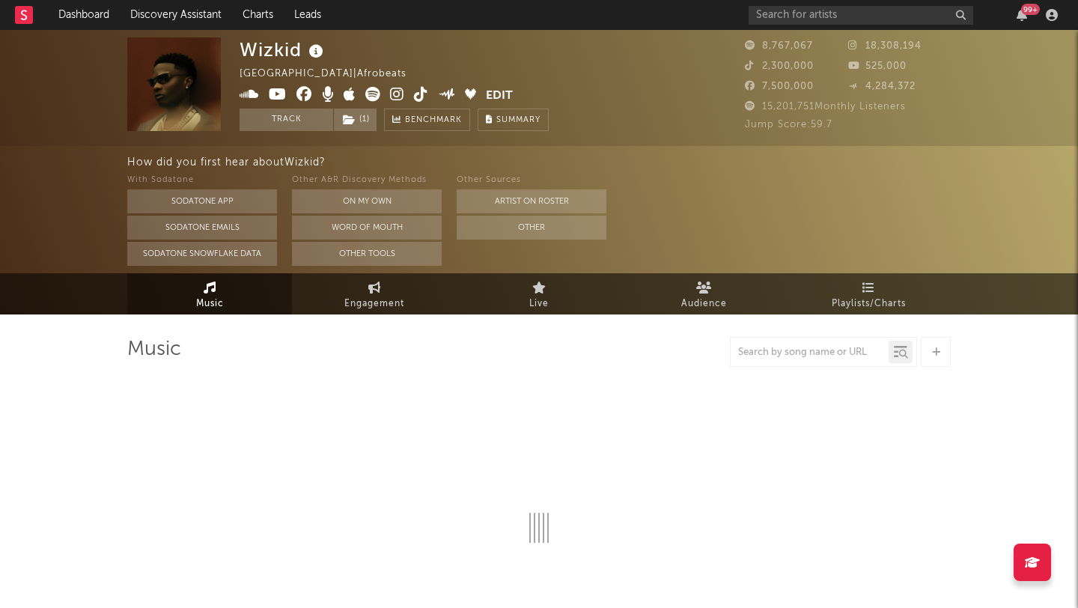
click at [398, 89] on icon at bounding box center [397, 94] width 14 height 15
select select "6m"
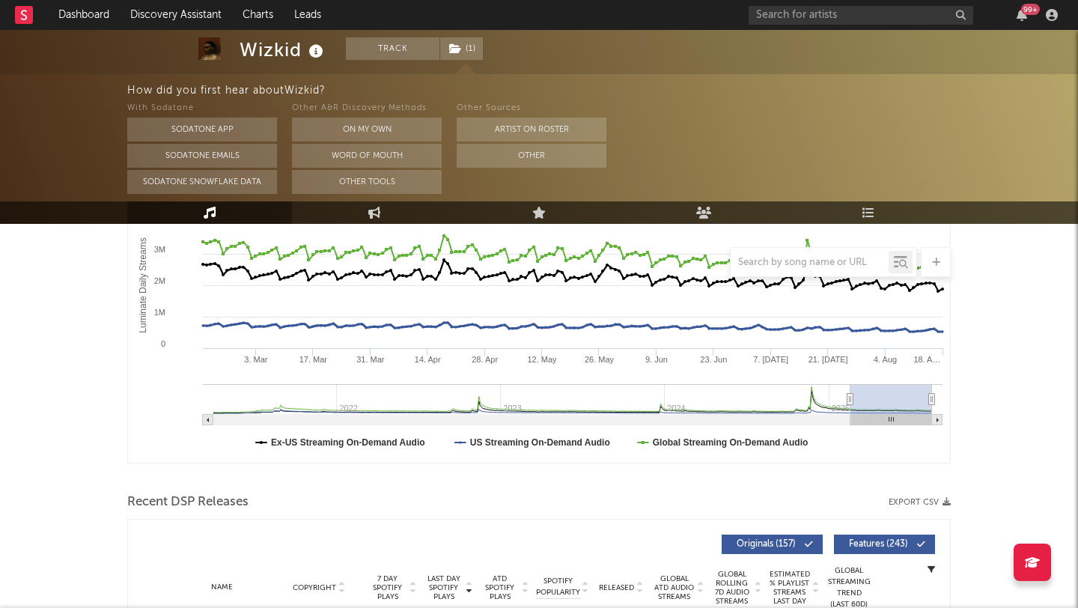
scroll to position [306, 0]
